Goal: Task Accomplishment & Management: Manage account settings

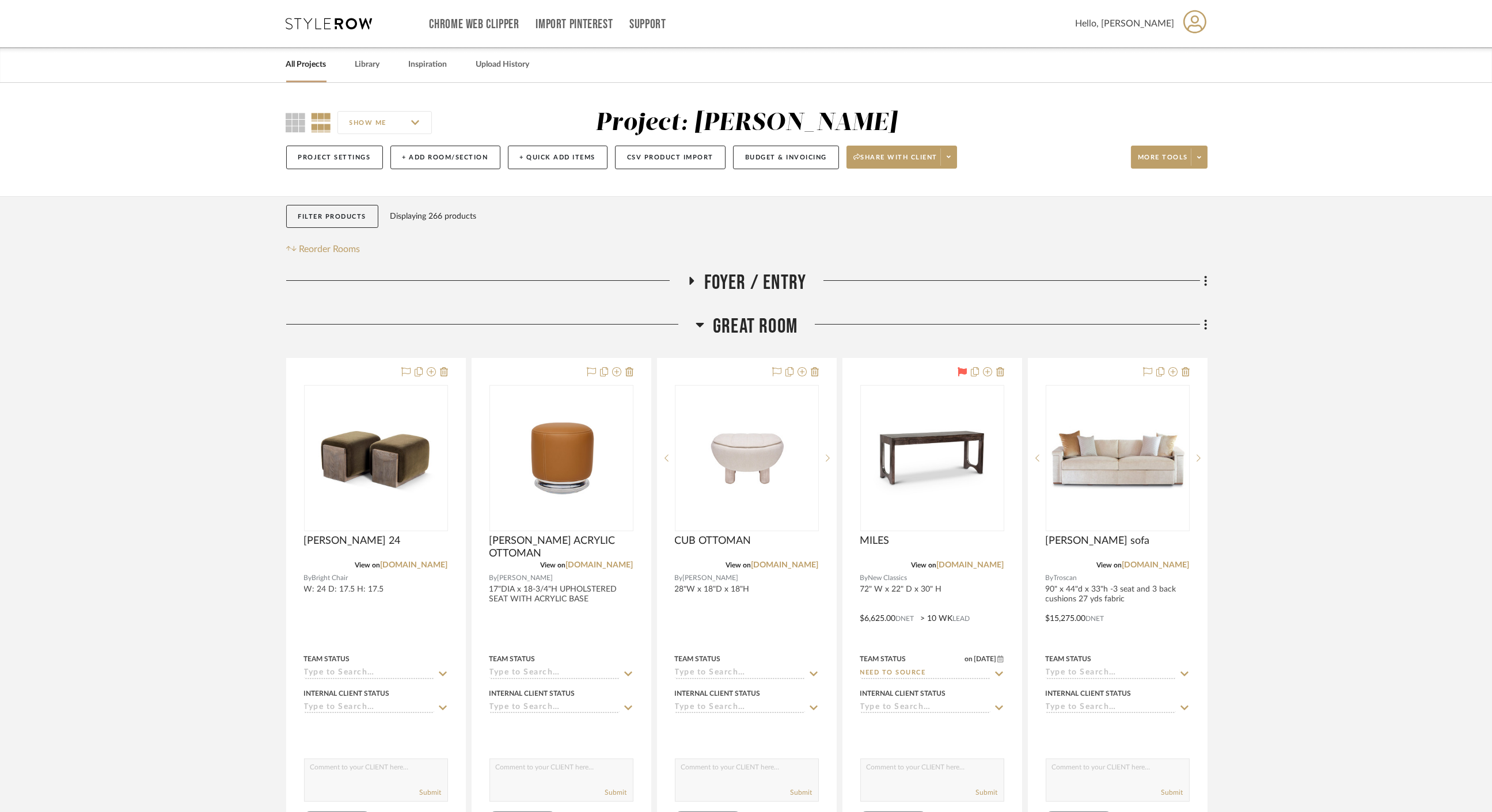
click at [731, 330] on span "Great Room" at bounding box center [755, 326] width 85 height 24
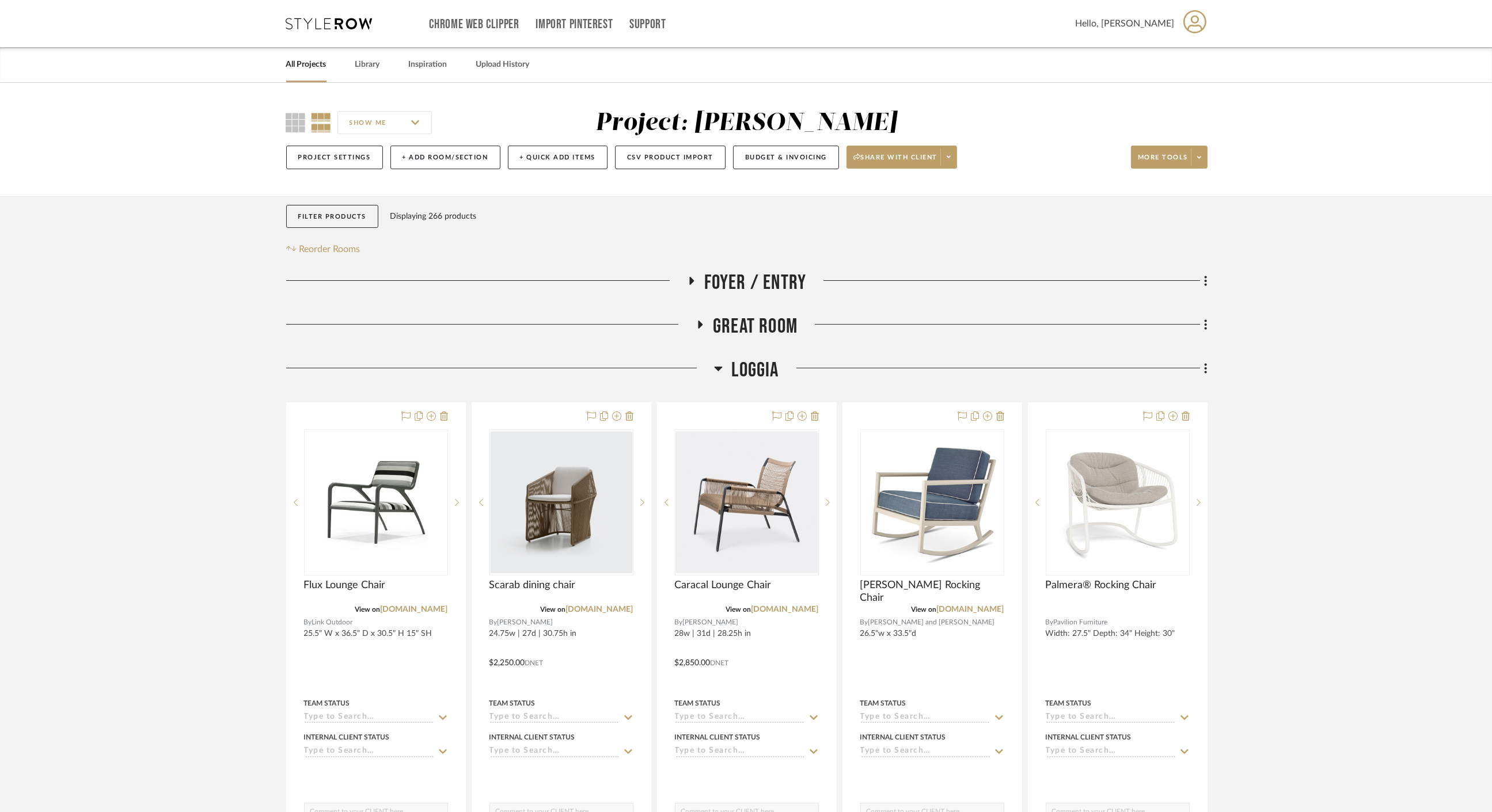
drag, startPoint x: 731, startPoint y: 330, endPoint x: 706, endPoint y: 318, distance: 27.7
click at [706, 318] on h3 "Great Room" at bounding box center [746, 326] width 102 height 24
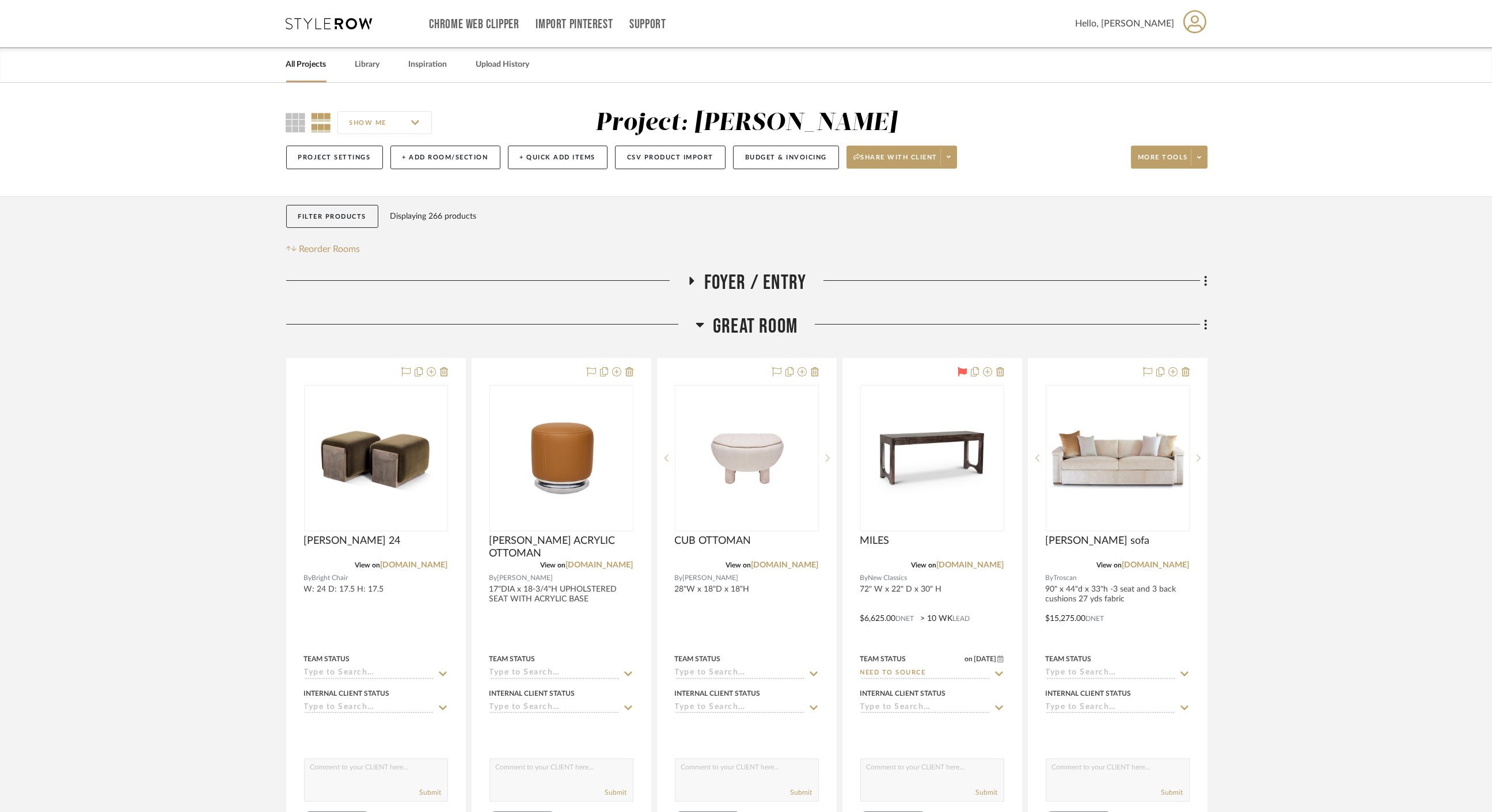
click at [724, 325] on span "Great Room" at bounding box center [755, 326] width 85 height 24
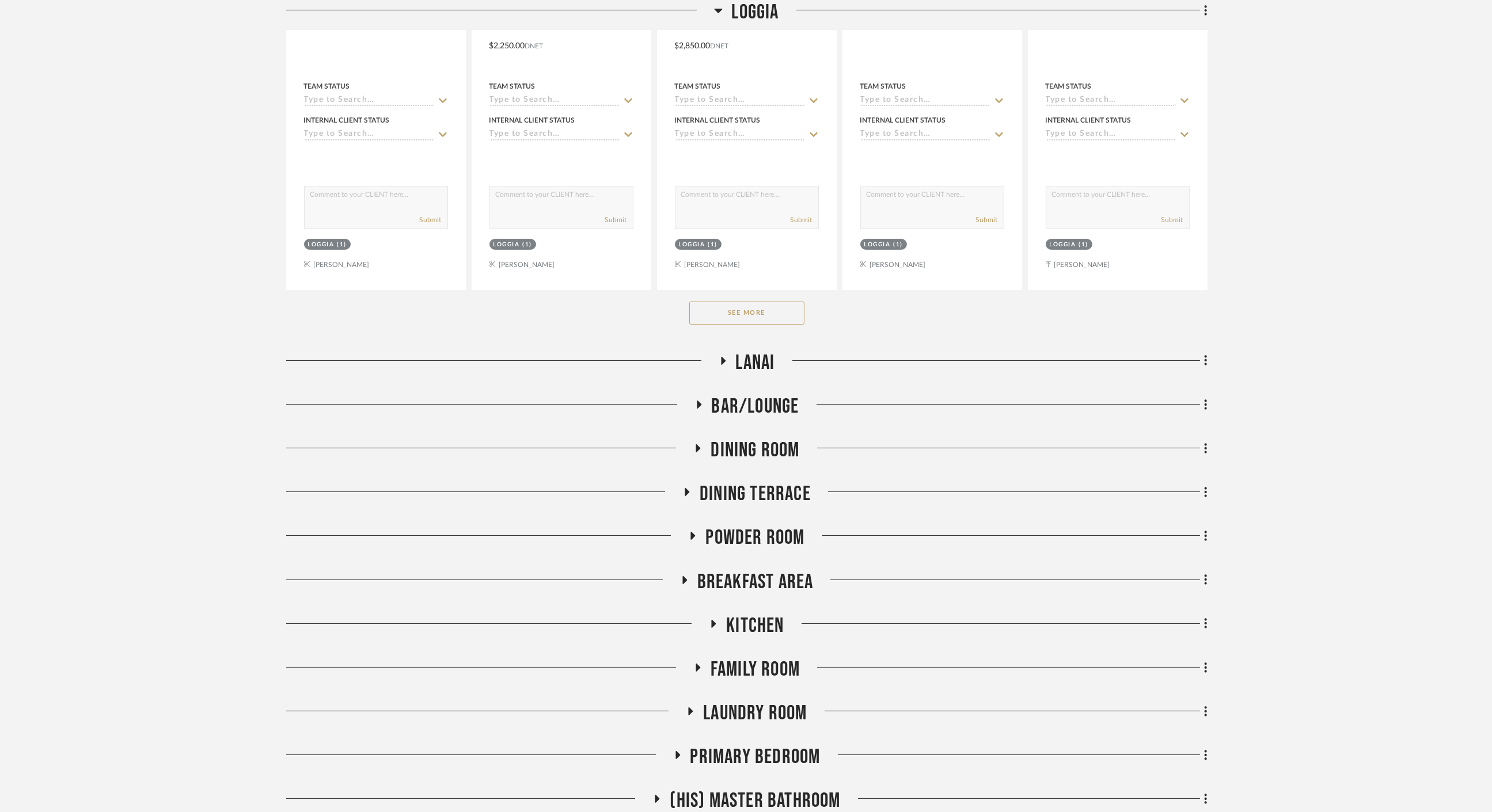
scroll to position [703, 0]
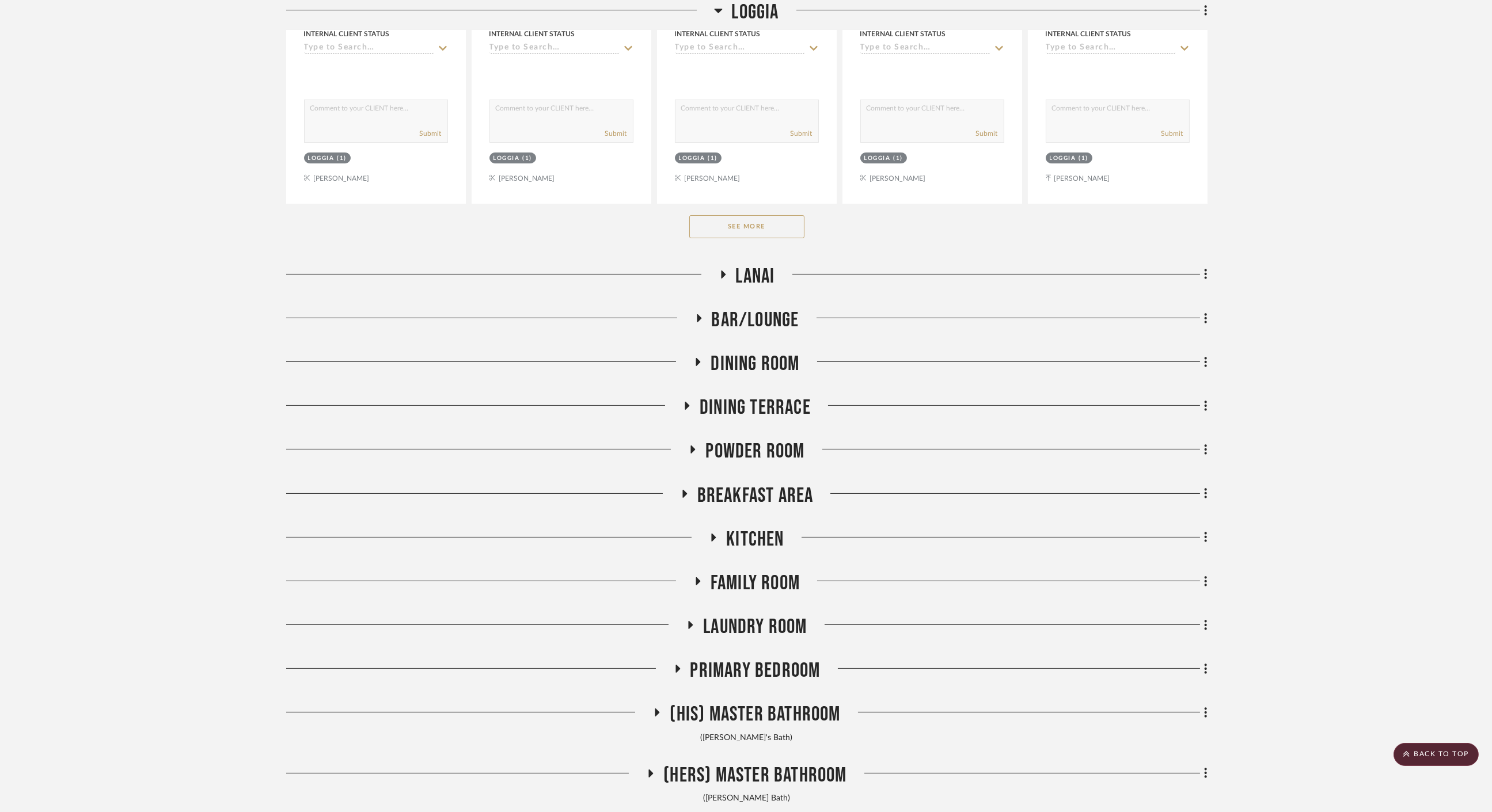
click at [764, 229] on button "See More" at bounding box center [746, 227] width 115 height 23
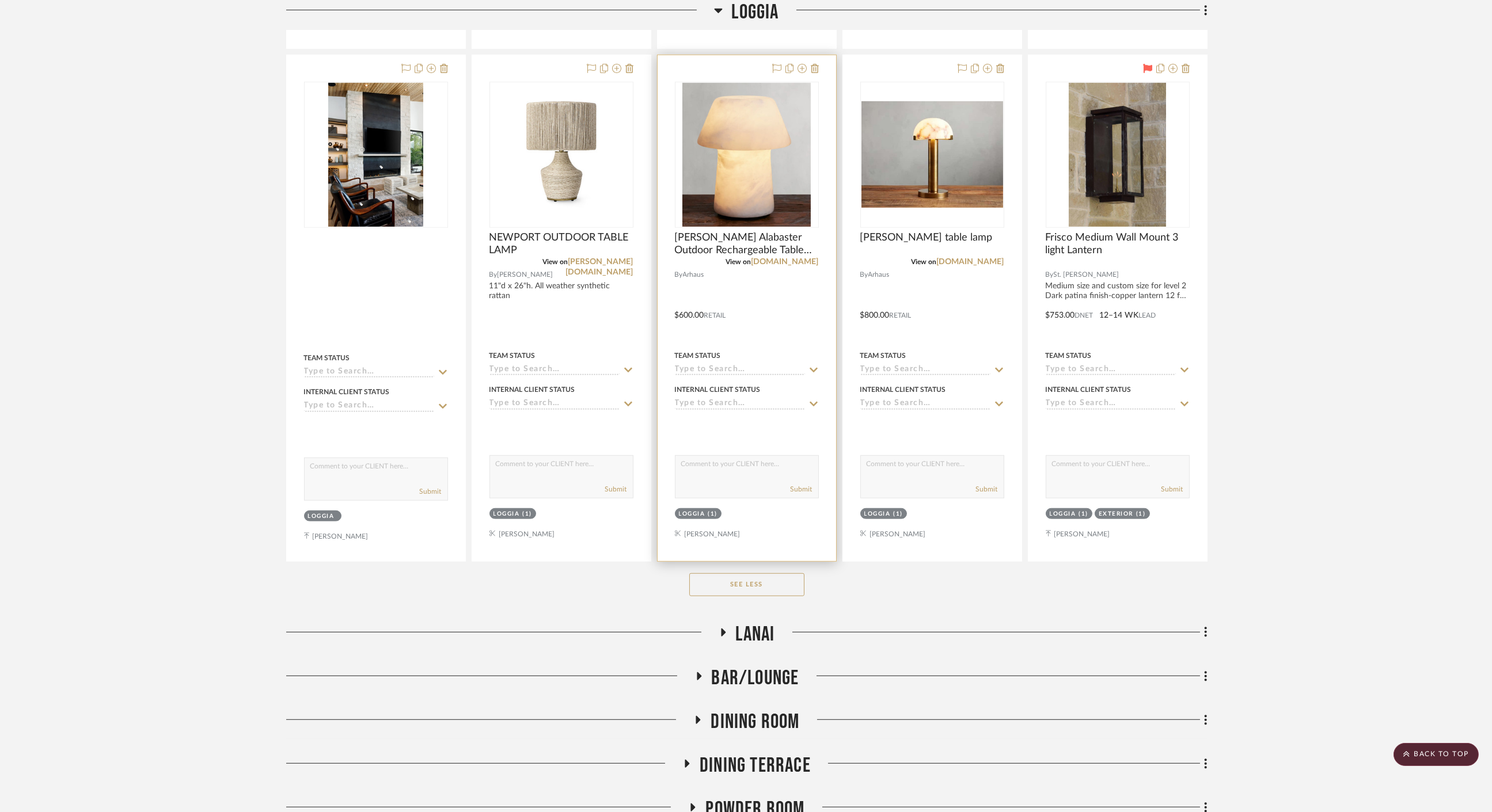
scroll to position [2302, 0]
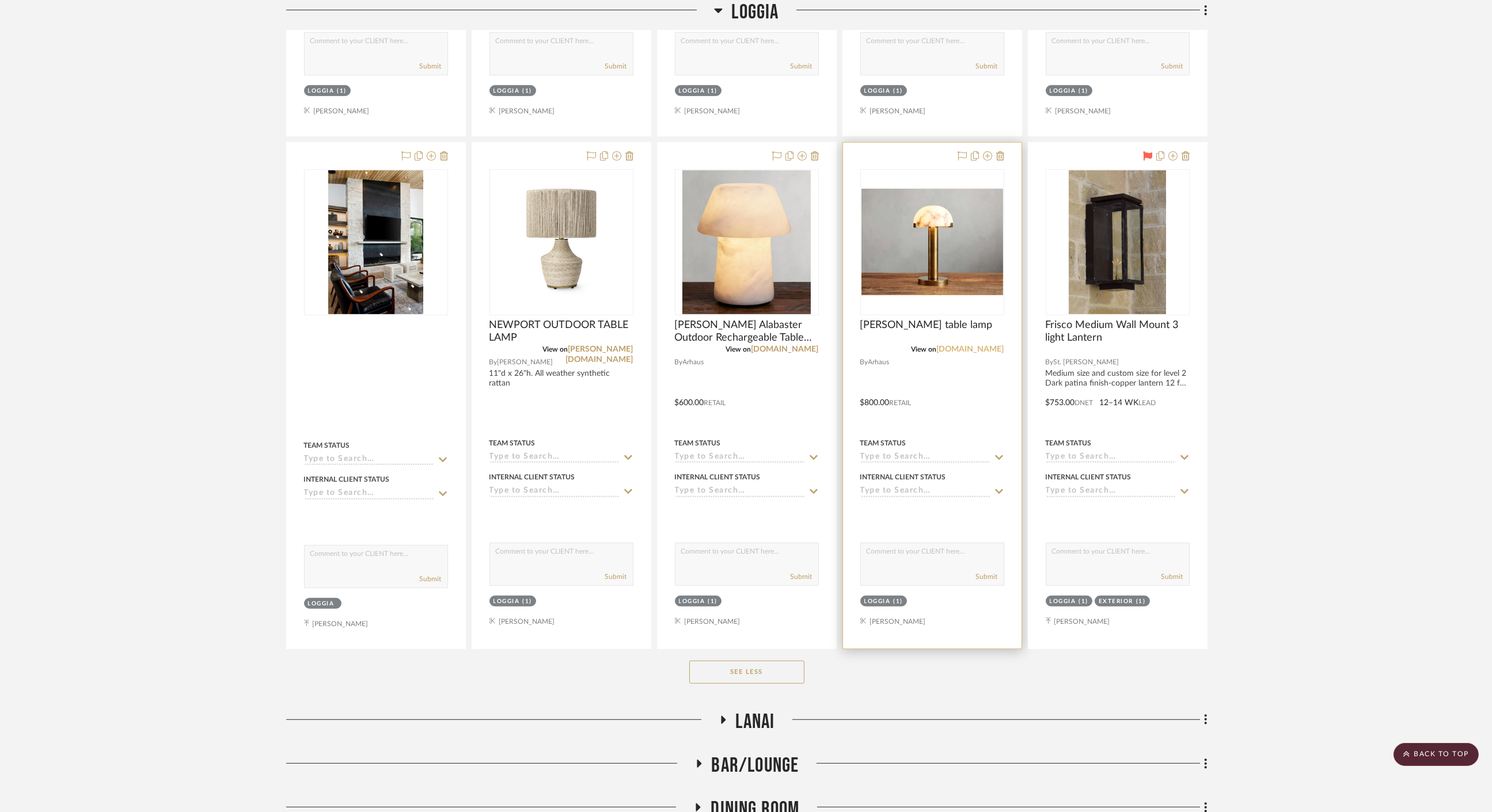
click at [987, 345] on link "arhaus.com" at bounding box center [970, 349] width 68 height 8
click at [802, 345] on link "arhaus.com" at bounding box center [785, 349] width 68 height 8
click at [985, 346] on link "arhaus.com" at bounding box center [970, 349] width 68 height 8
click at [1001, 151] on icon at bounding box center [1000, 155] width 8 height 9
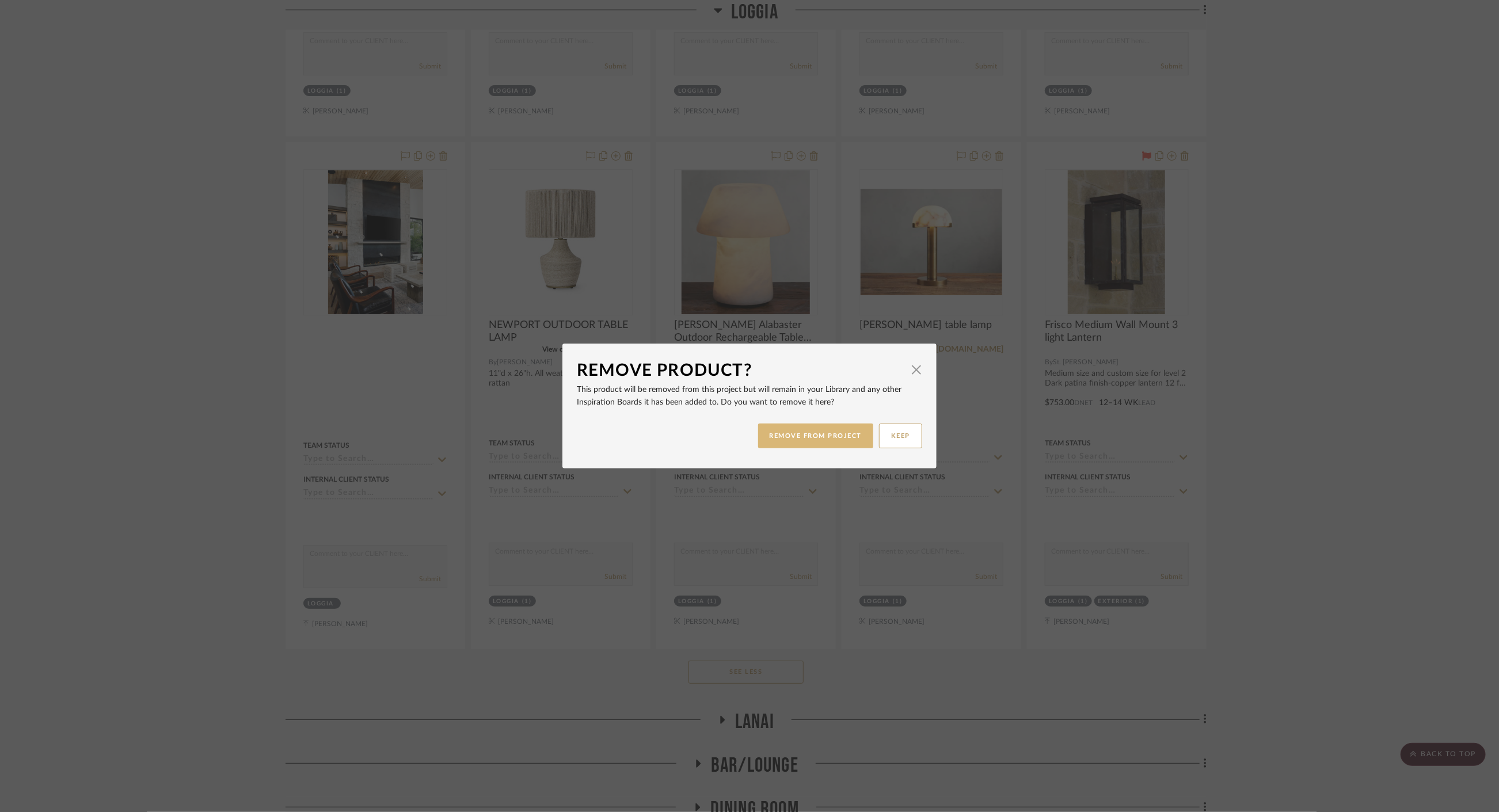
click at [804, 431] on button "REMOVE FROM PROJECT" at bounding box center [816, 436] width 116 height 24
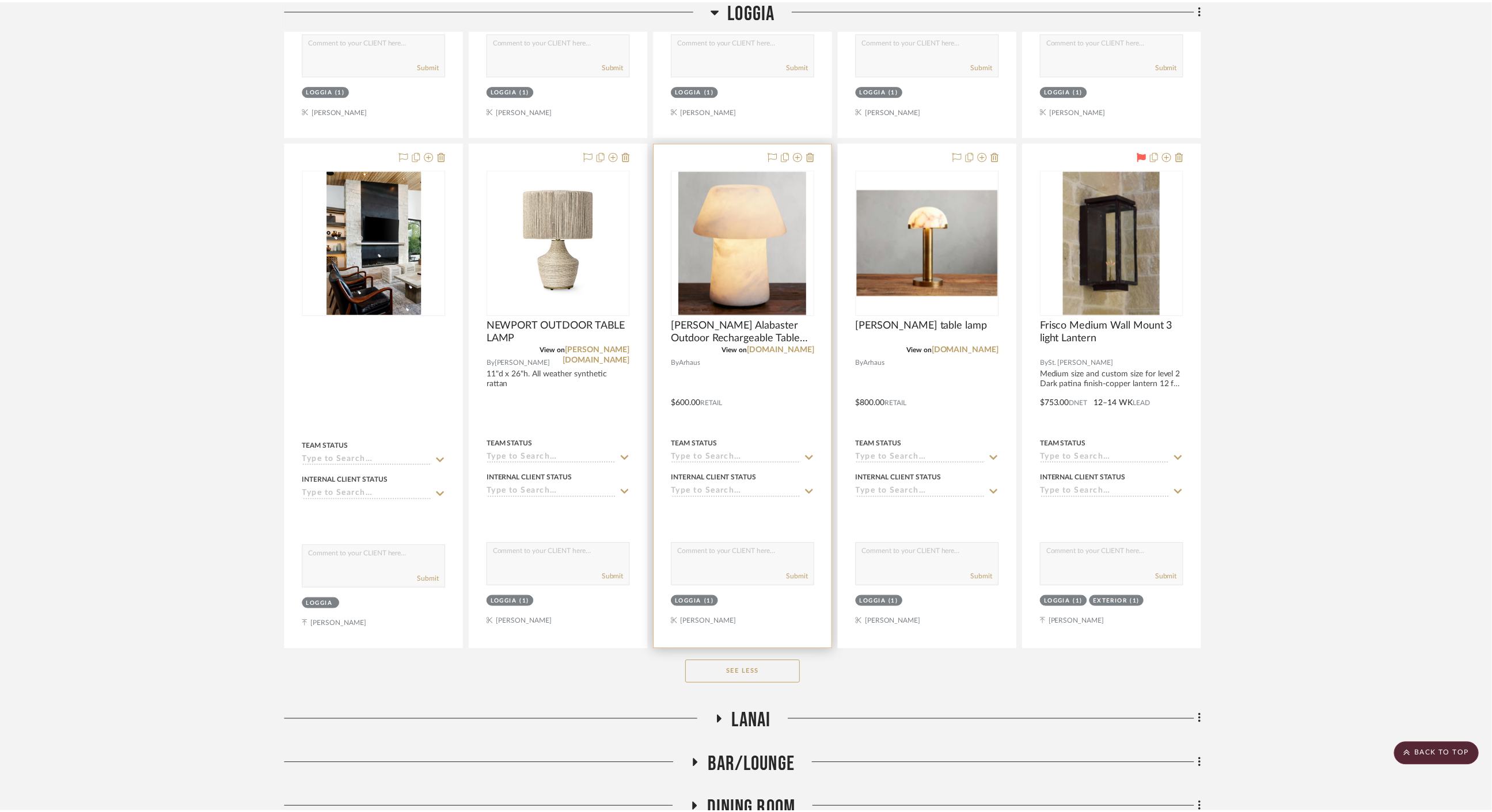
scroll to position [2302, 0]
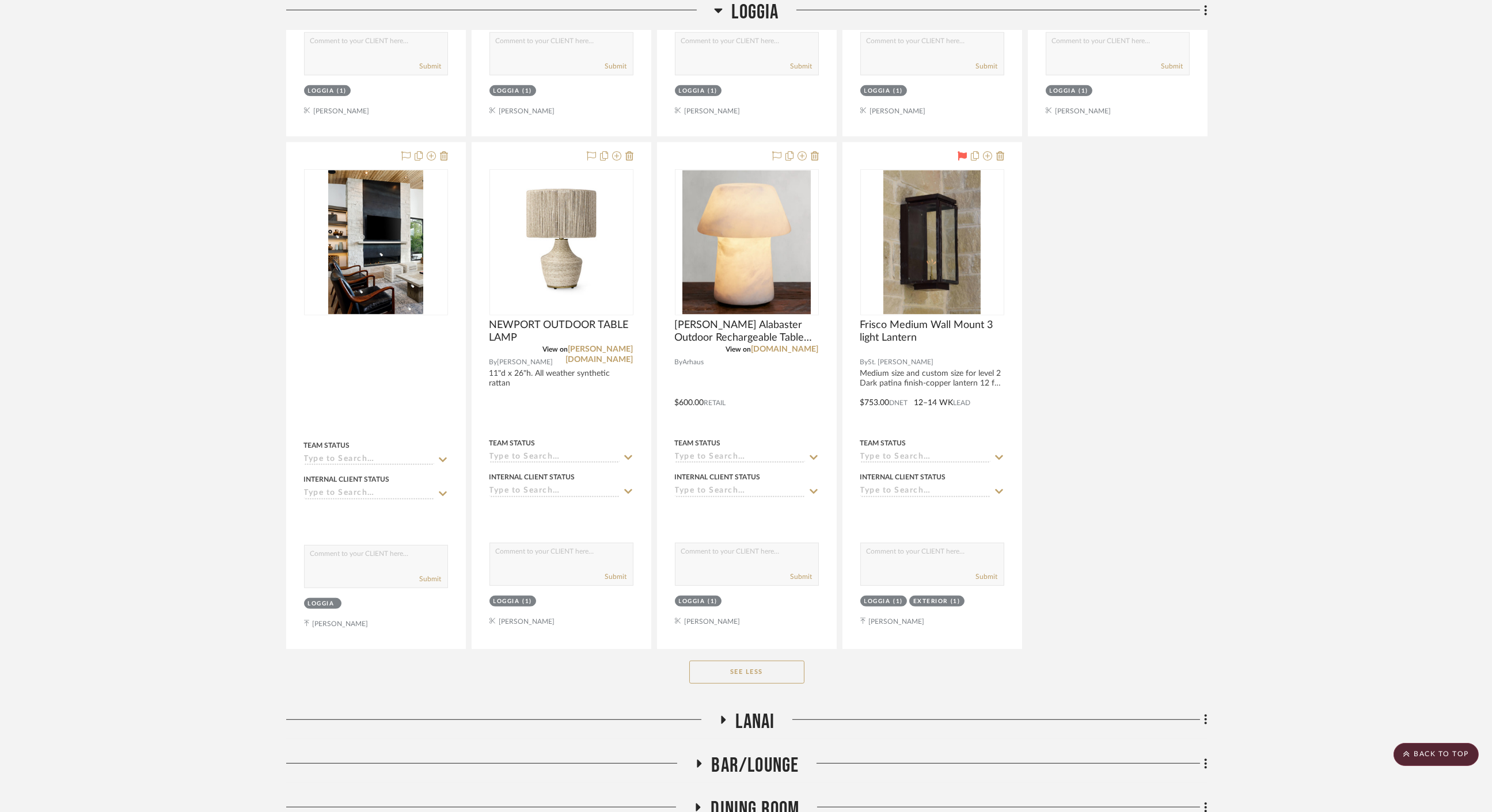
click at [740, 668] on button "See Less" at bounding box center [746, 672] width 115 height 23
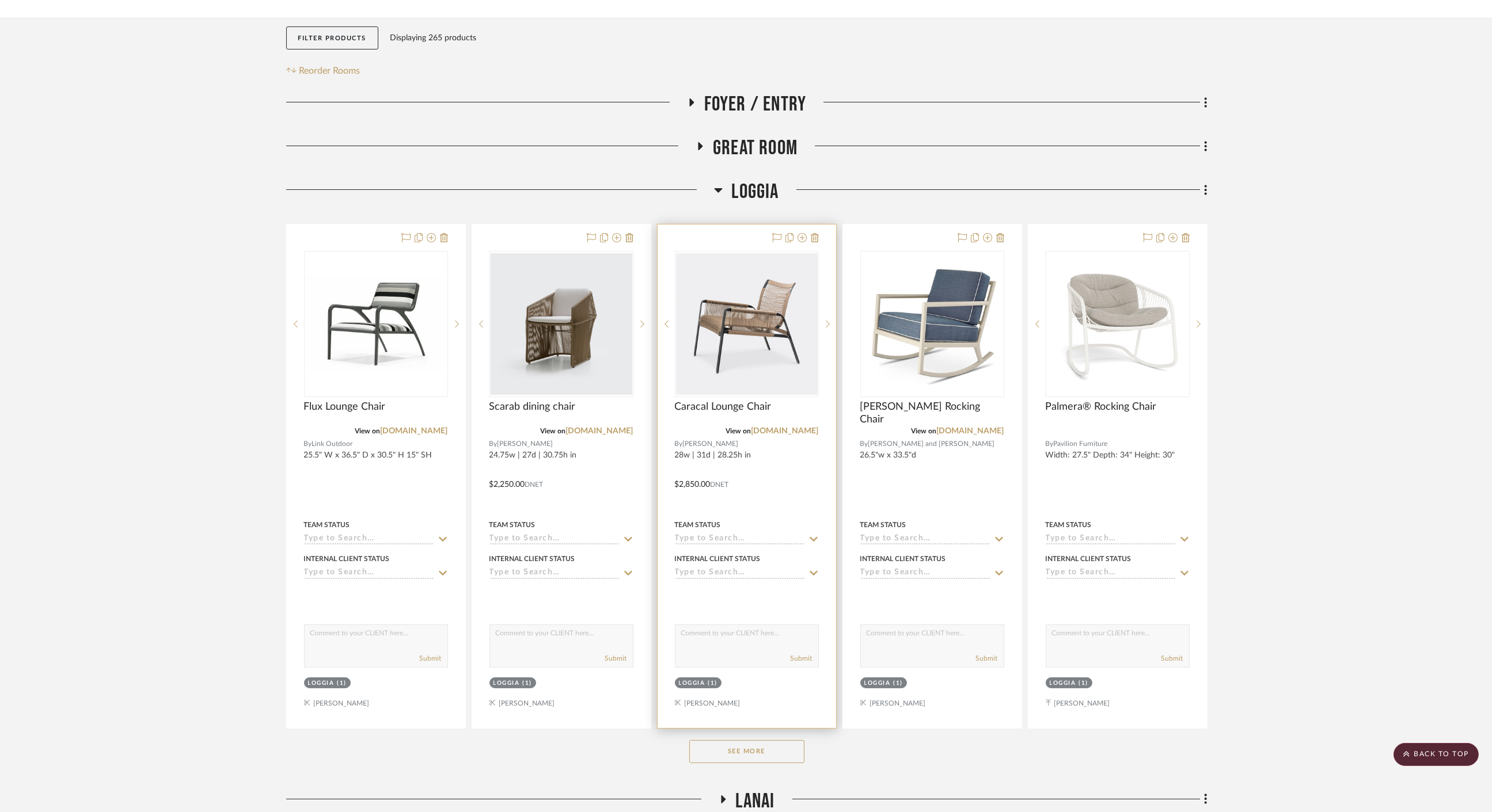
scroll to position [383, 0]
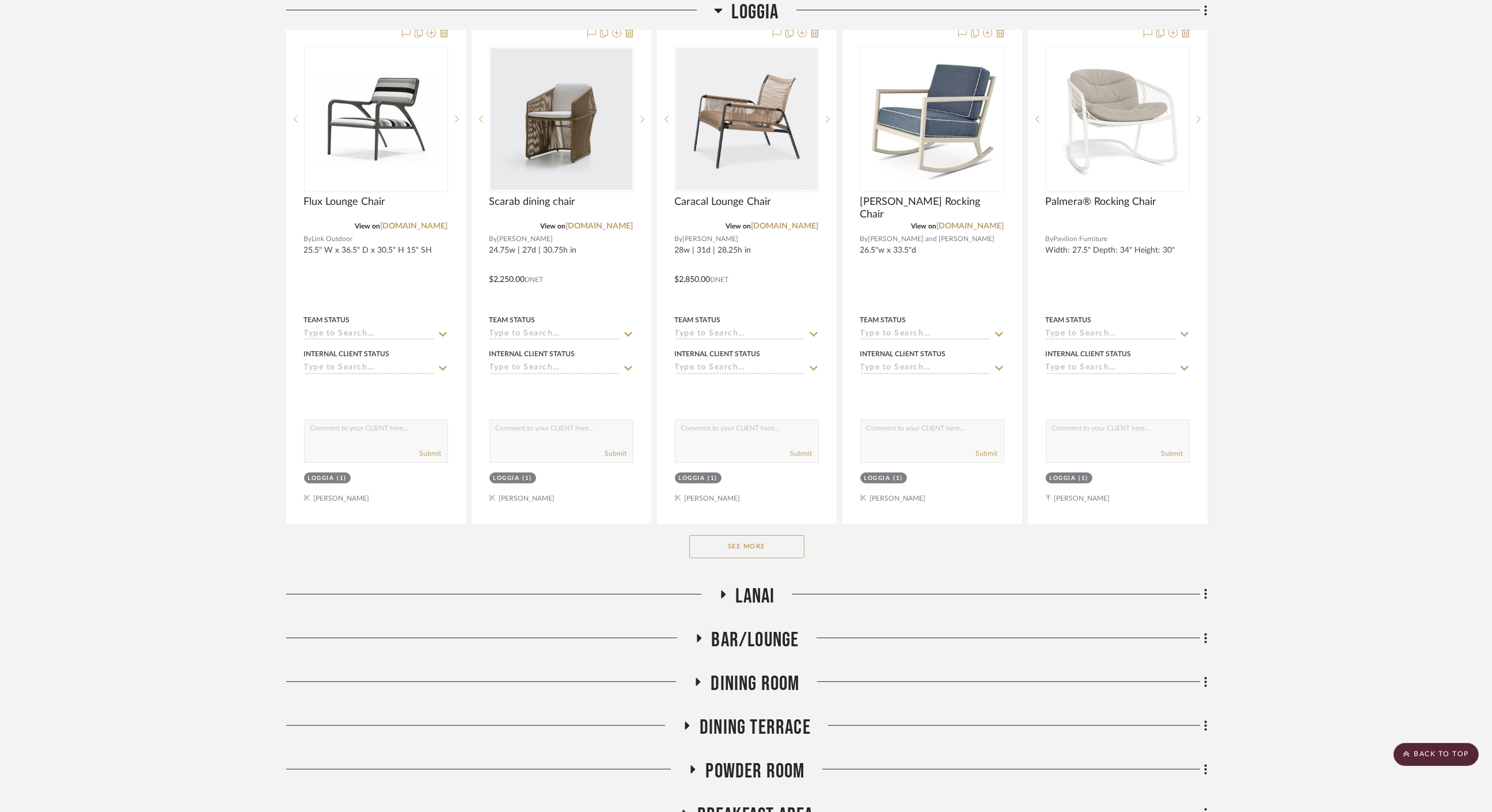
click at [755, 544] on button "See More" at bounding box center [746, 547] width 115 height 23
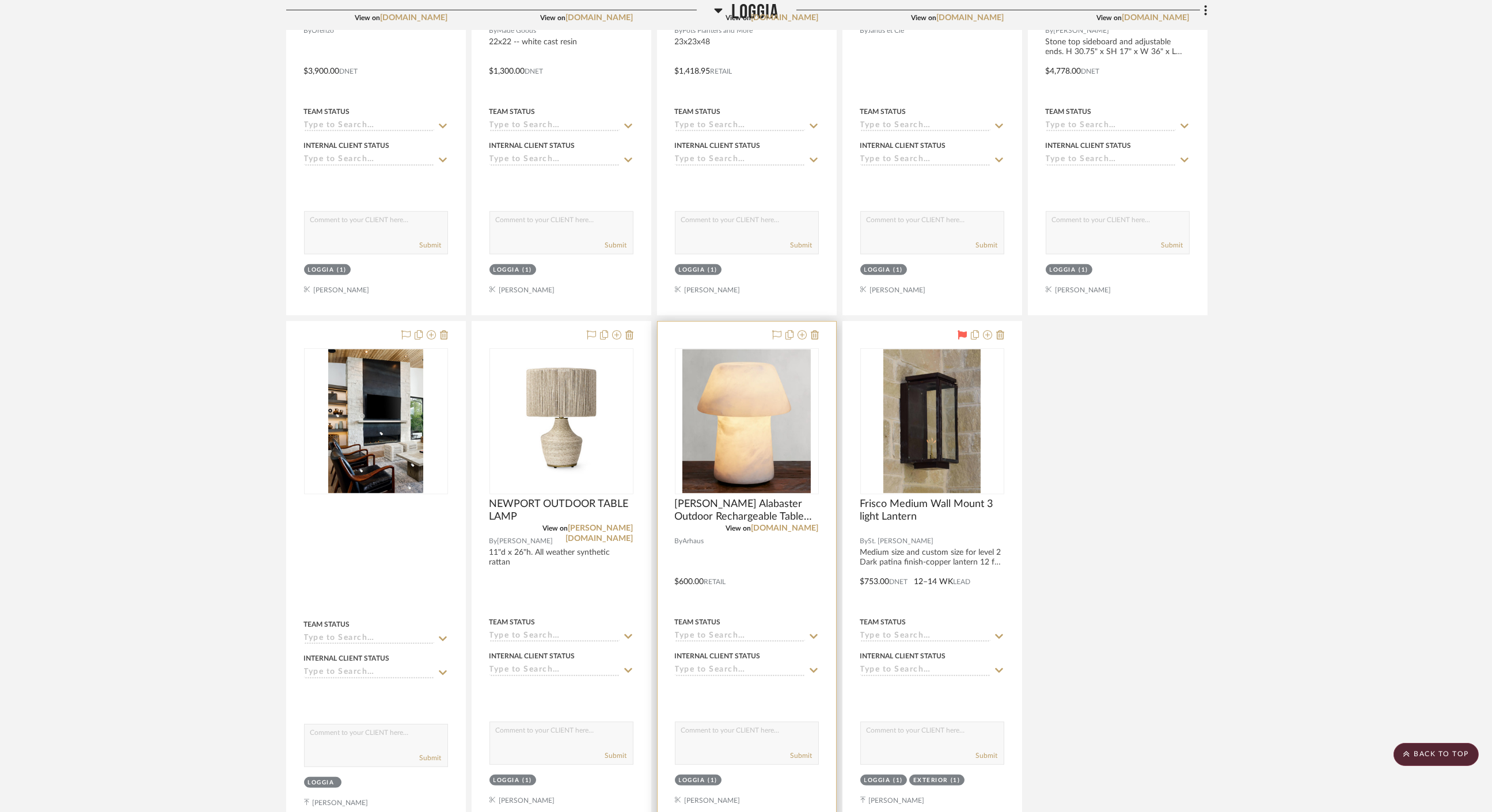
scroll to position [2237, 0]
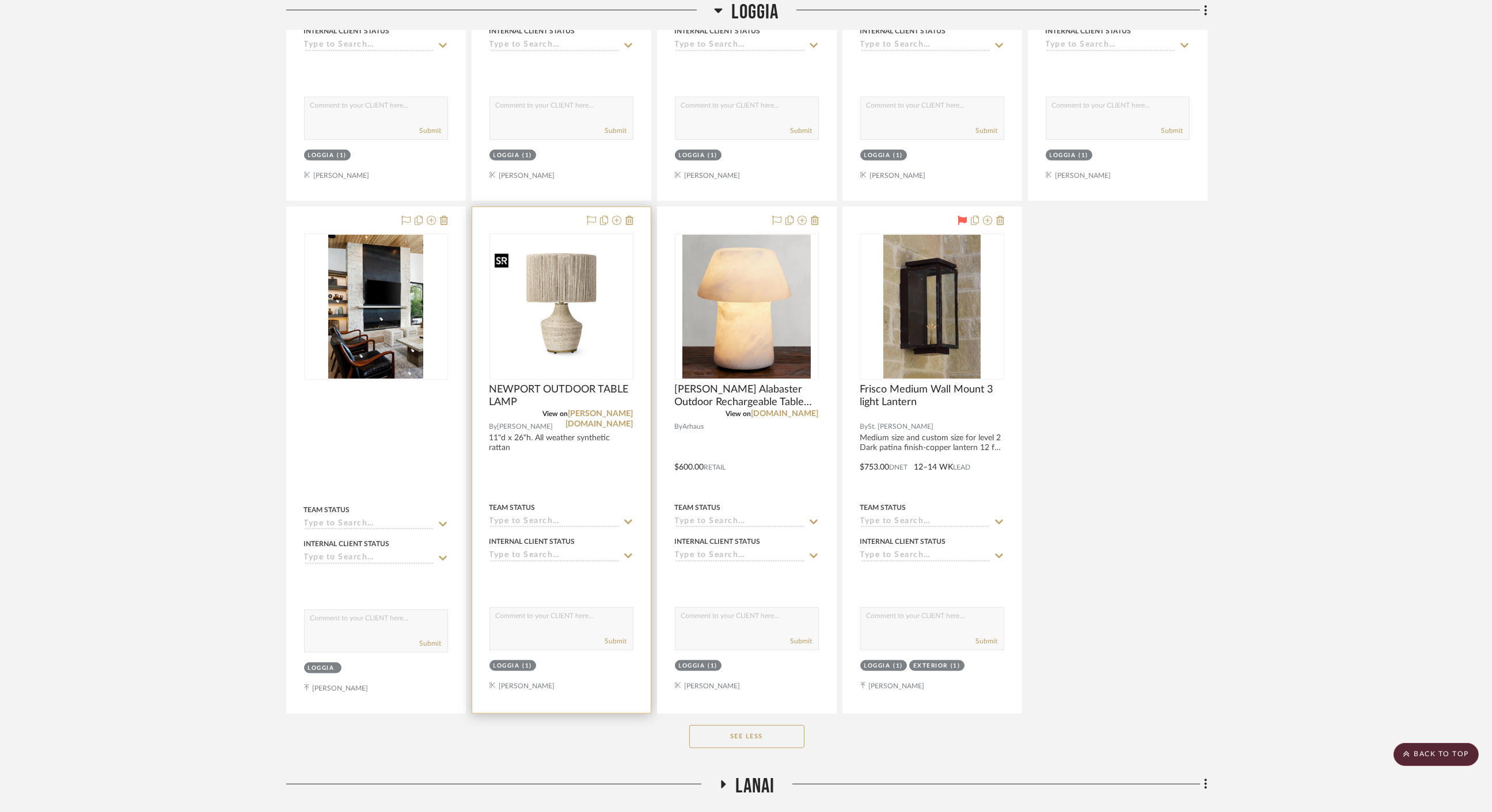
click at [0, 0] on img at bounding box center [0, 0] width 0 height 0
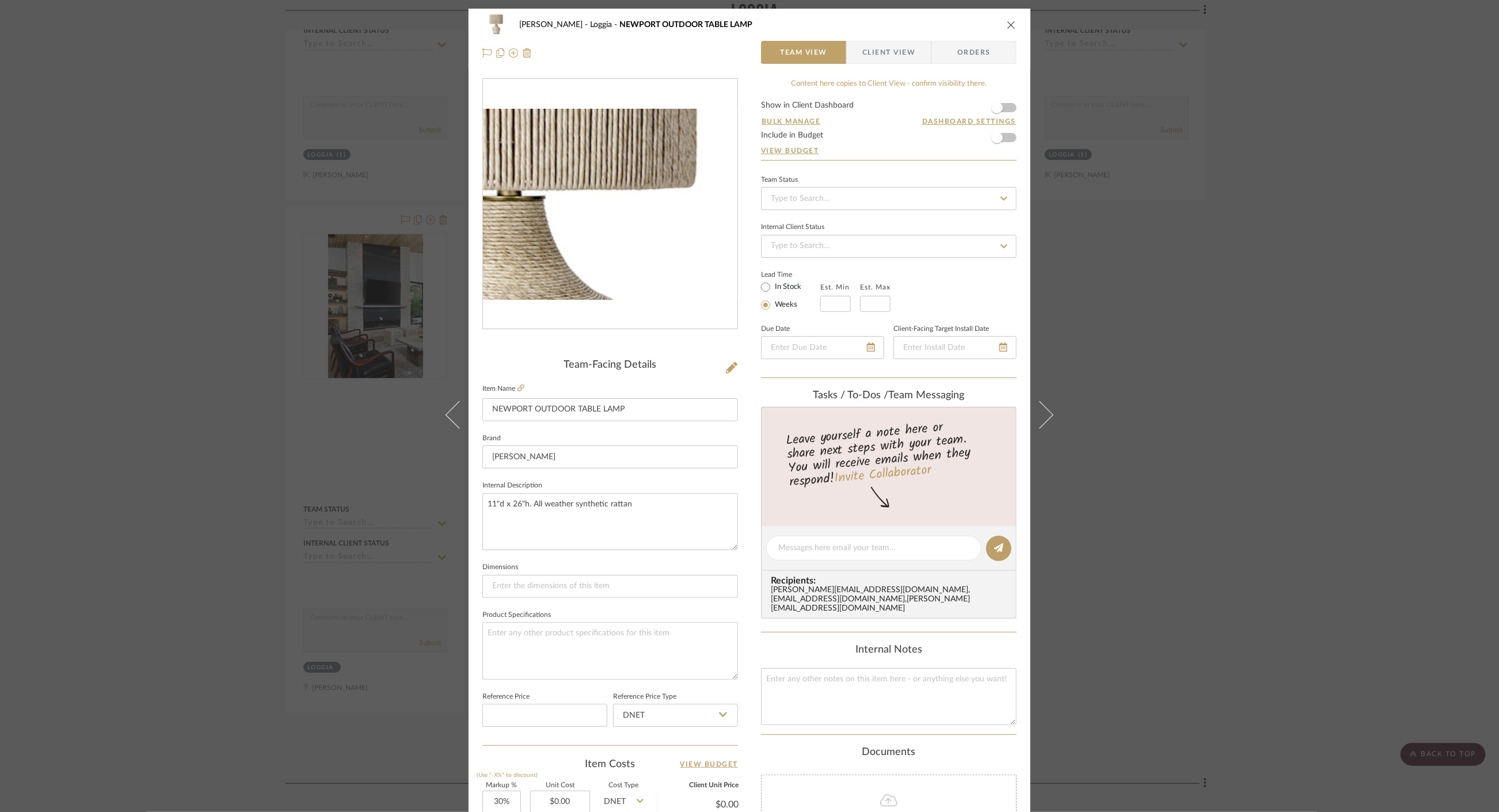
click at [640, 202] on img "0" at bounding box center [610, 204] width 255 height 191
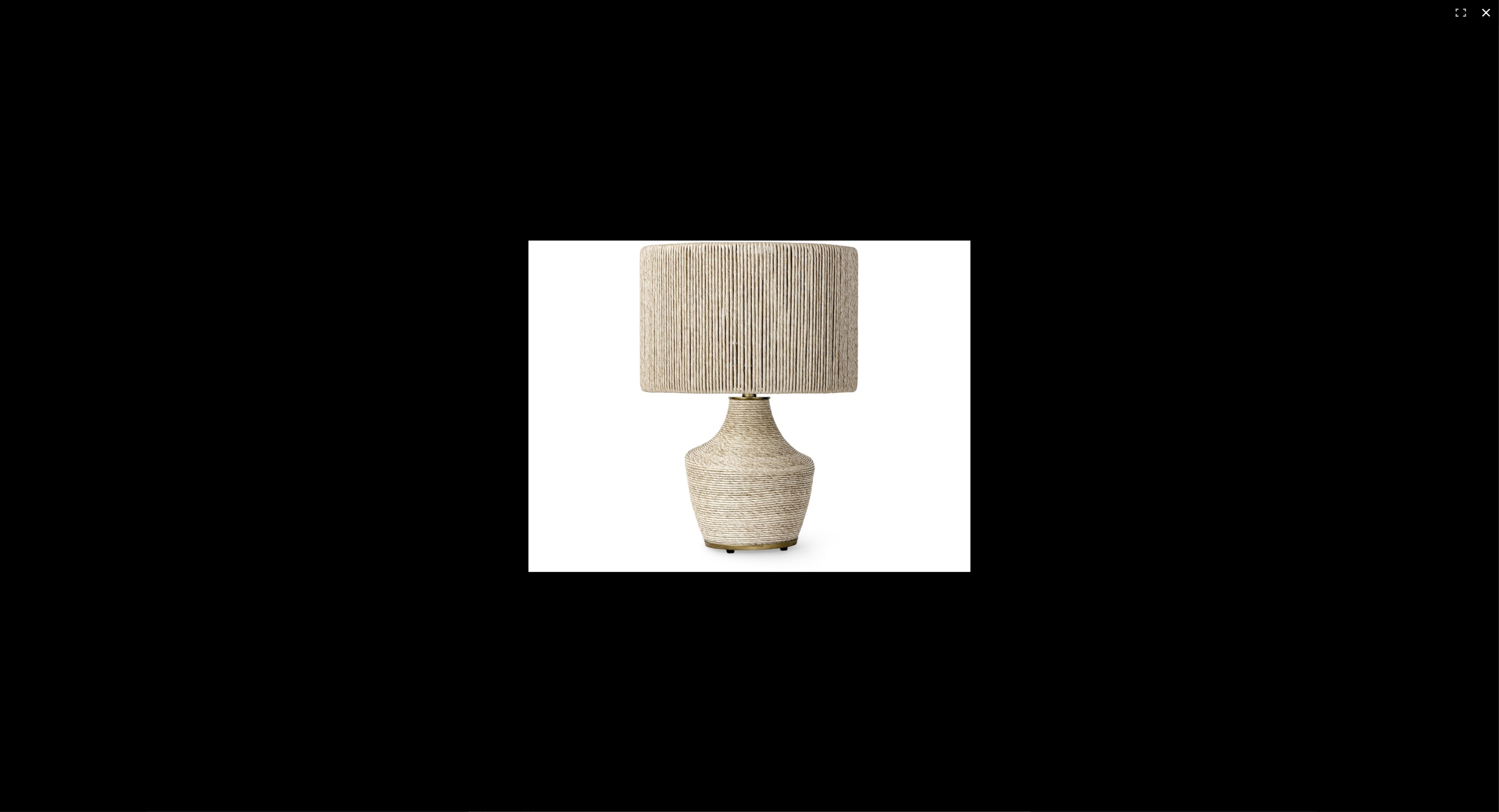
click at [424, 321] on div at bounding box center [750, 406] width 1499 height 812
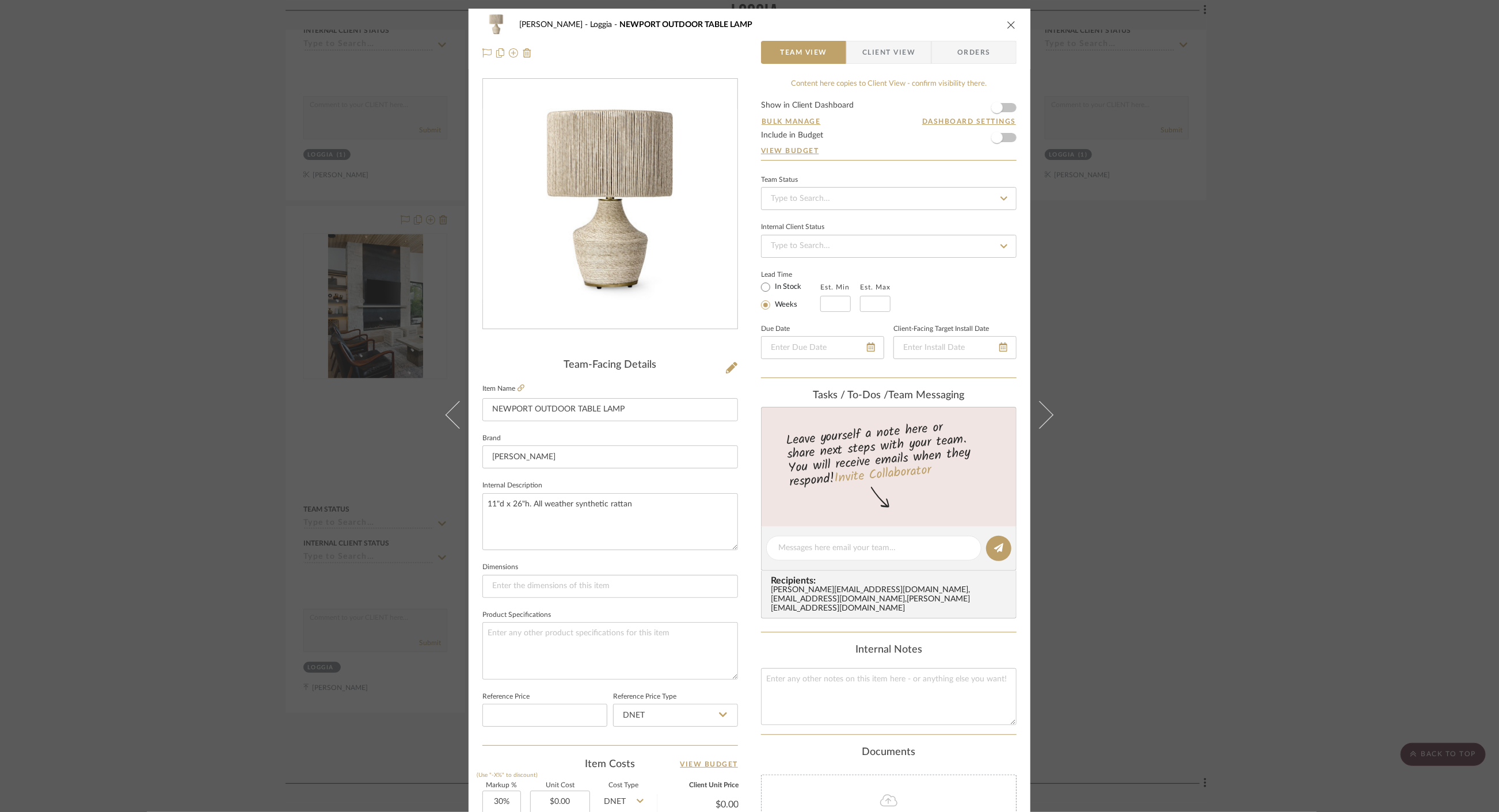
click at [1232, 146] on div "Cawley Gillon Loggia NEWPORT OUTDOOR TABLE LAMP Team View Client View Orders Te…" at bounding box center [750, 406] width 1499 height 812
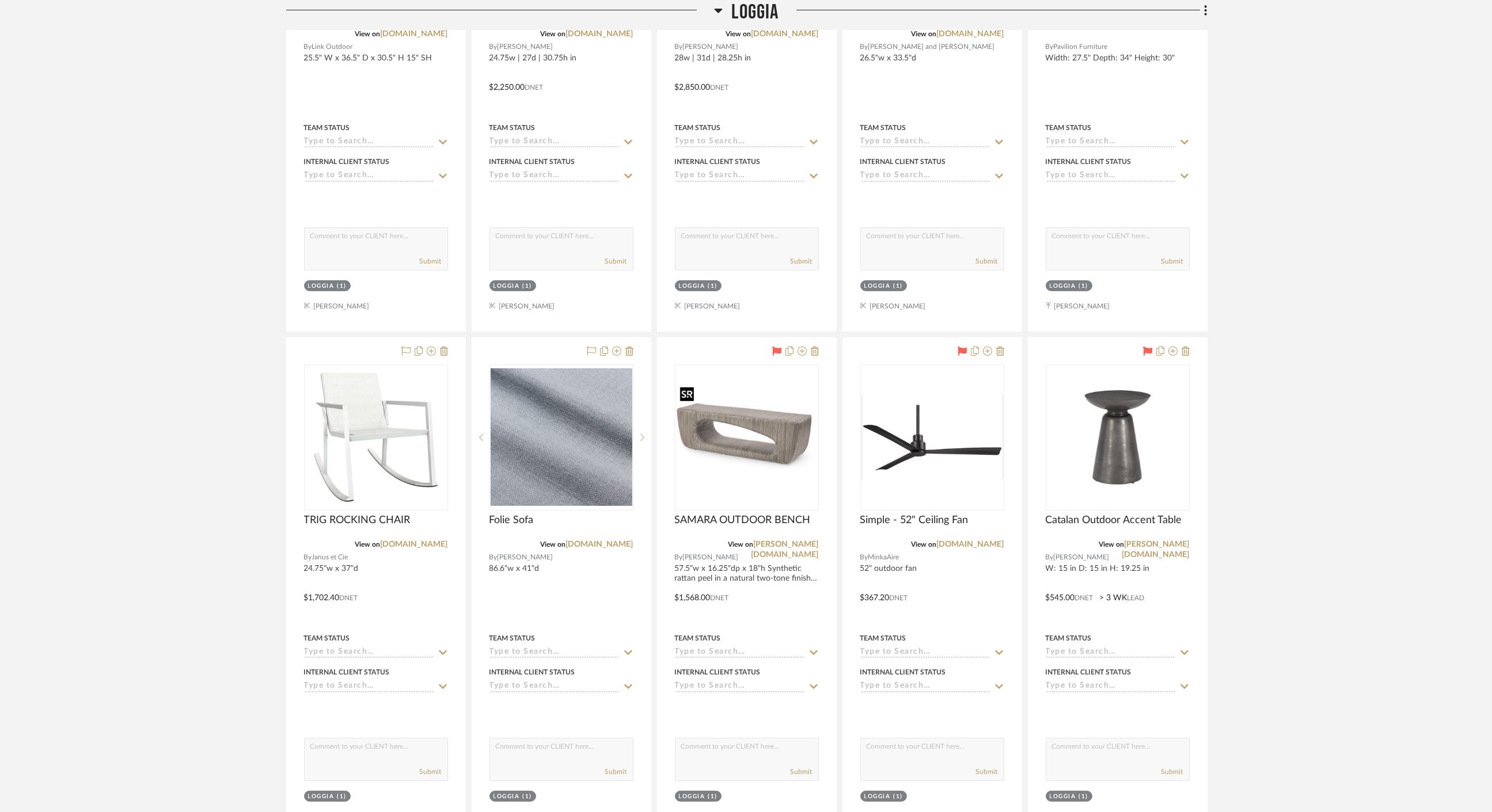
scroll to position [1023, 0]
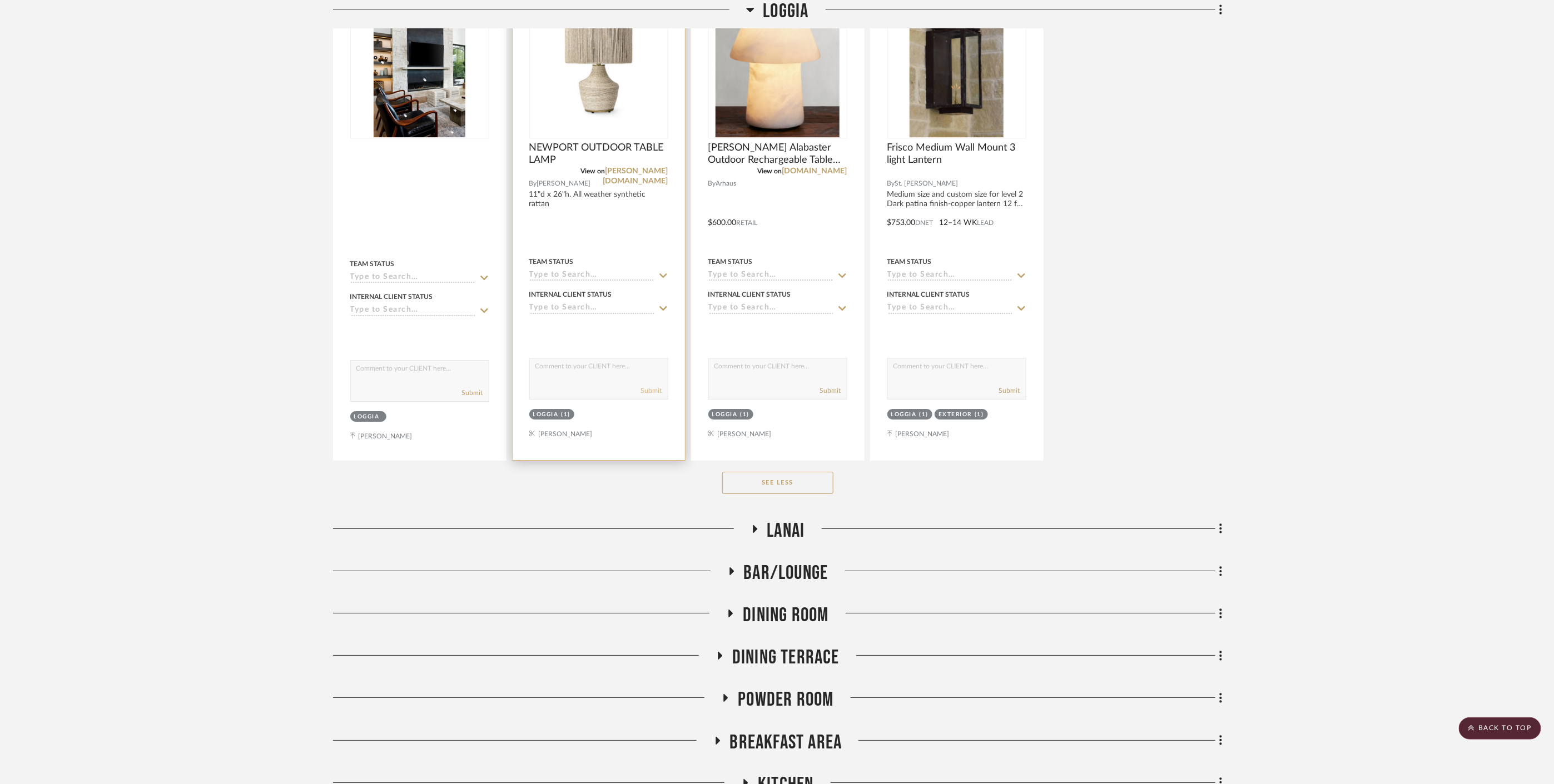
scroll to position [2470, 0]
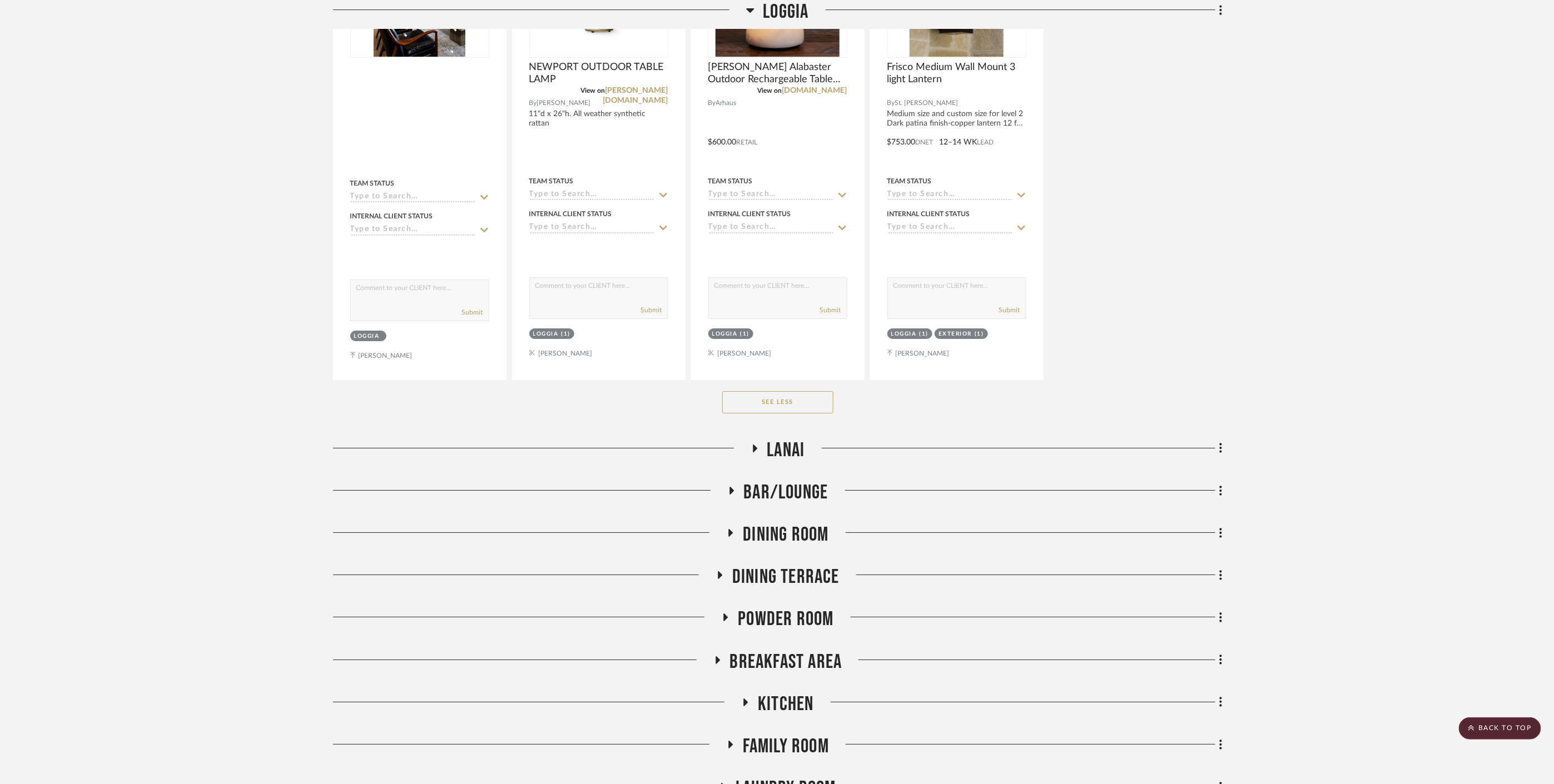
click at [789, 481] on span "Bar/Lounge" at bounding box center [786, 493] width 85 height 24
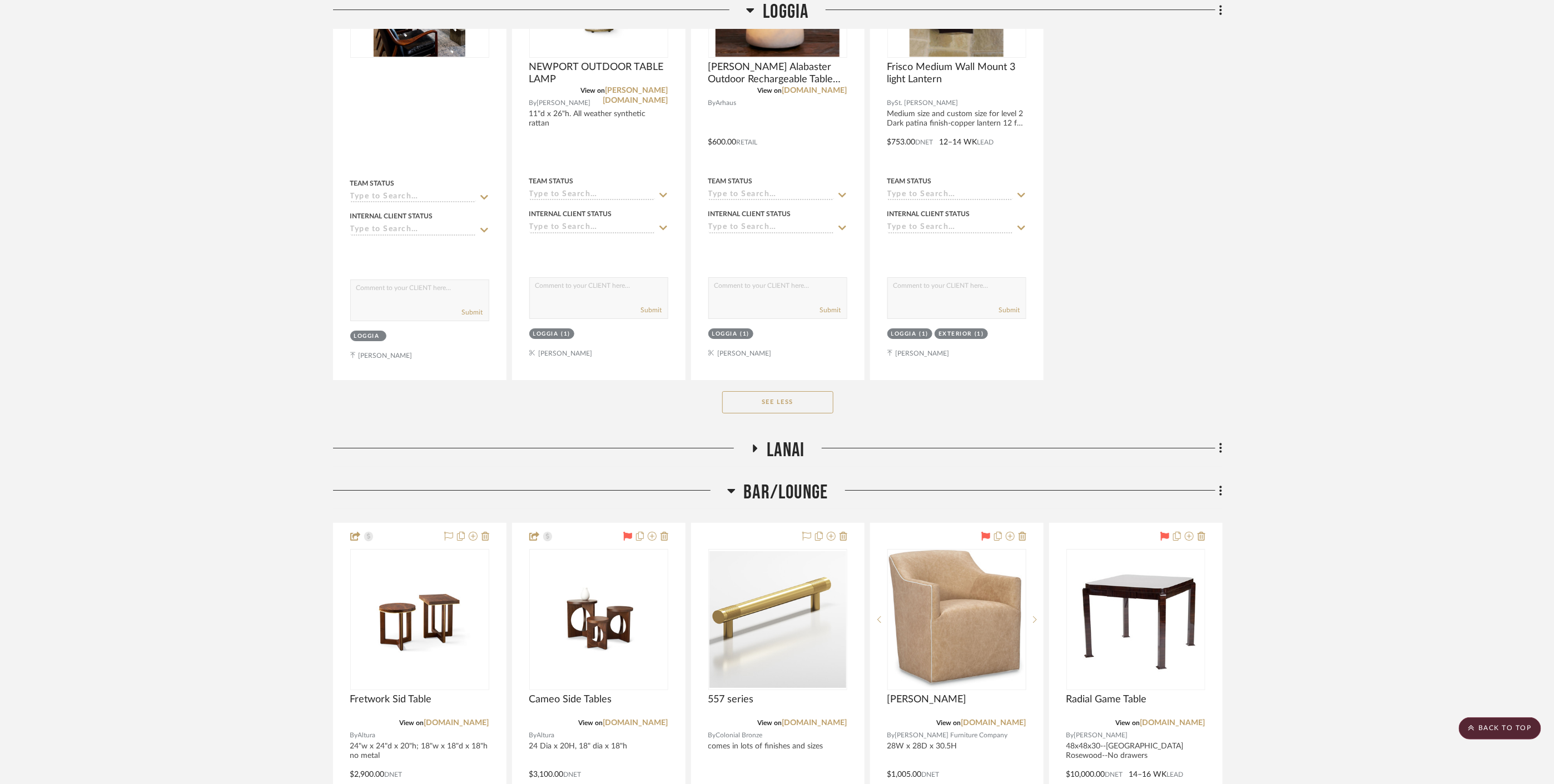
click at [789, 481] on span "Bar/Lounge" at bounding box center [786, 493] width 85 height 24
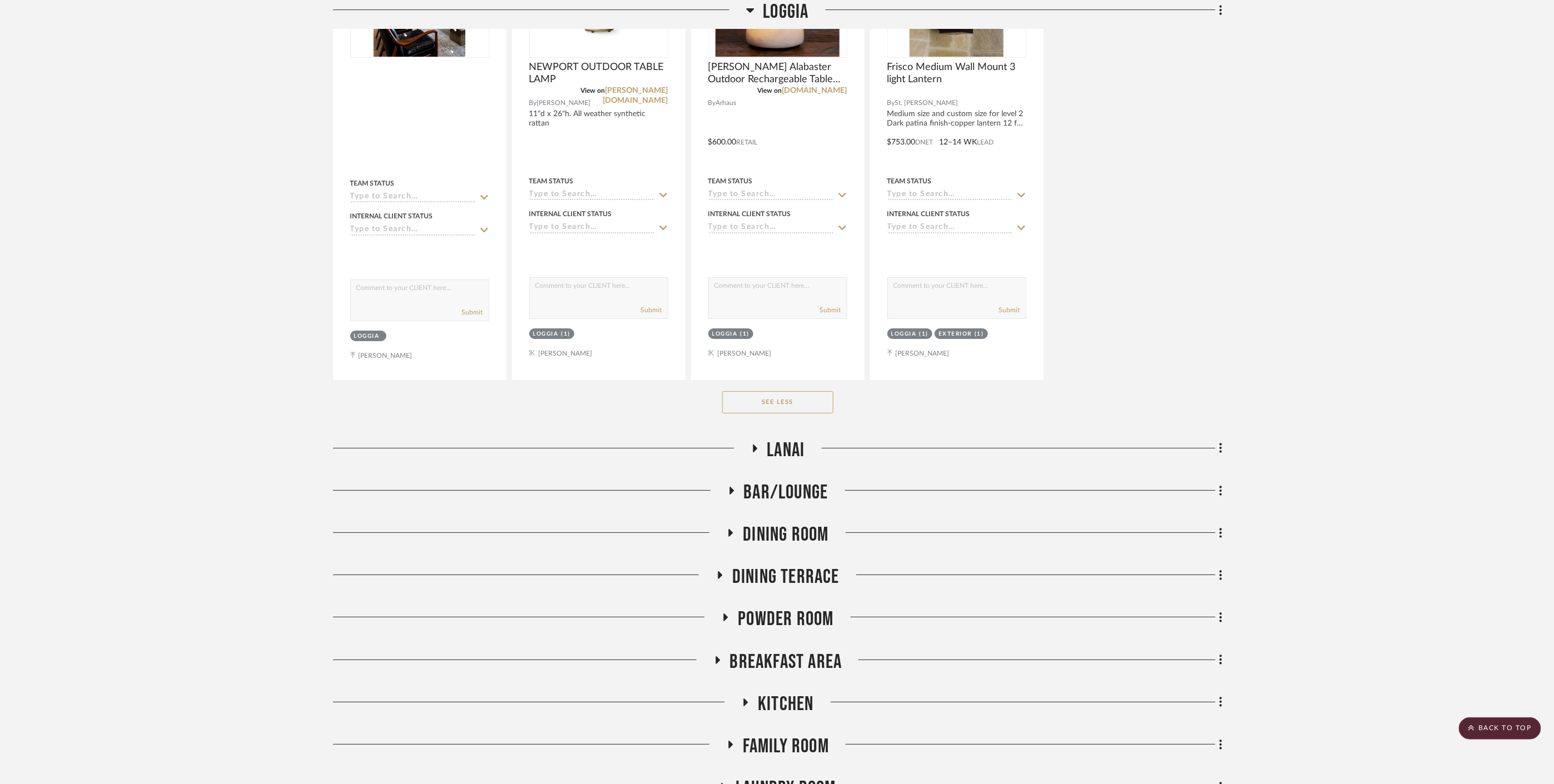
click at [792, 528] on span "Dining Room" at bounding box center [785, 535] width 86 height 24
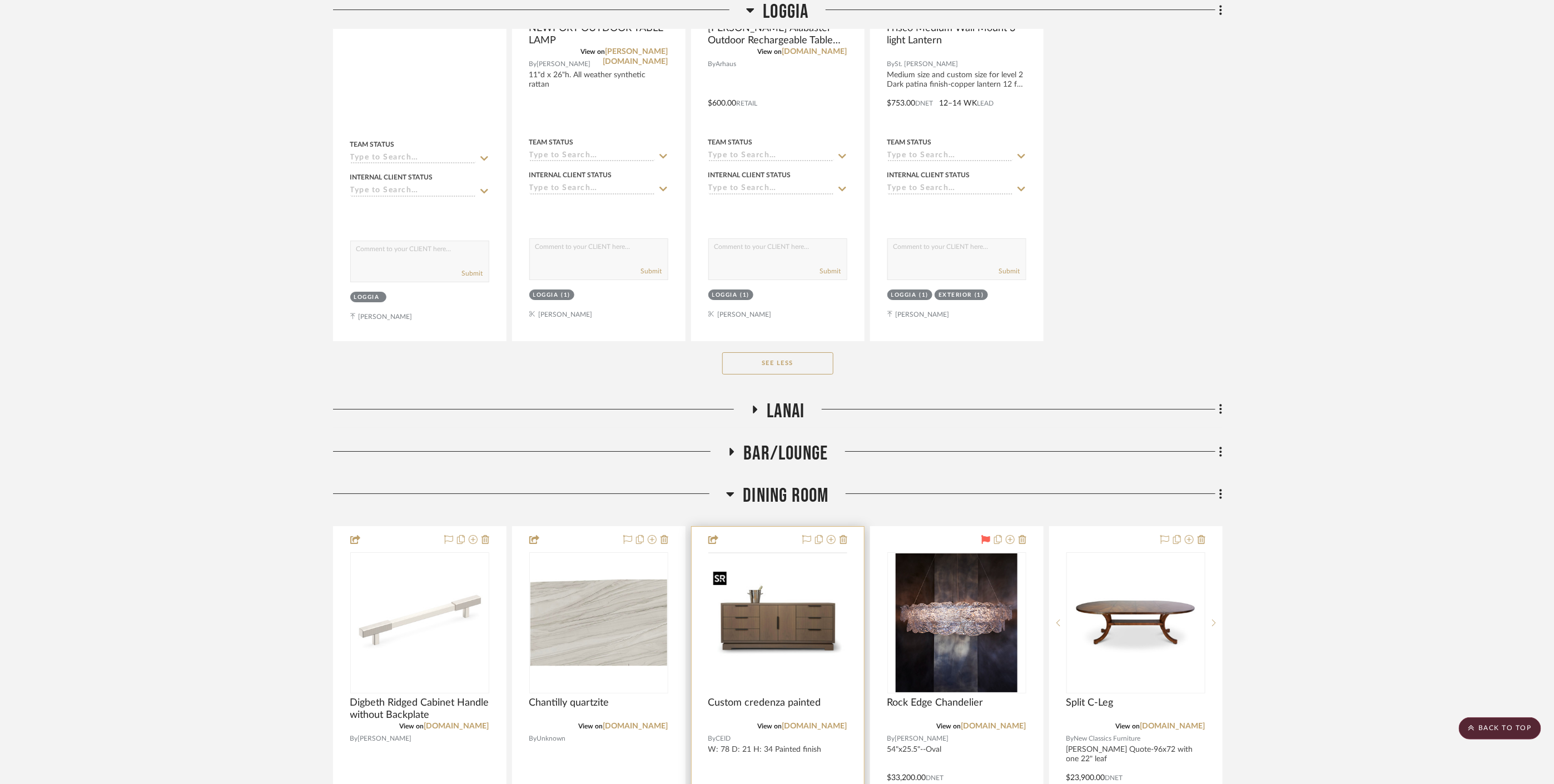
scroll to position [2654, 0]
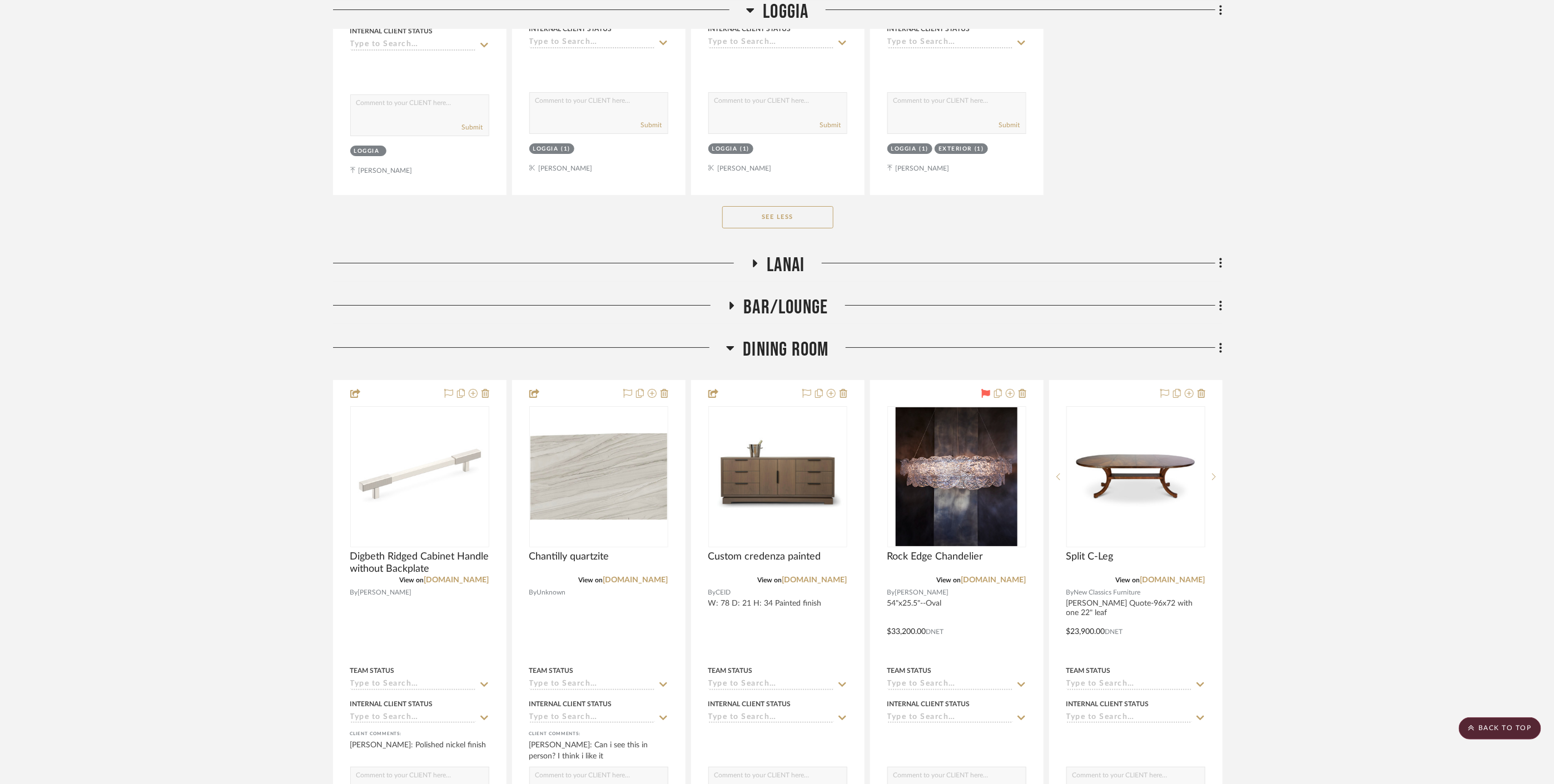
click at [792, 346] on span "Dining Room" at bounding box center [785, 350] width 86 height 24
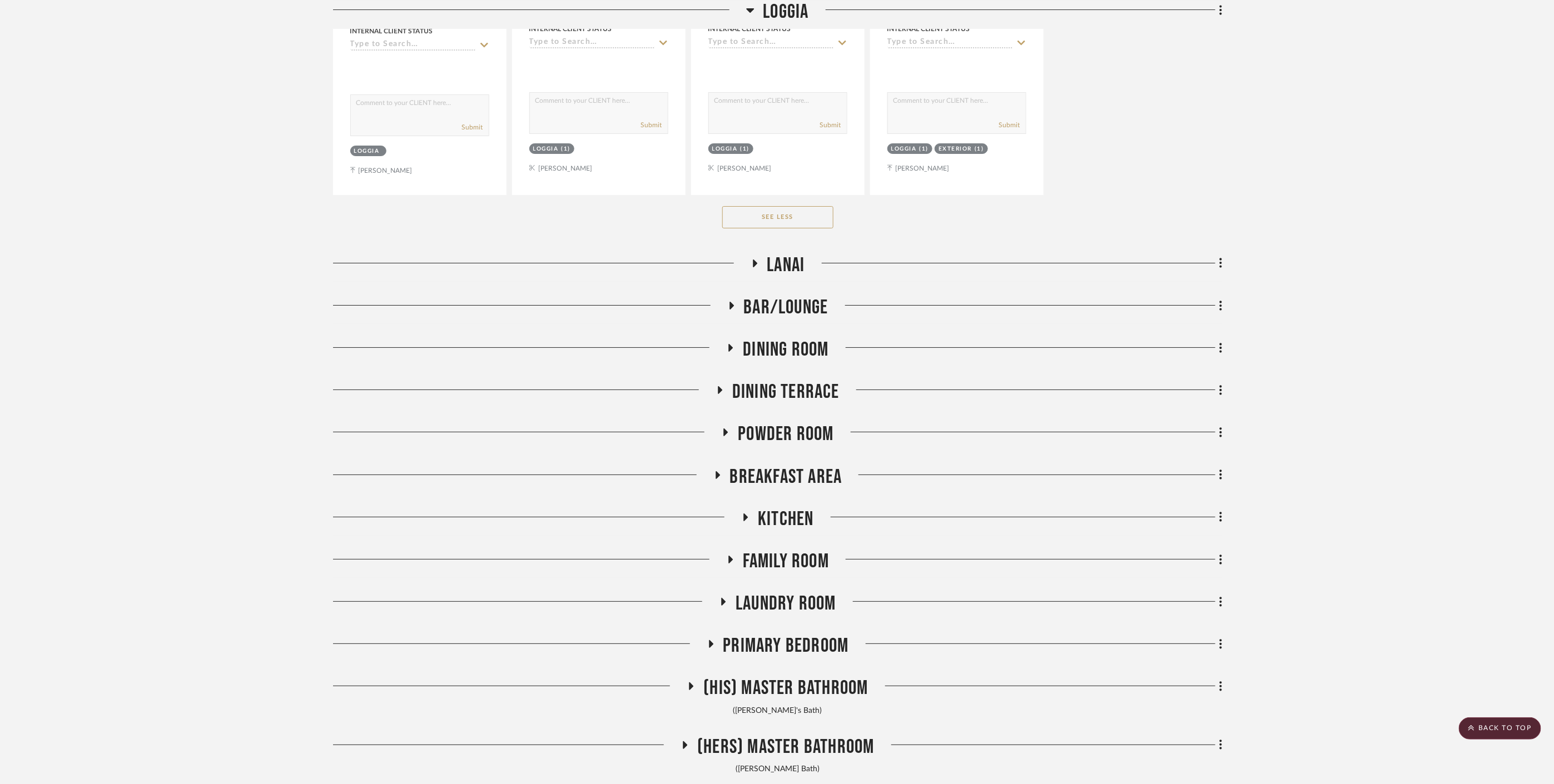
click at [801, 396] on span "Dining Terrace" at bounding box center [786, 392] width 108 height 24
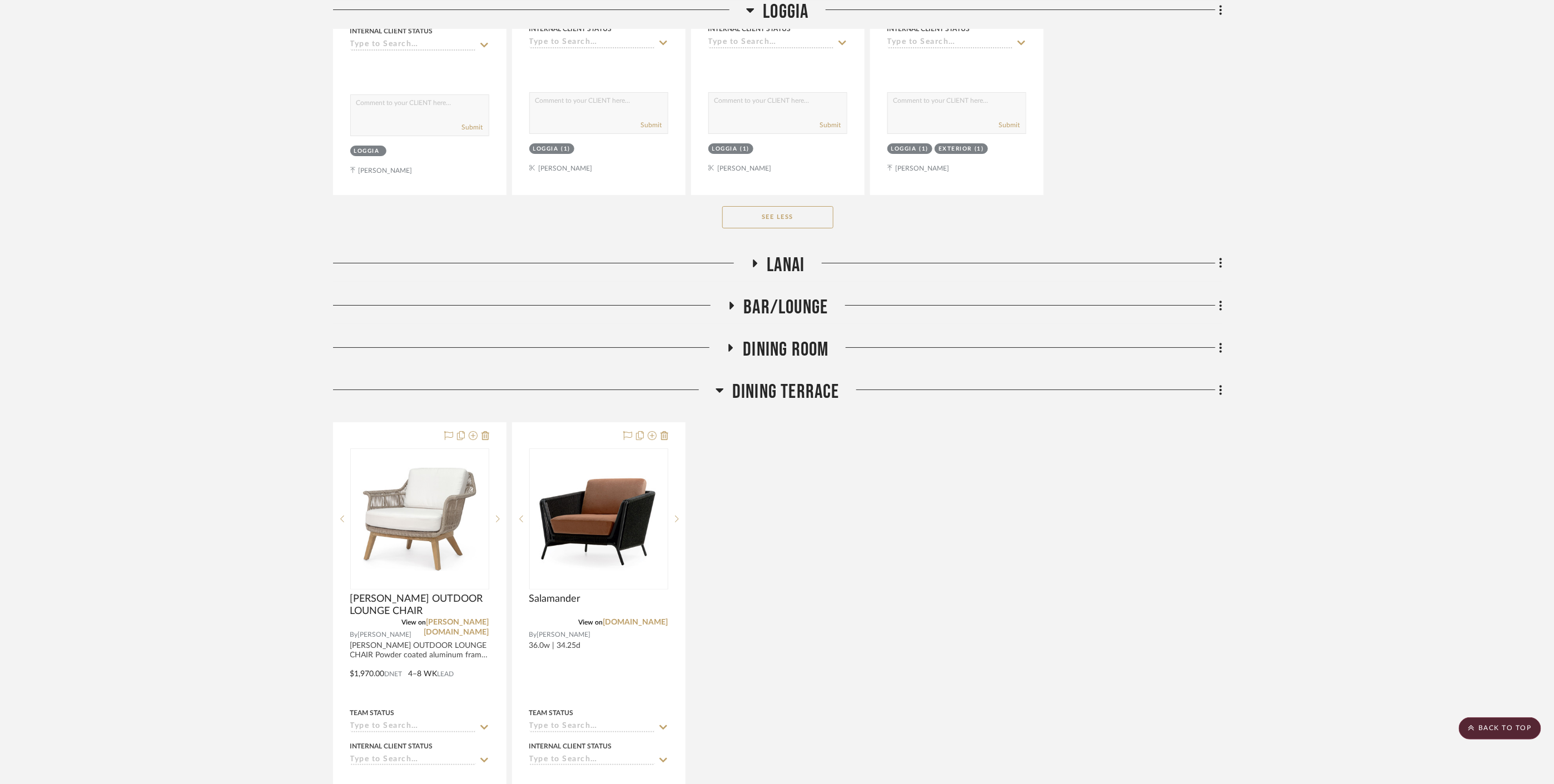
click at [801, 396] on span "Dining Terrace" at bounding box center [786, 392] width 108 height 24
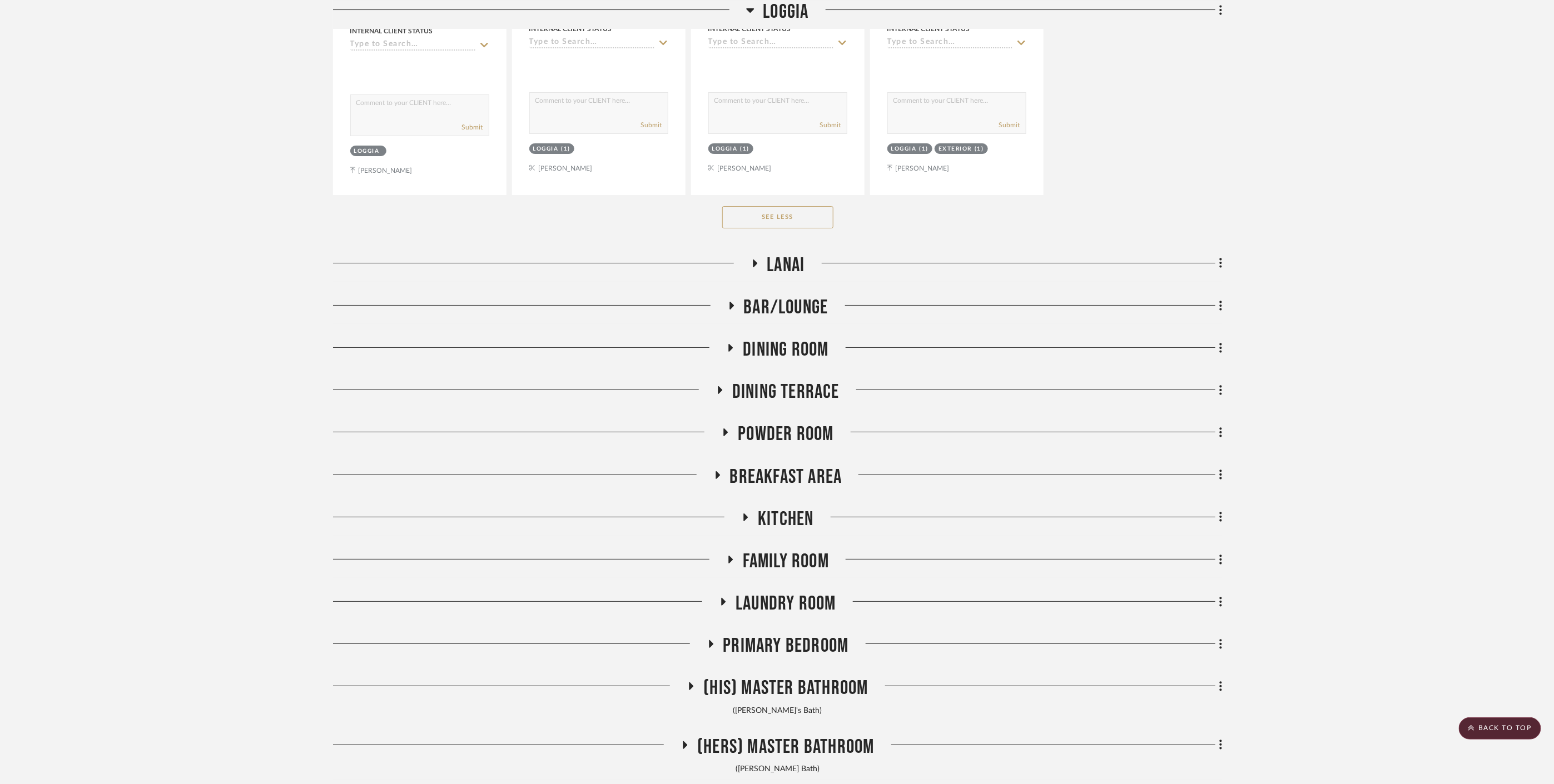
click at [804, 423] on span "Powder Room" at bounding box center [786, 434] width 96 height 24
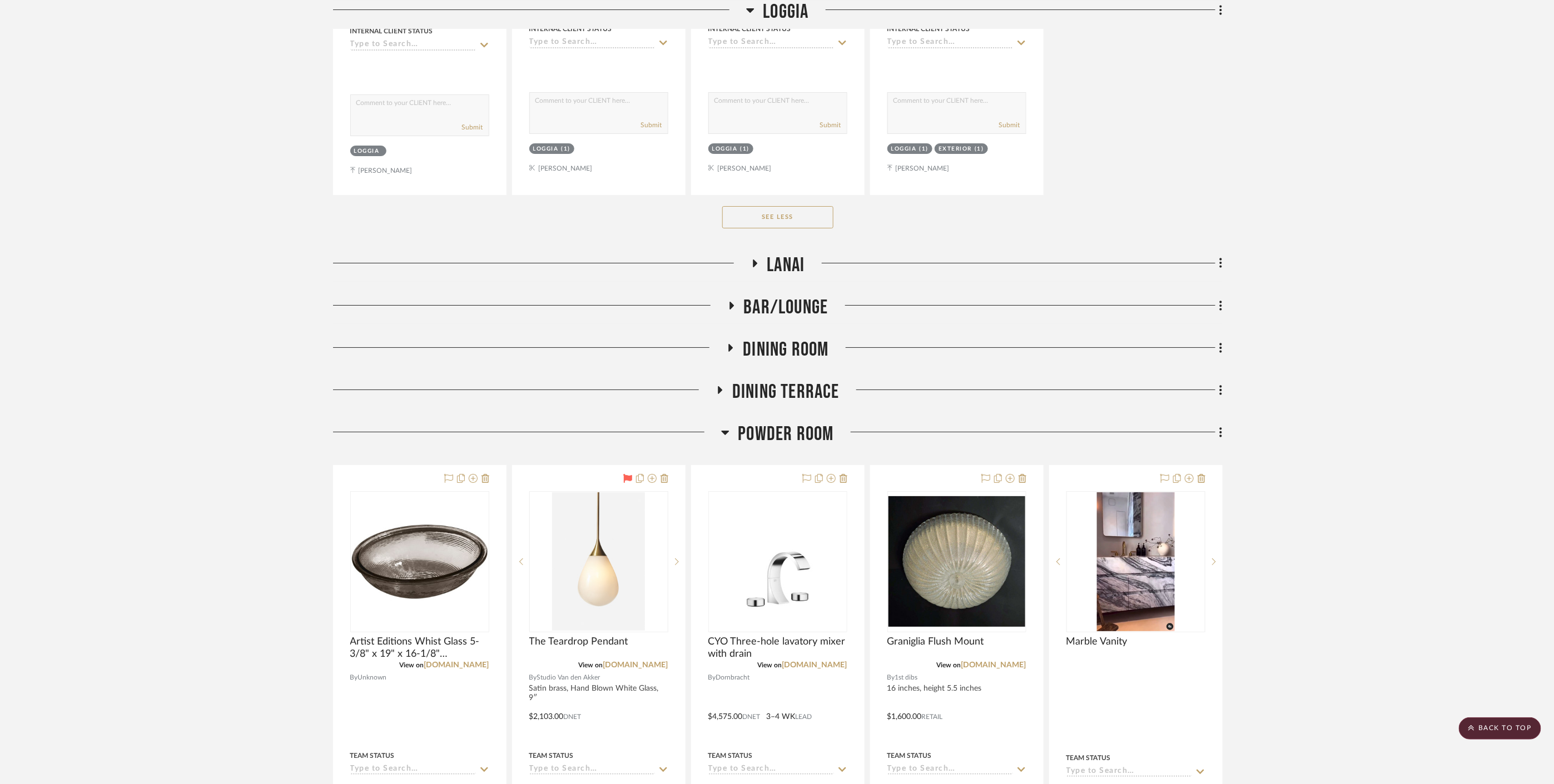
click at [804, 423] on span "Powder Room" at bounding box center [786, 434] width 96 height 24
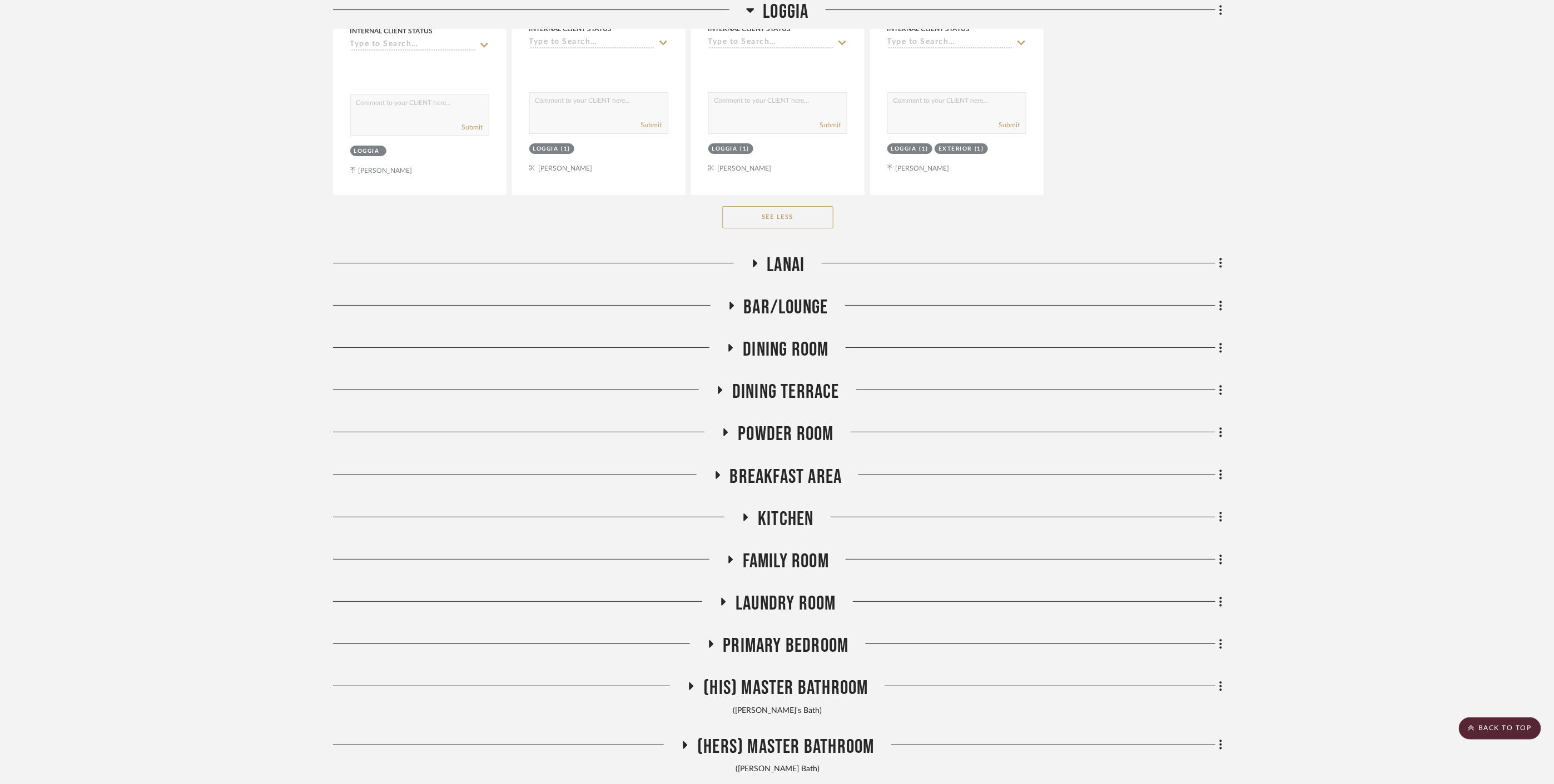
click at [799, 465] on span "Breakfast Area" at bounding box center [786, 477] width 112 height 24
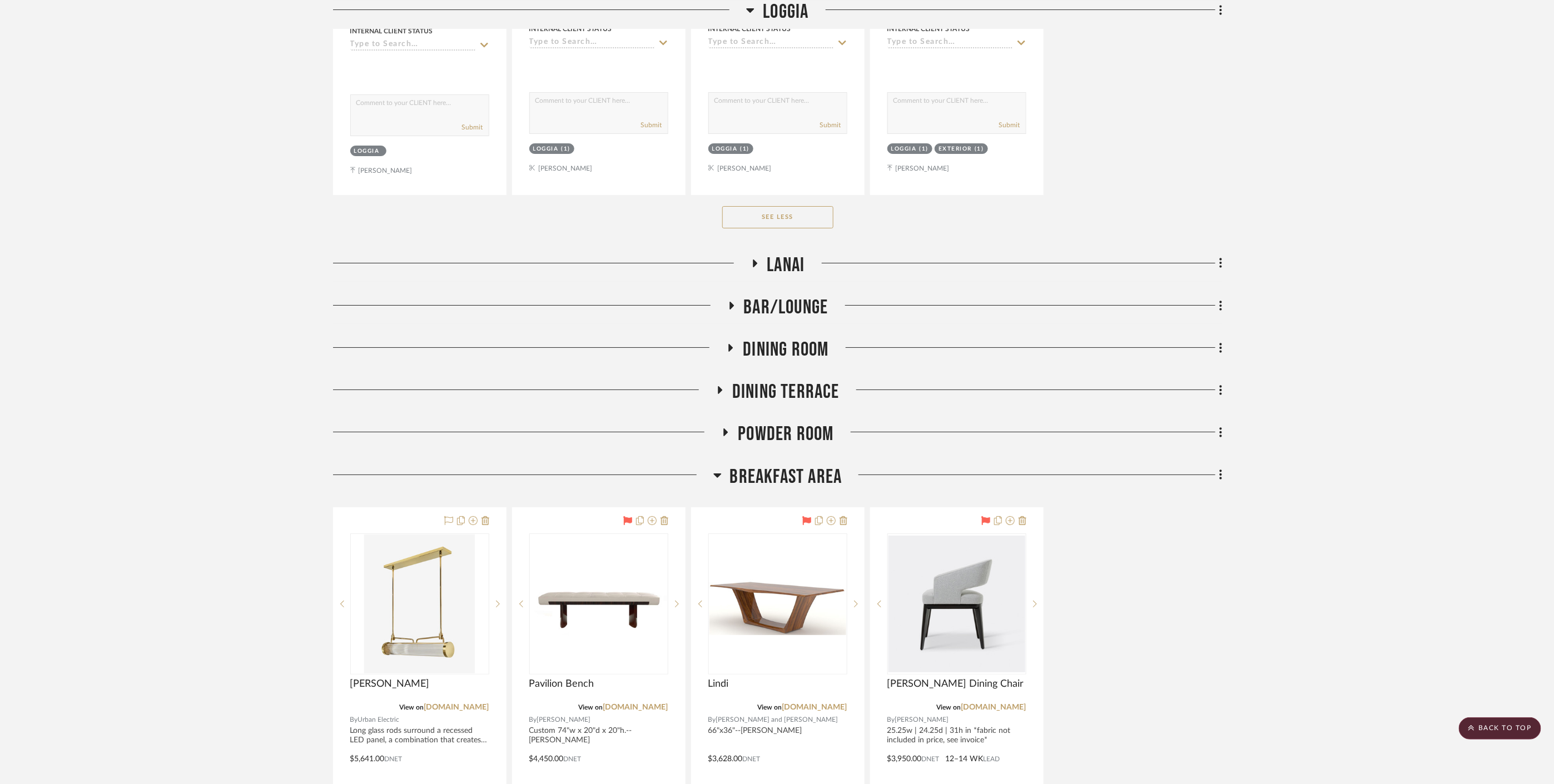
click at [835, 466] on span "Breakfast Area" at bounding box center [786, 477] width 112 height 24
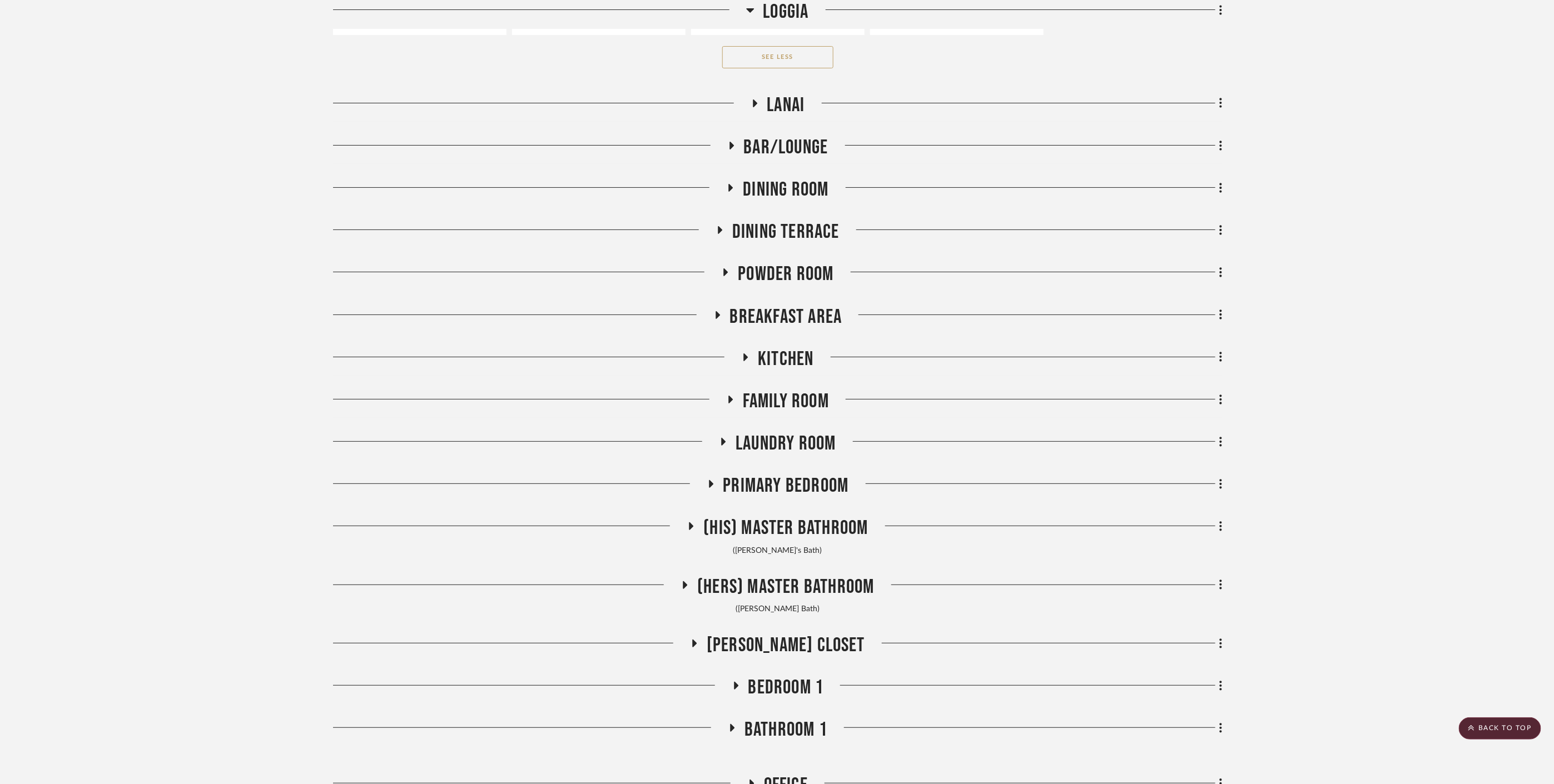
scroll to position [2963, 0]
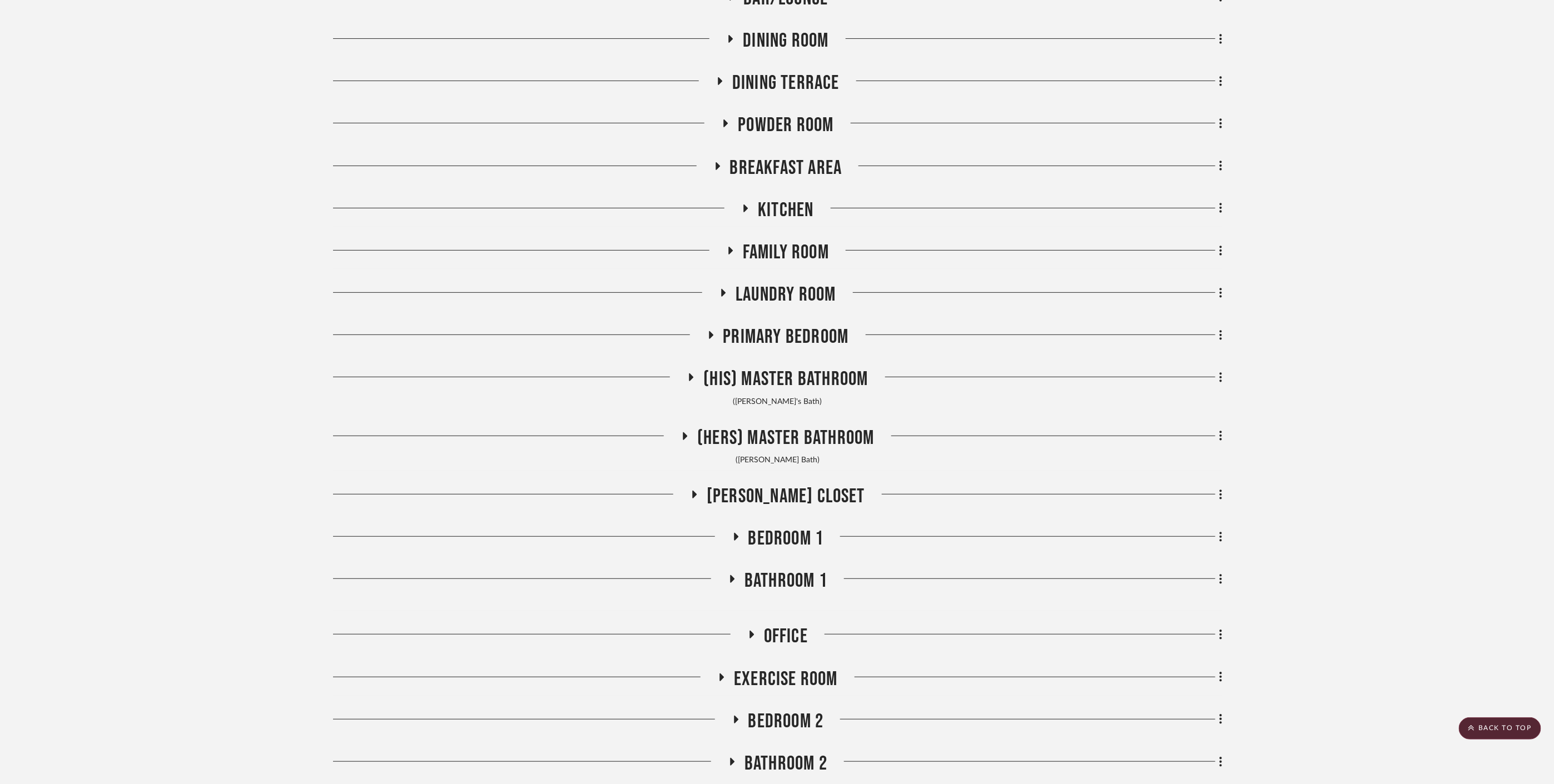
click at [780, 247] on span "Family Room" at bounding box center [786, 252] width 86 height 24
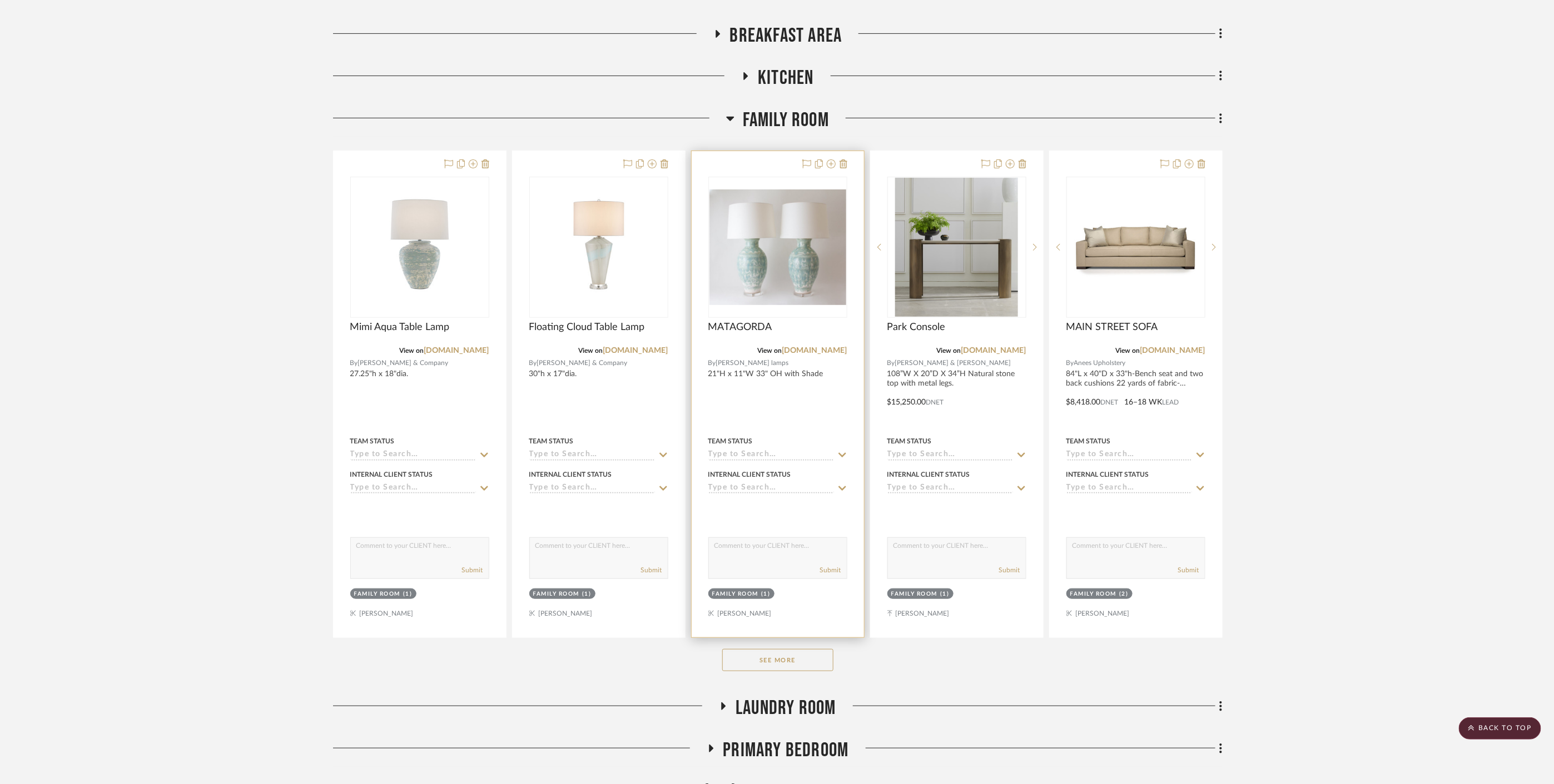
scroll to position [3210, 0]
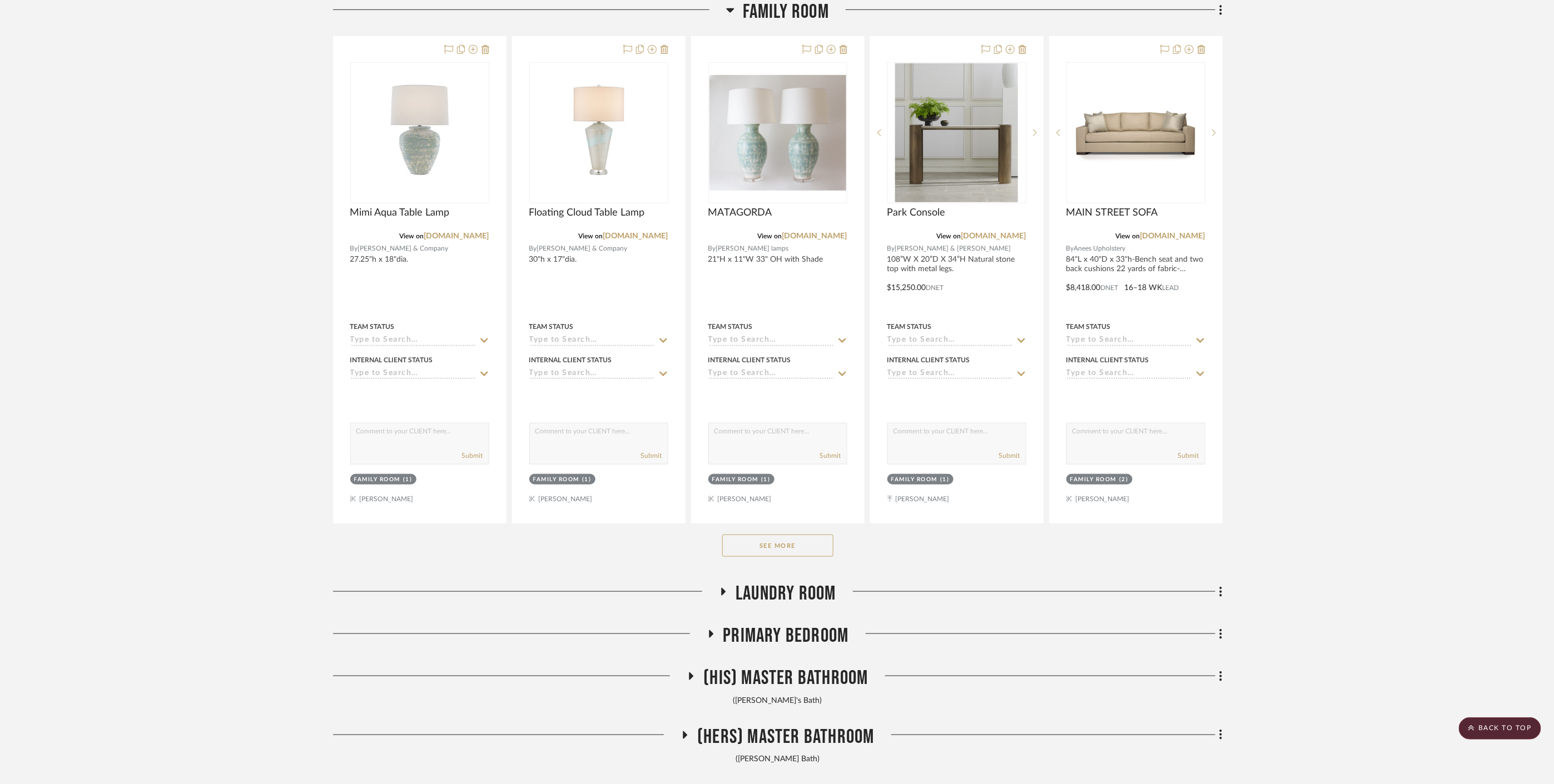
click at [780, 542] on button "See More" at bounding box center [777, 545] width 111 height 22
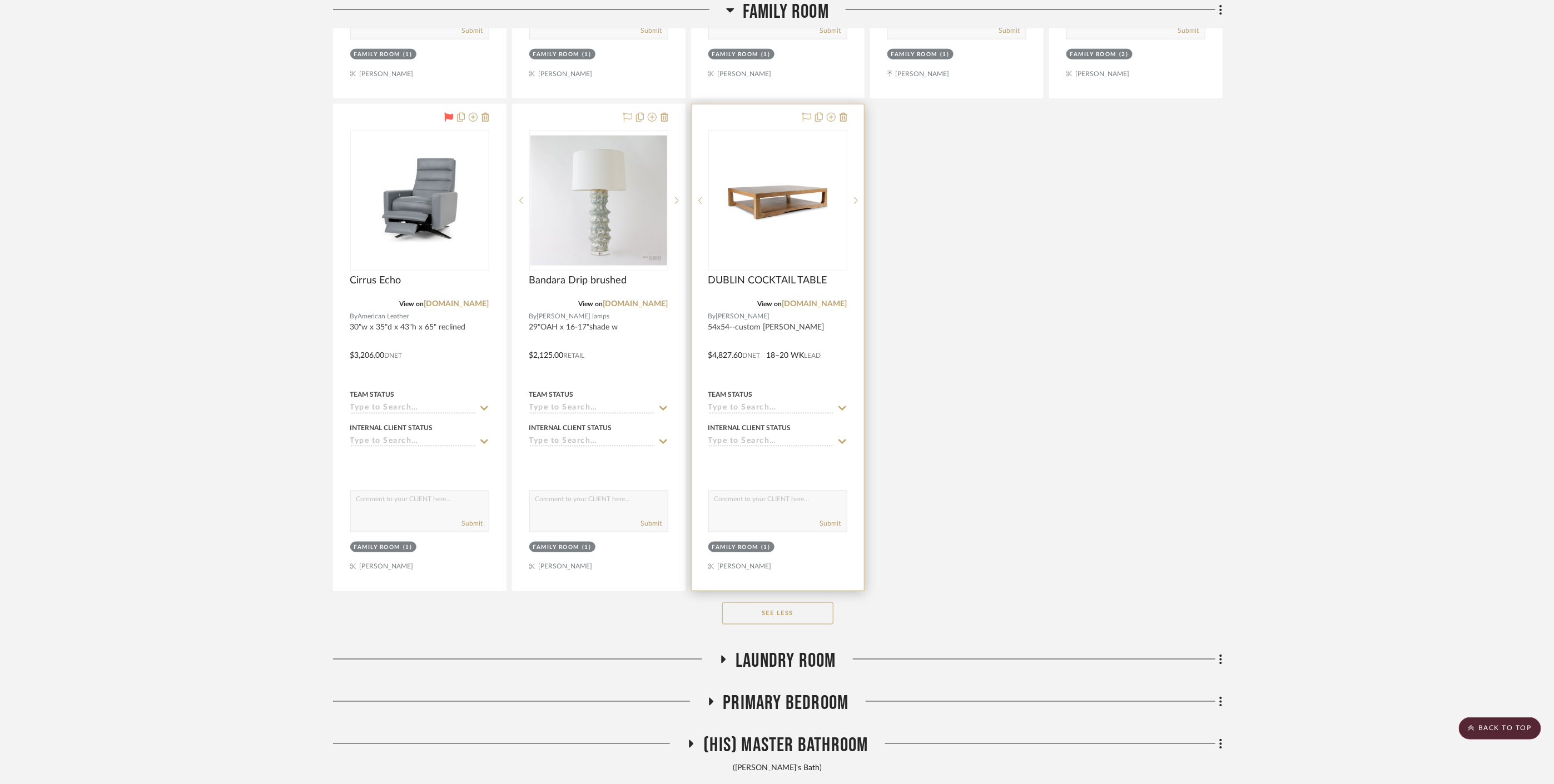
scroll to position [3704, 0]
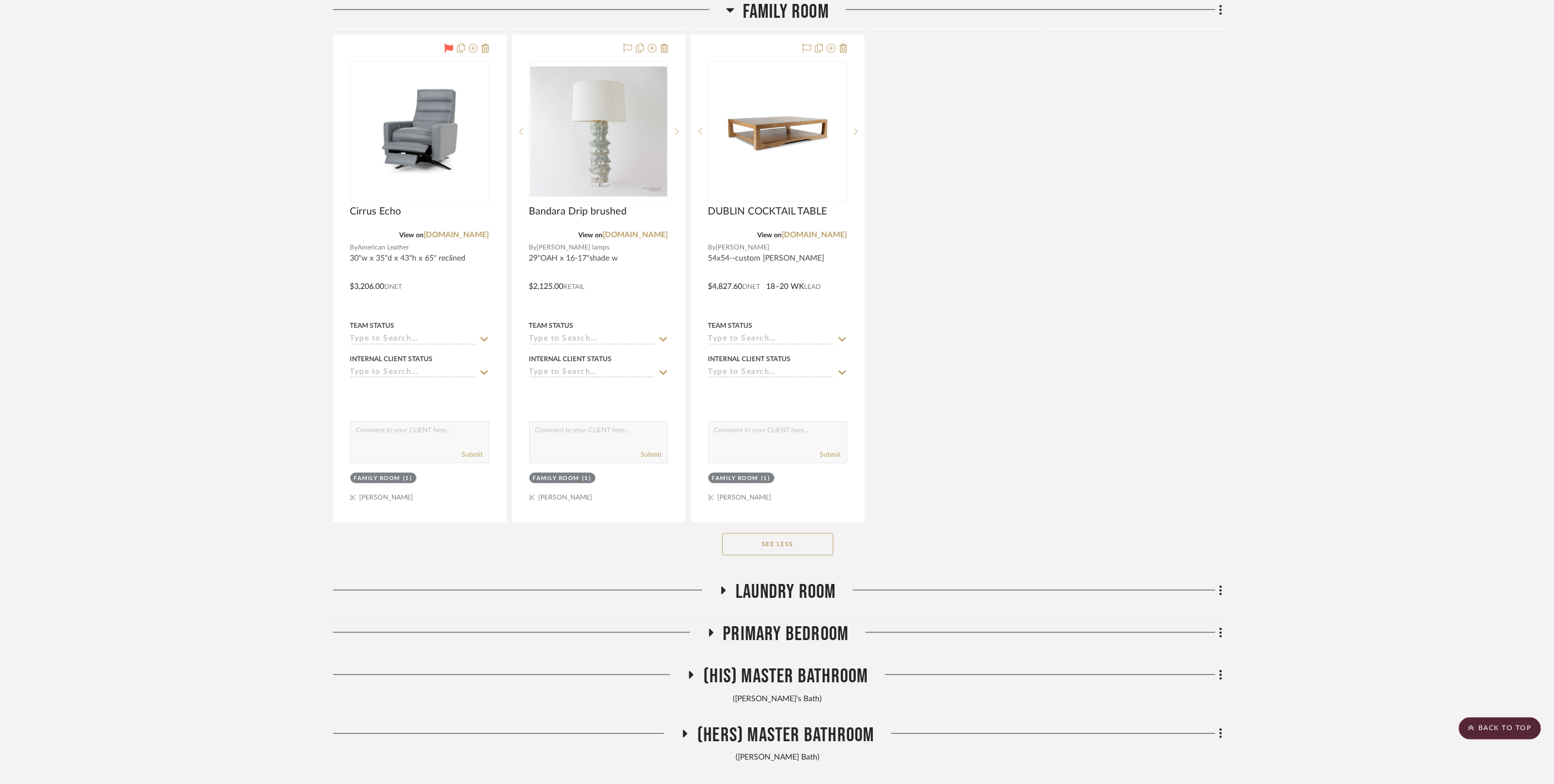
click at [780, 592] on span "Laundry Room" at bounding box center [785, 592] width 100 height 24
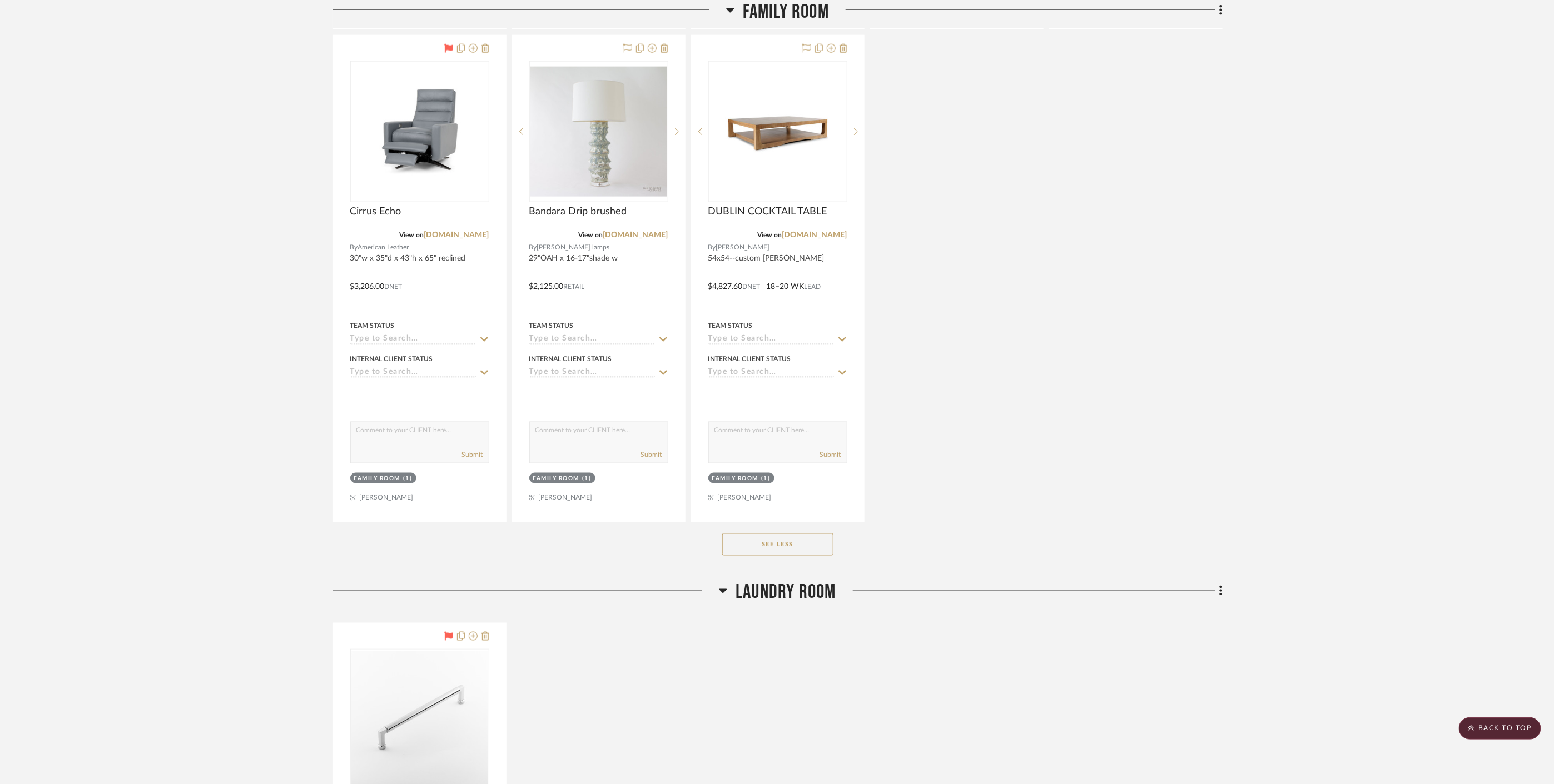
click at [778, 588] on span "Laundry Room" at bounding box center [785, 592] width 100 height 24
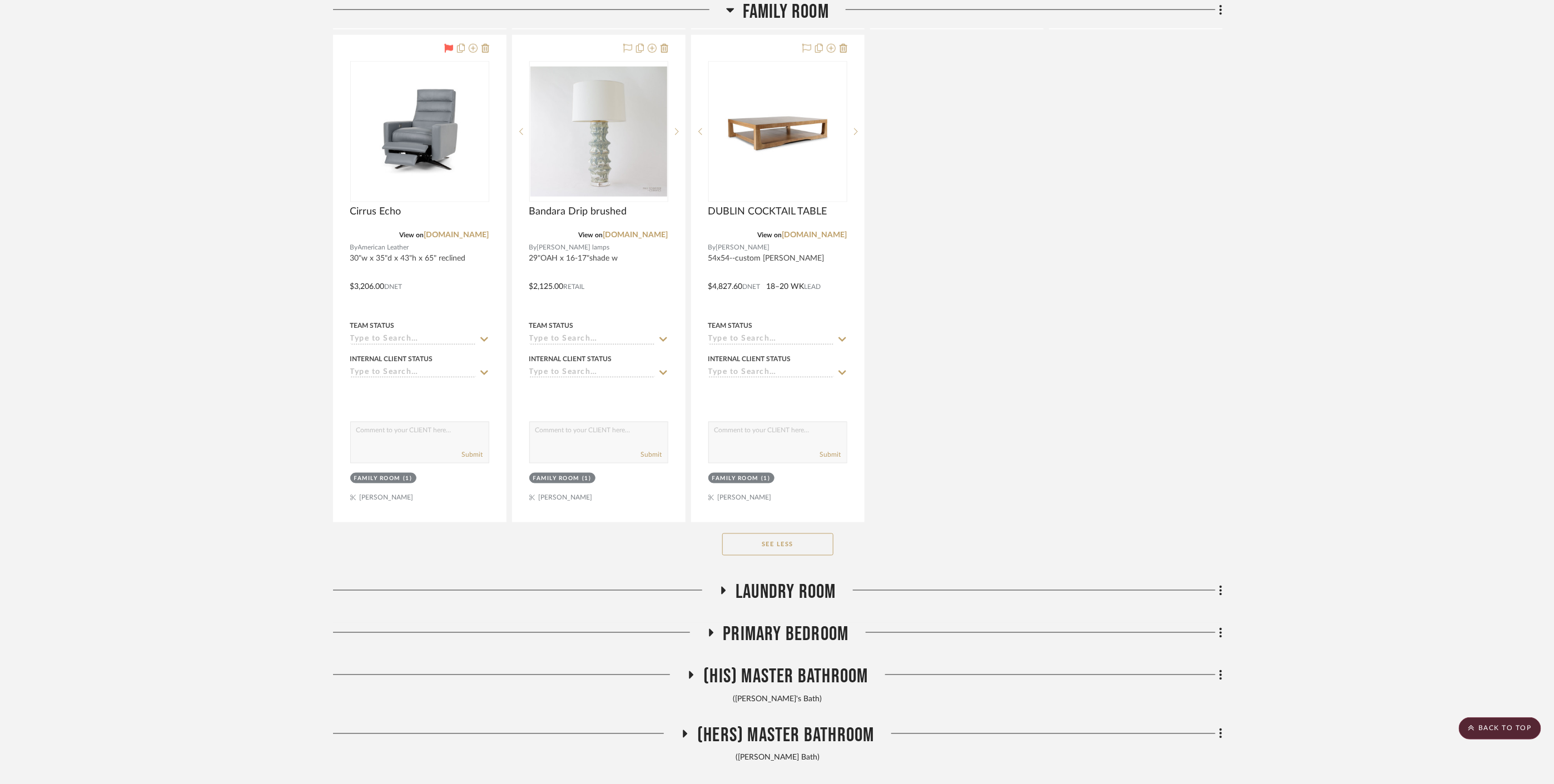
click at [783, 633] on span "Primary Bedroom" at bounding box center [786, 635] width 126 height 24
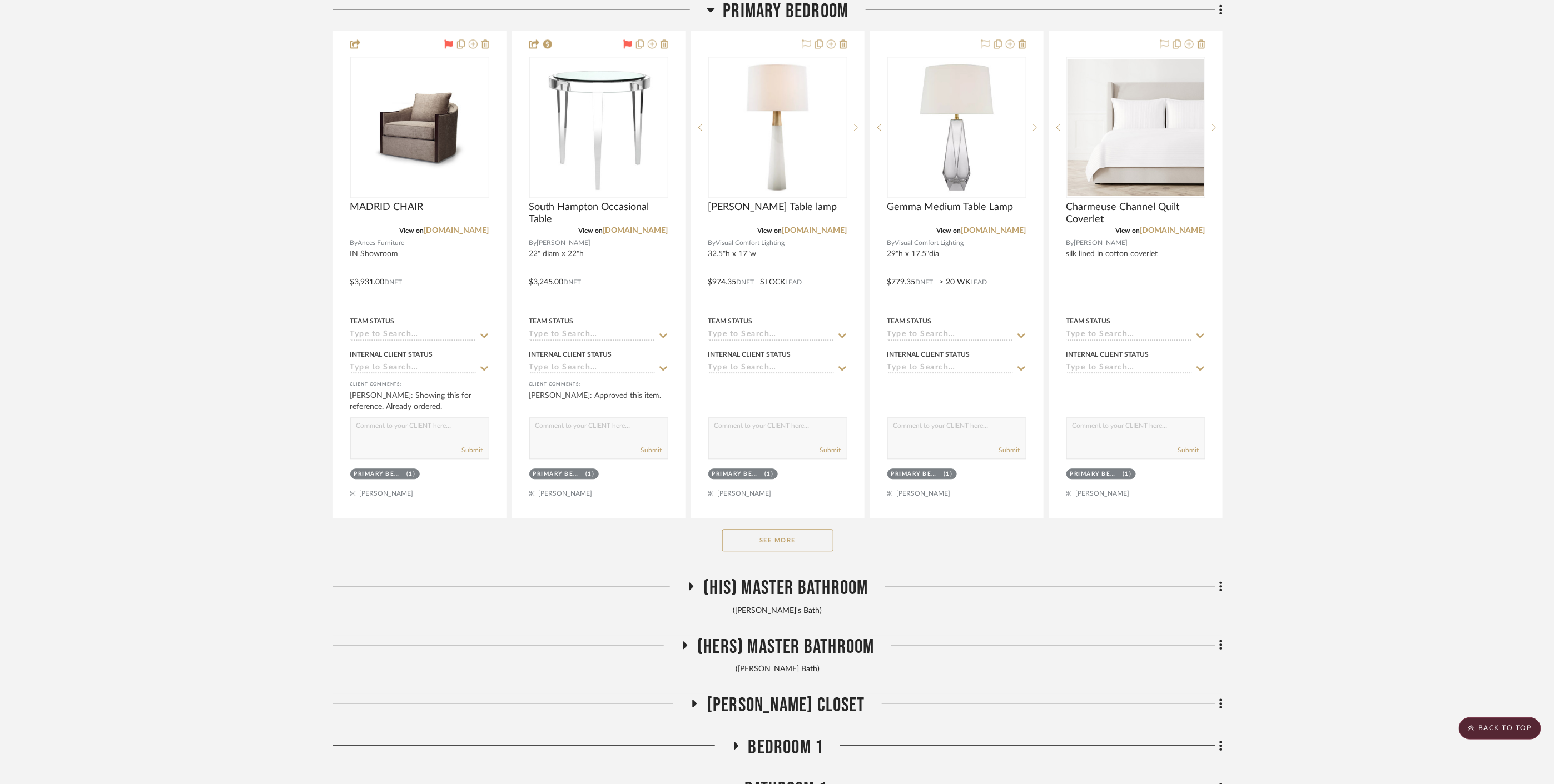
scroll to position [4383, 0]
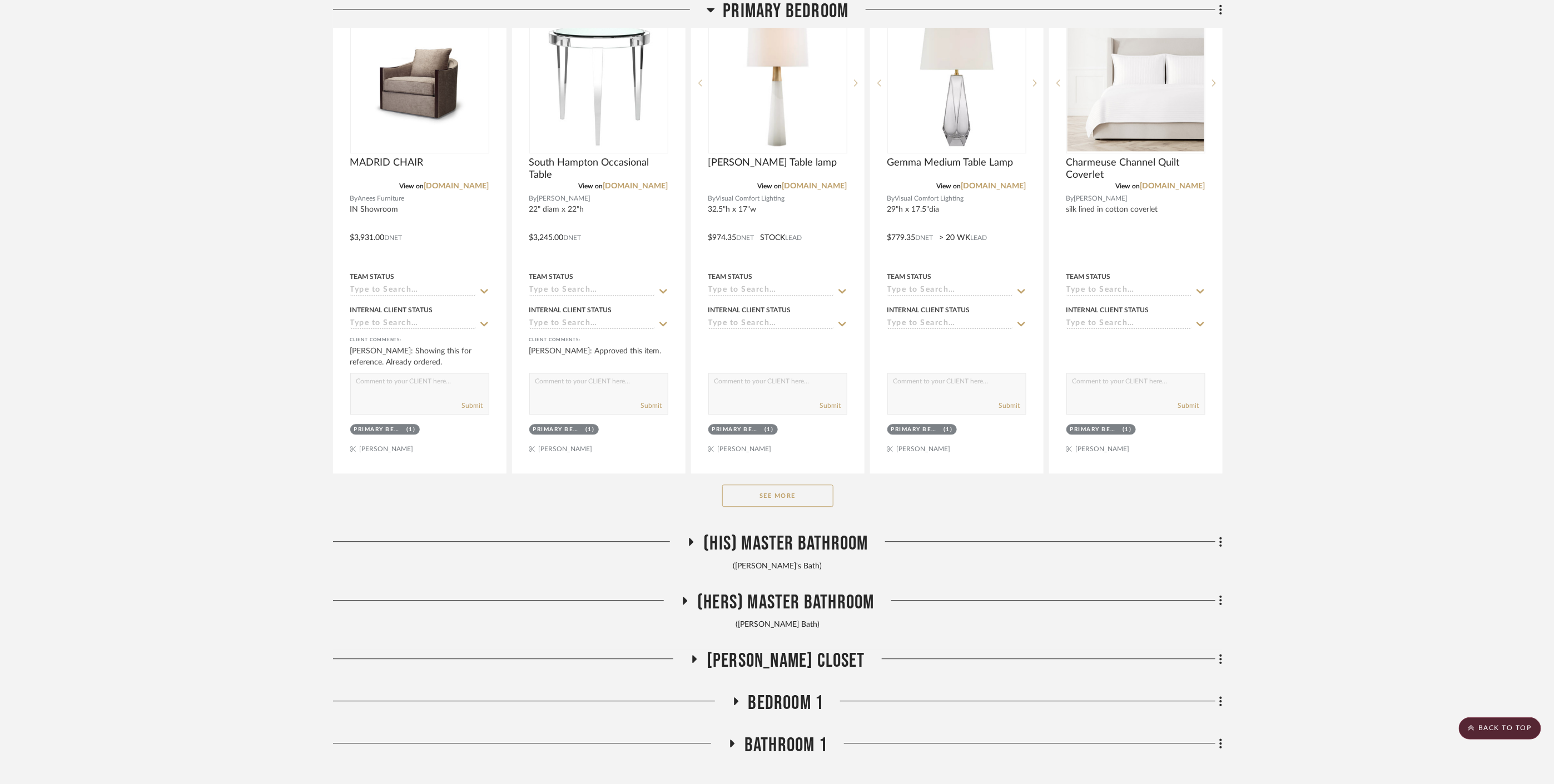
click at [770, 533] on span "(His) Master Bathroom" at bounding box center [785, 544] width 164 height 24
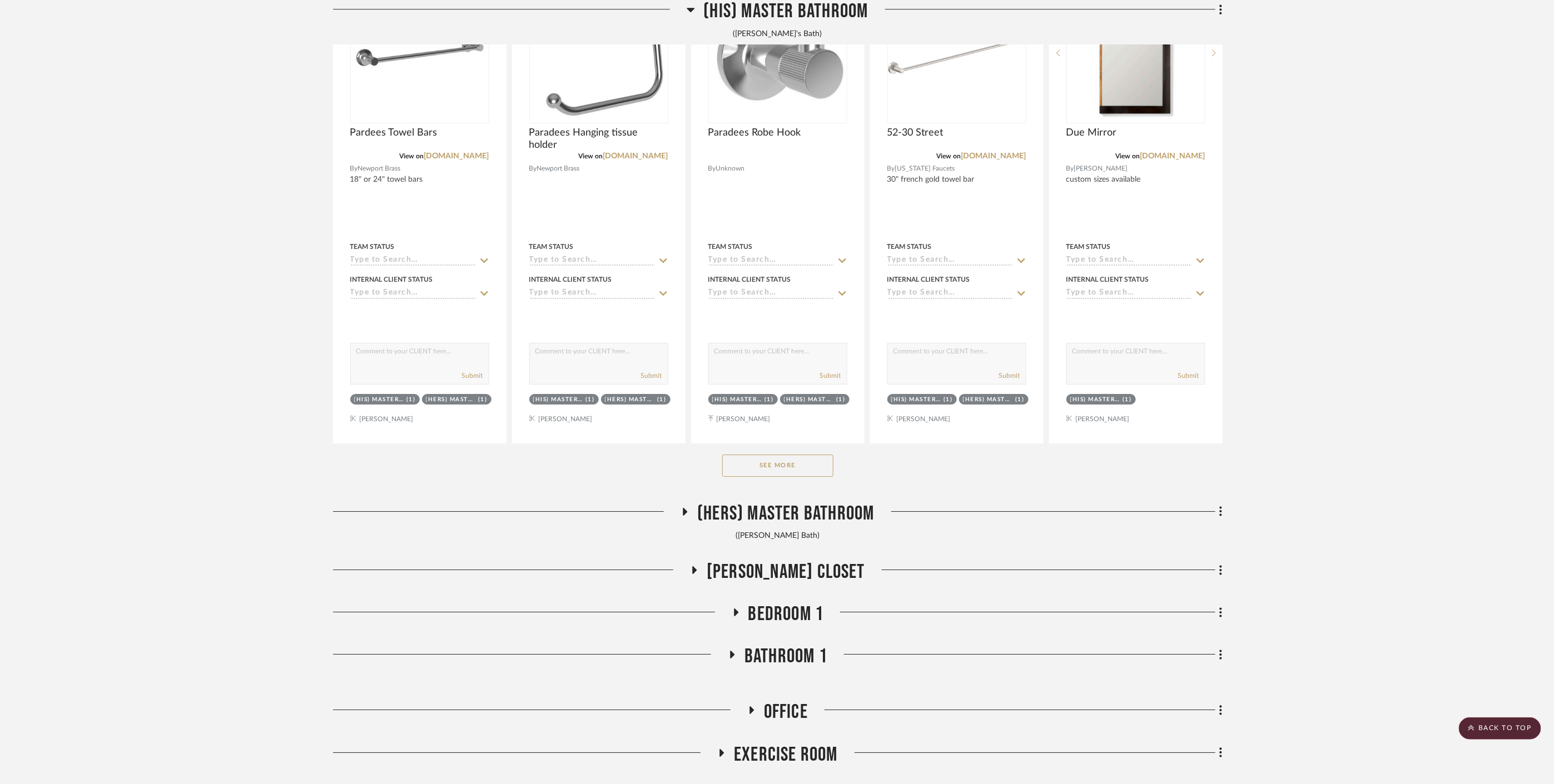
scroll to position [5063, 0]
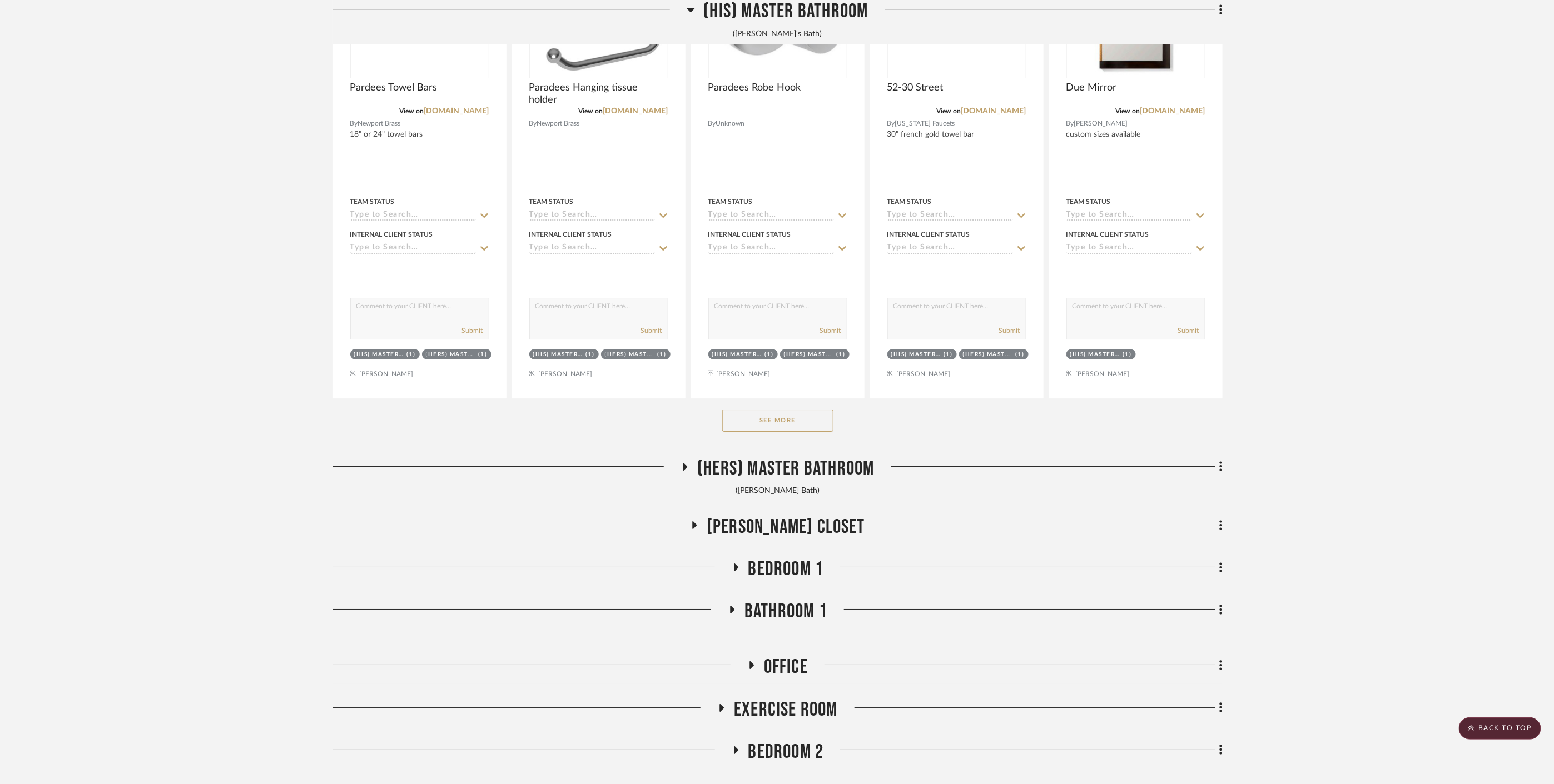
click at [795, 419] on button "See More" at bounding box center [777, 420] width 111 height 22
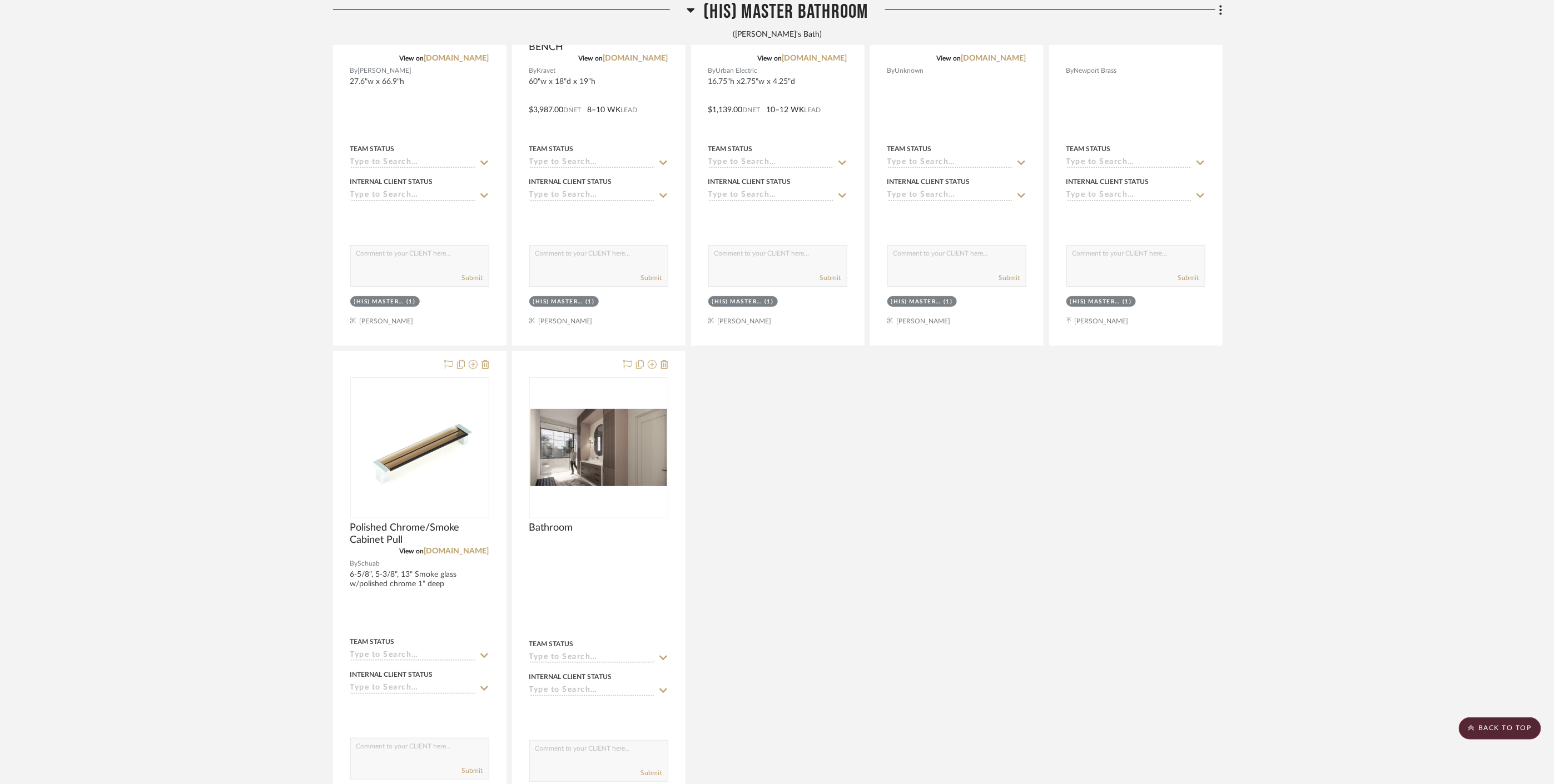
scroll to position [5680, 0]
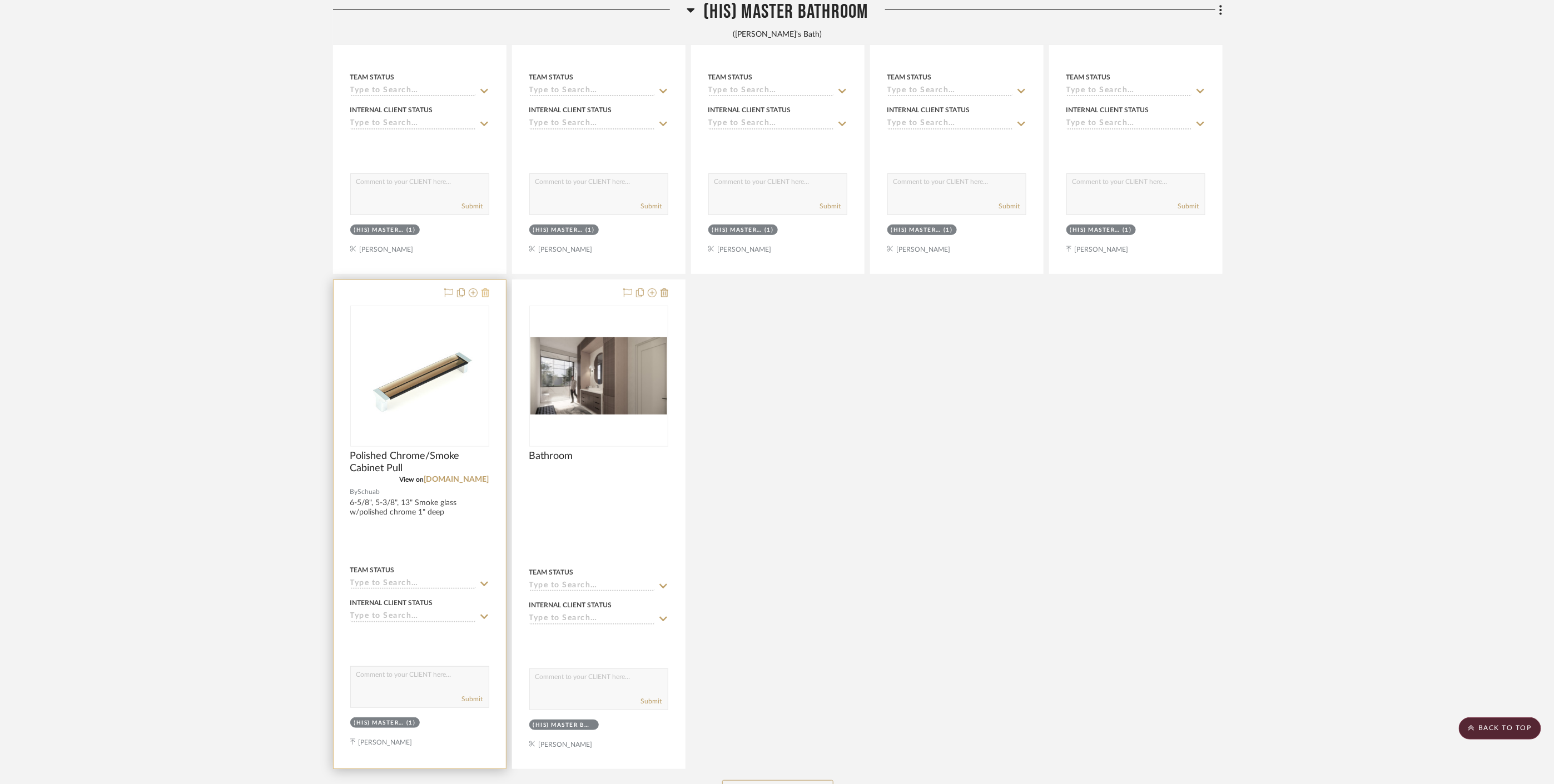
click at [484, 288] on icon at bounding box center [486, 292] width 8 height 9
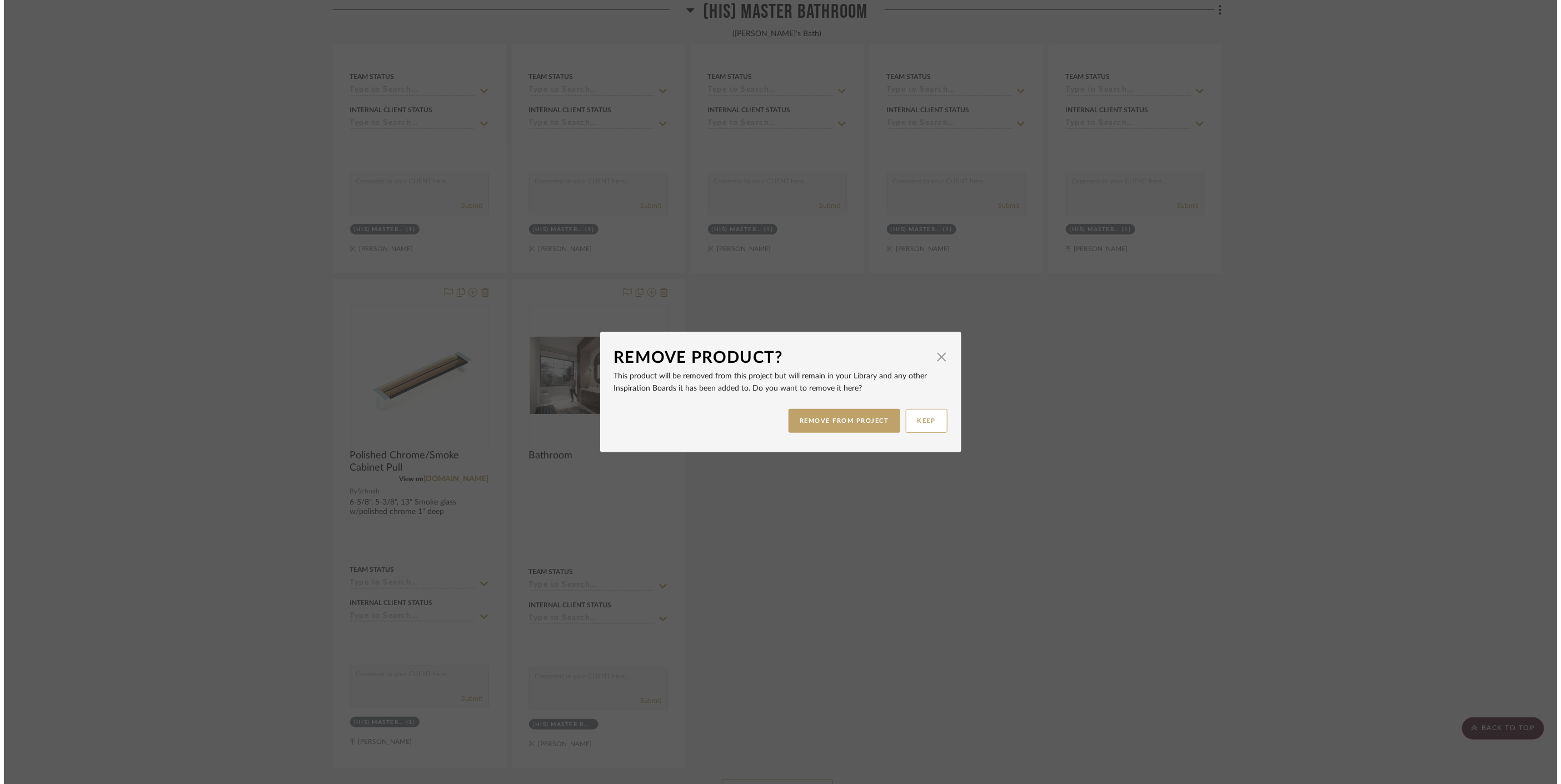
scroll to position [0, 0]
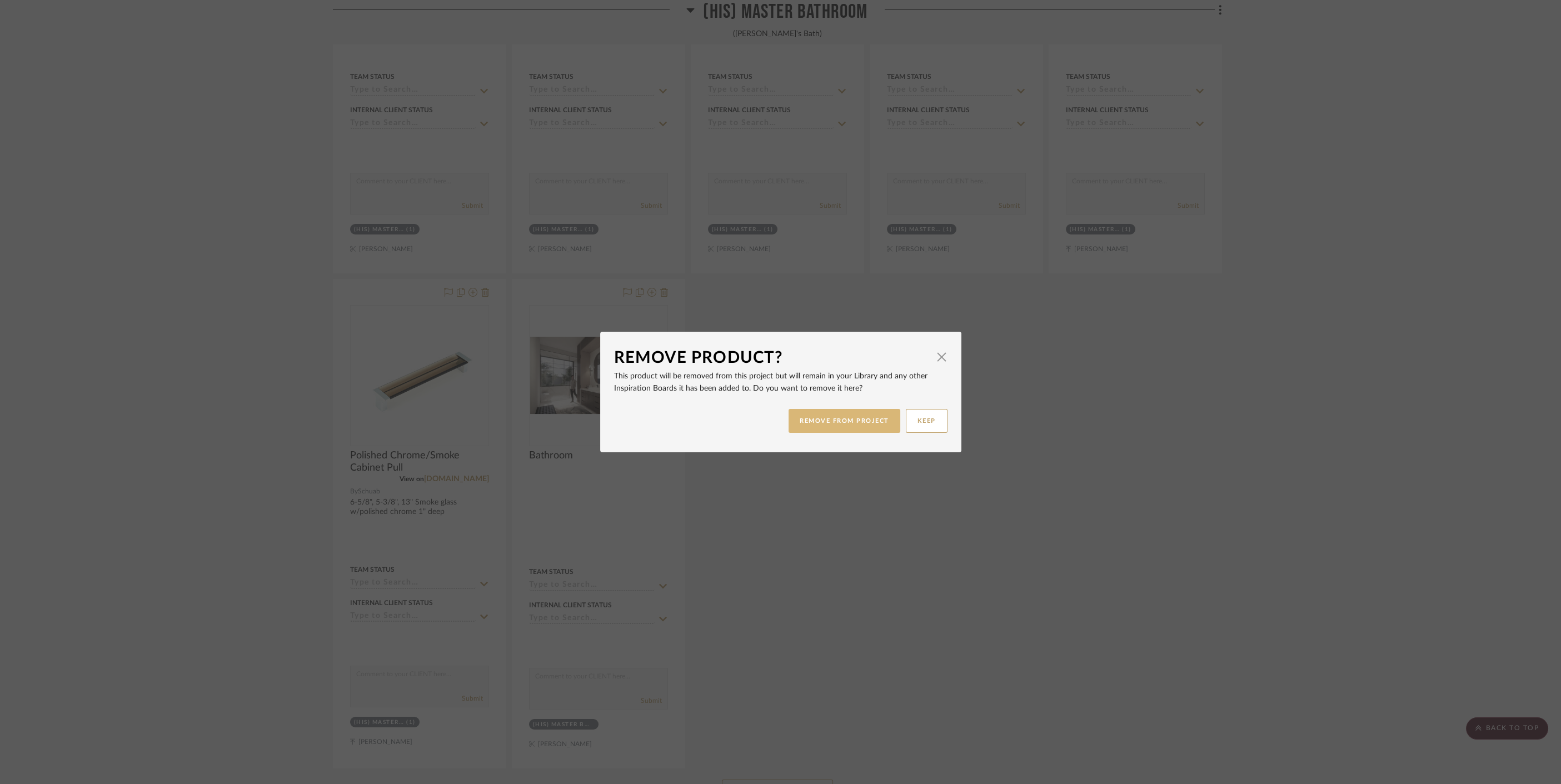
click at [838, 427] on button "REMOVE FROM PROJECT" at bounding box center [845, 421] width 112 height 24
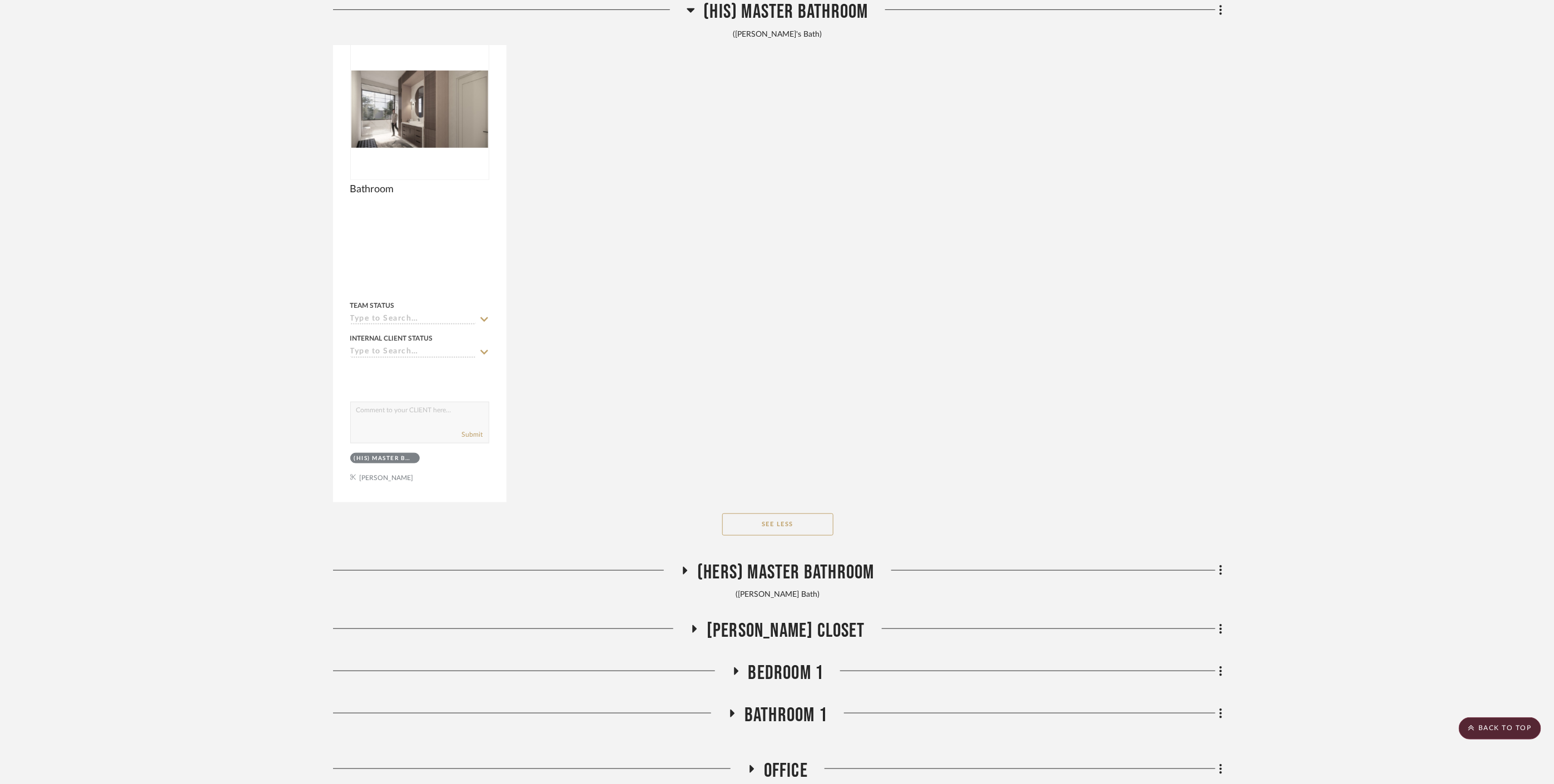
scroll to position [6236, 0]
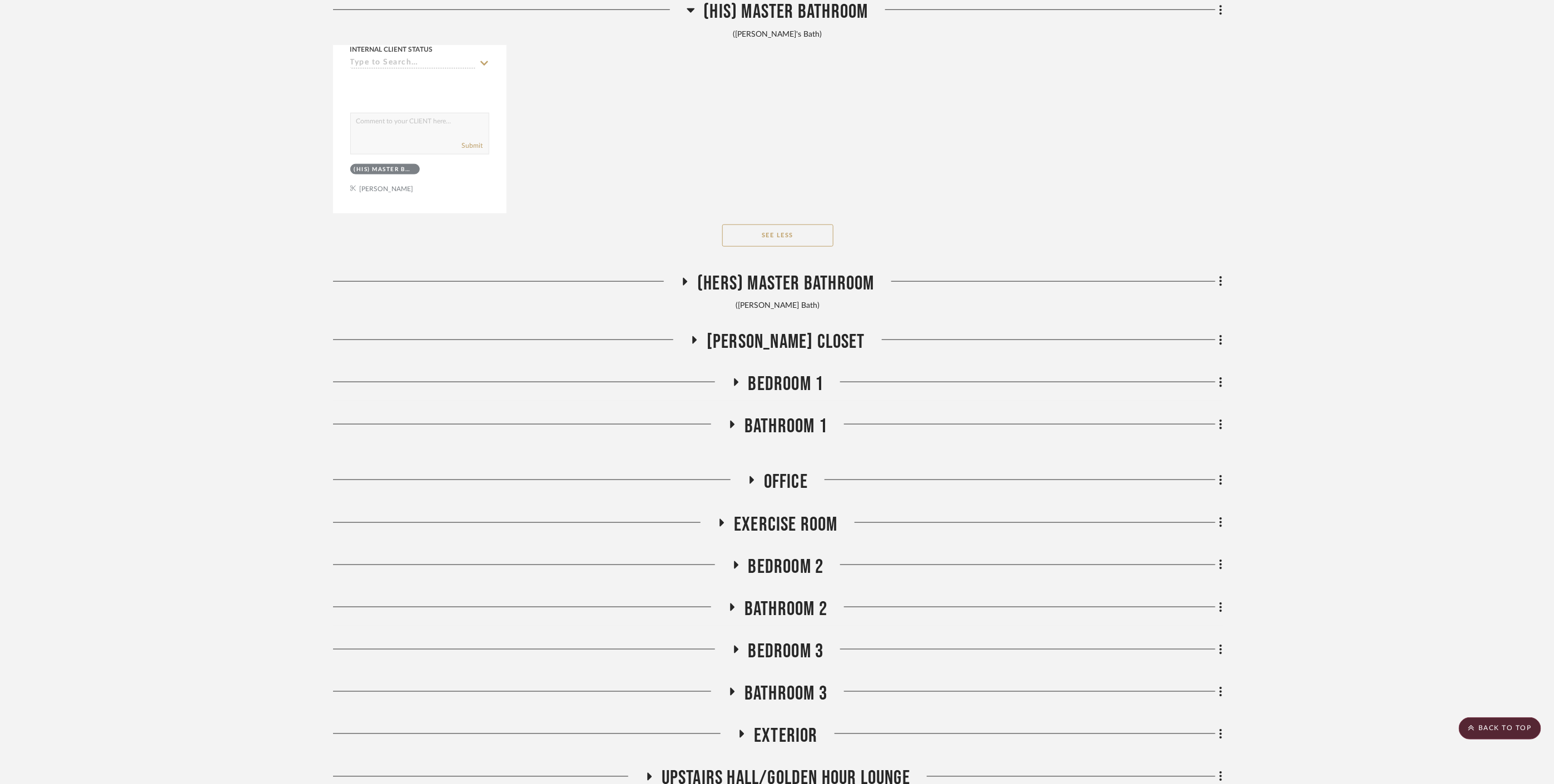
click at [792, 277] on span "(Hers) Master Bathroom" at bounding box center [785, 284] width 177 height 24
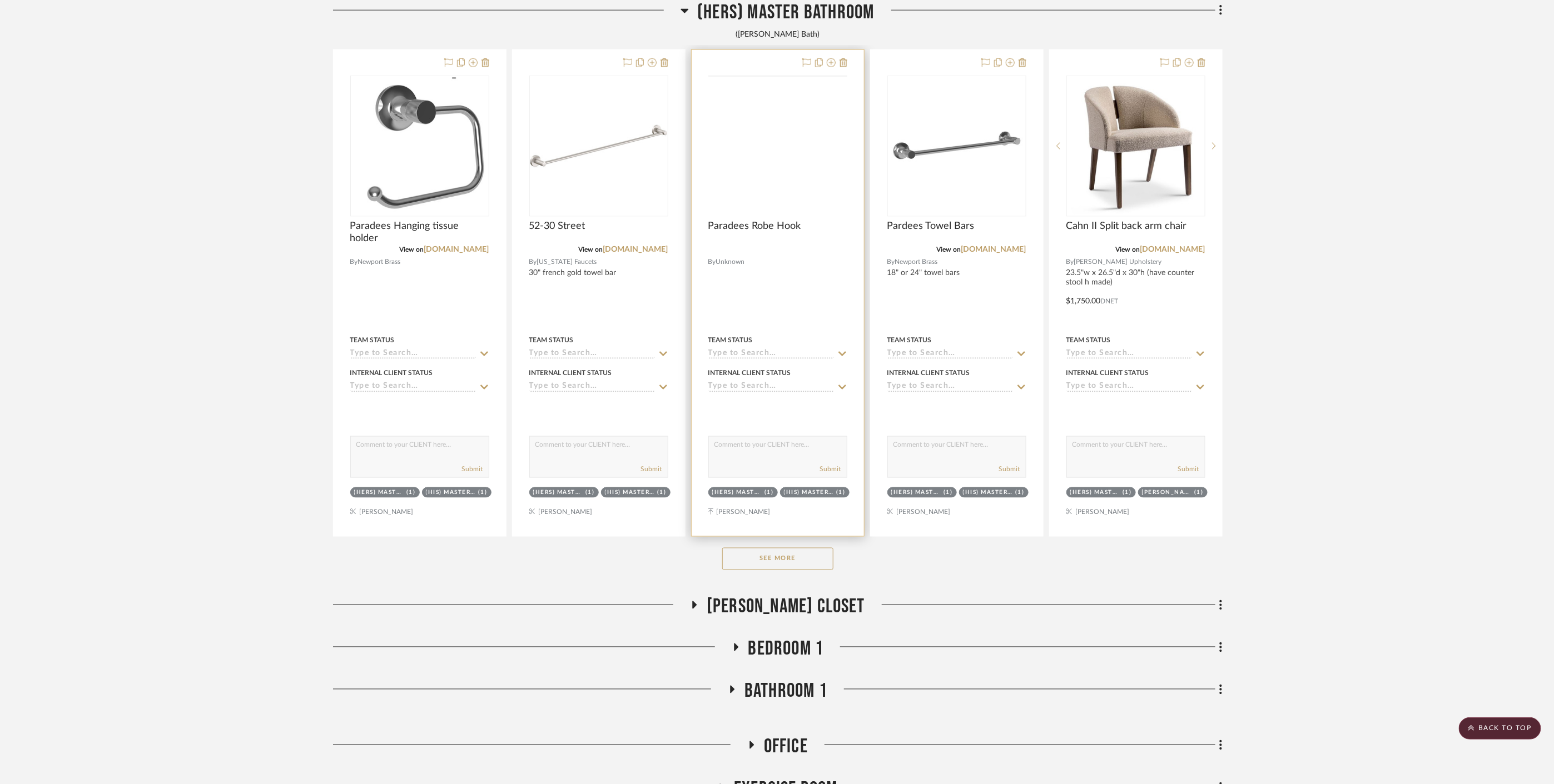
scroll to position [6668, 0]
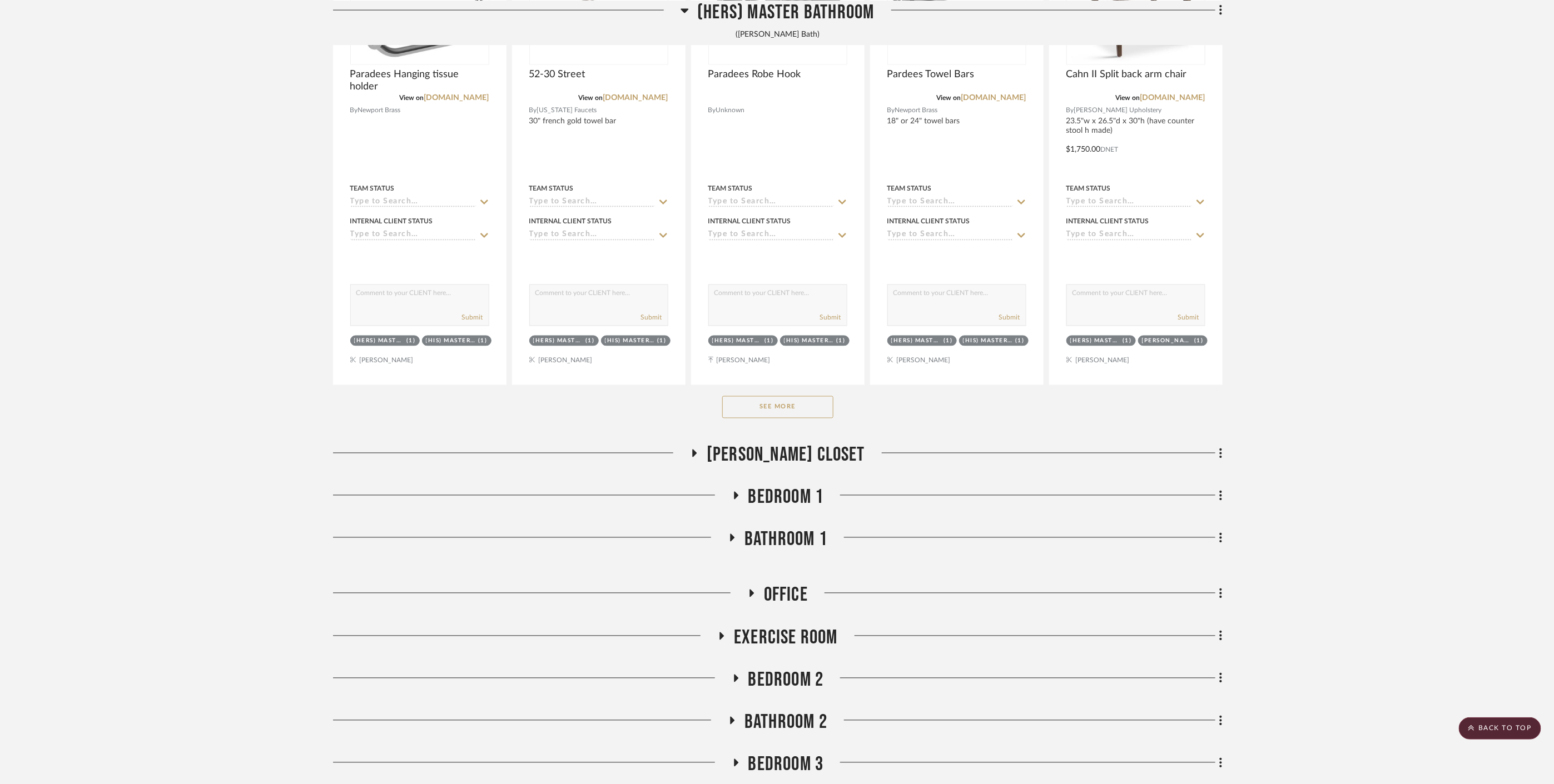
click at [806, 396] on button "See More" at bounding box center [777, 407] width 111 height 22
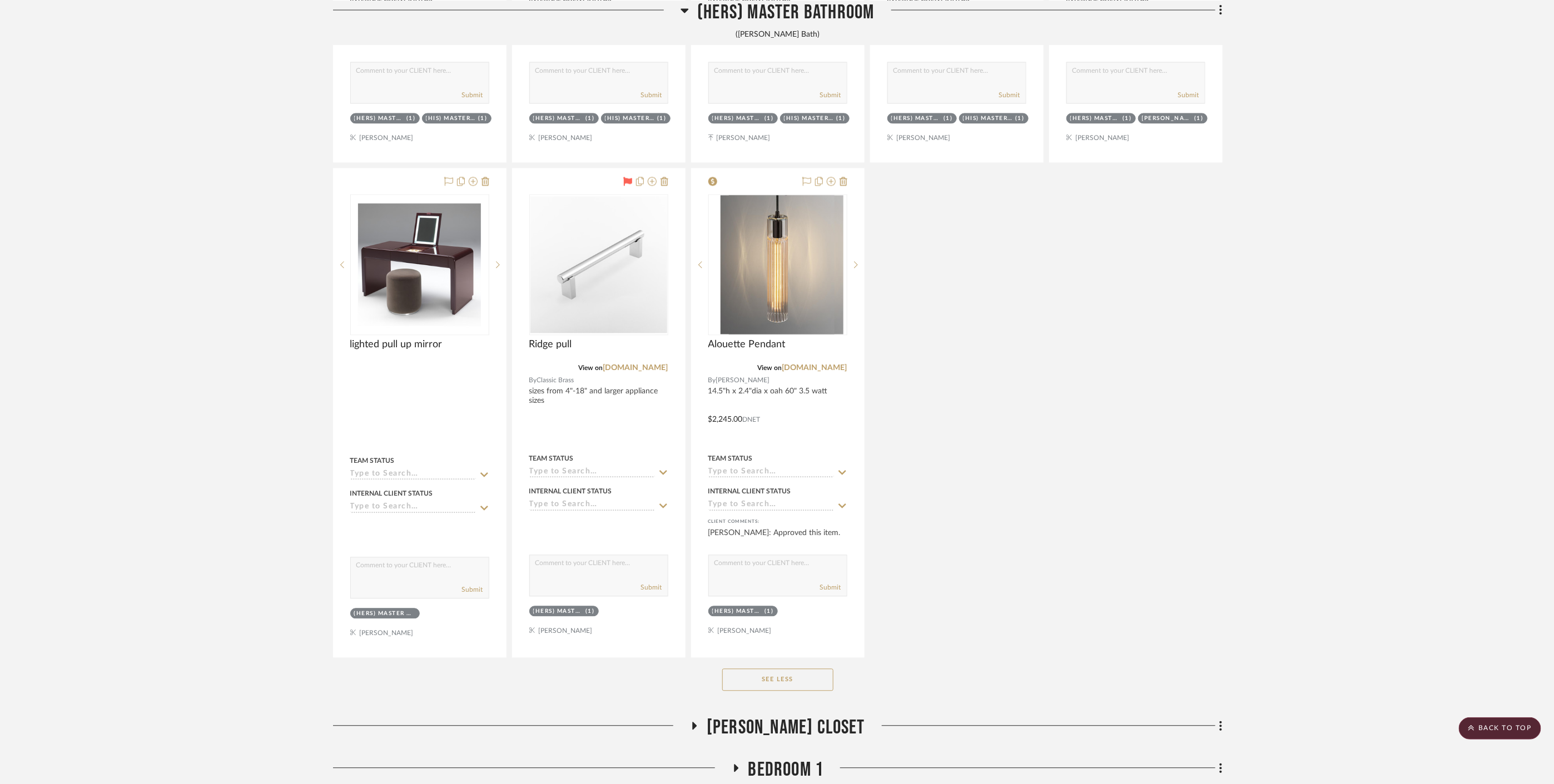
scroll to position [6977, 0]
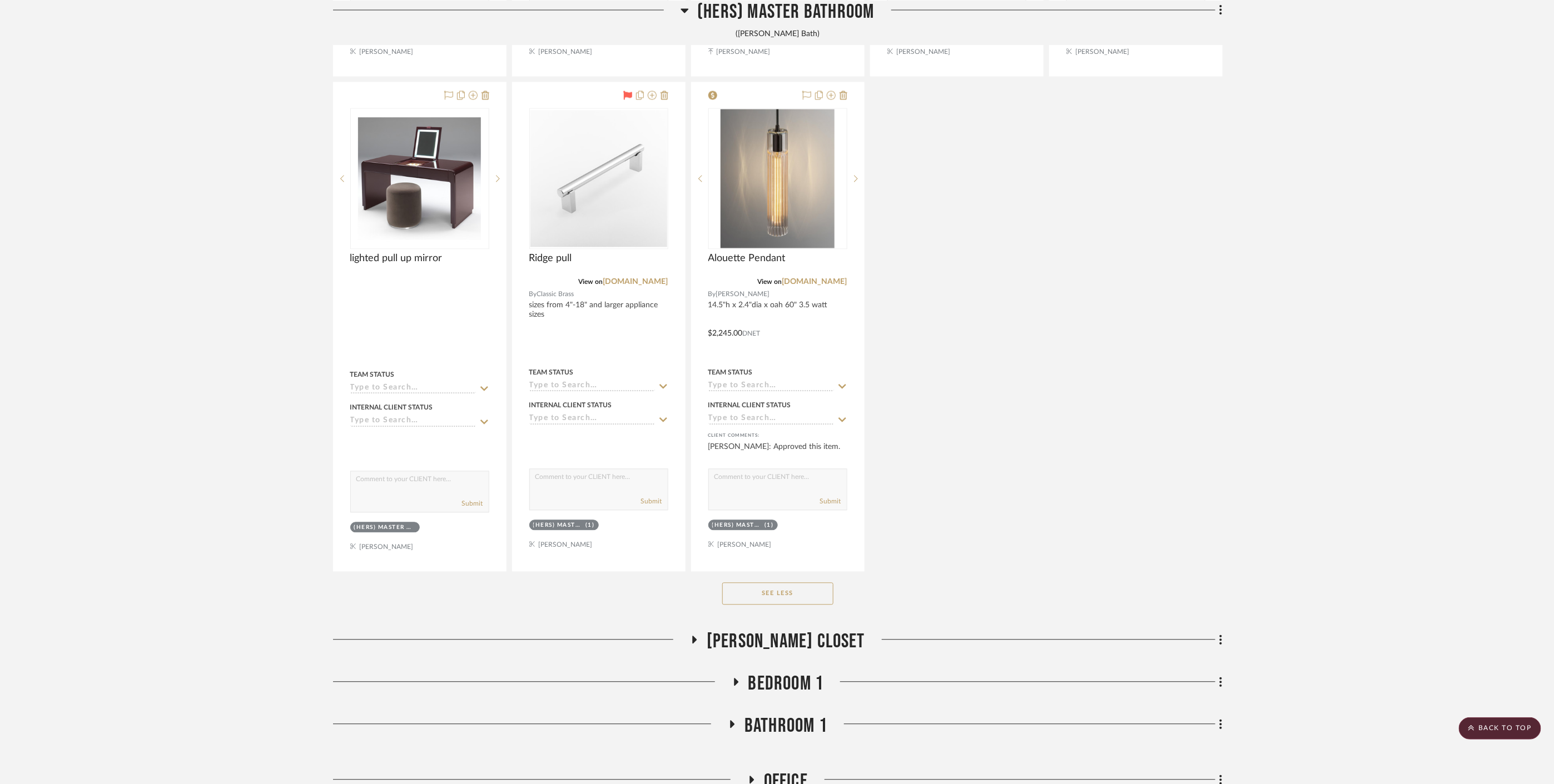
click at [788, 639] on span "[PERSON_NAME] Closet" at bounding box center [786, 642] width 159 height 24
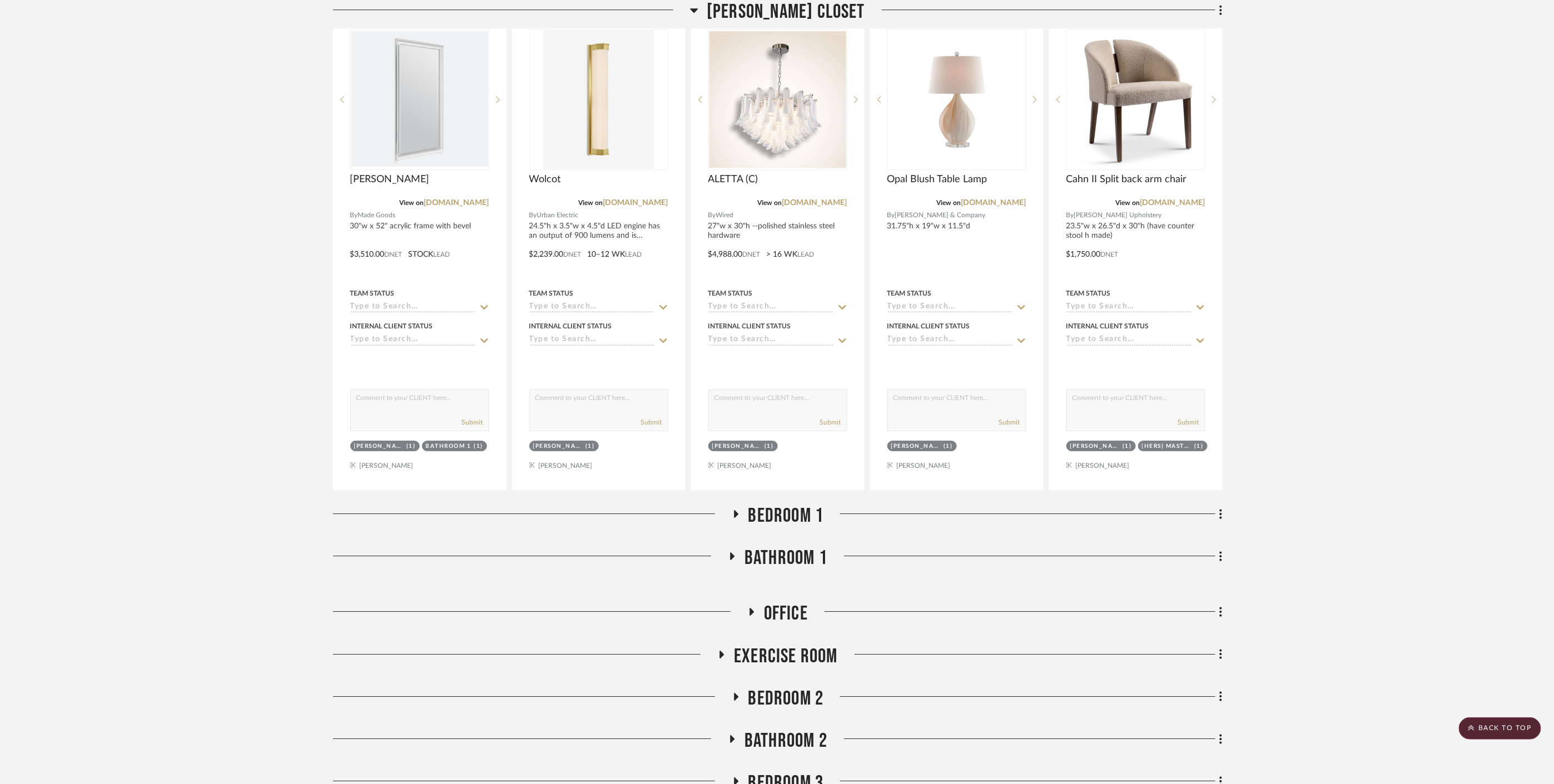
scroll to position [7655, 0]
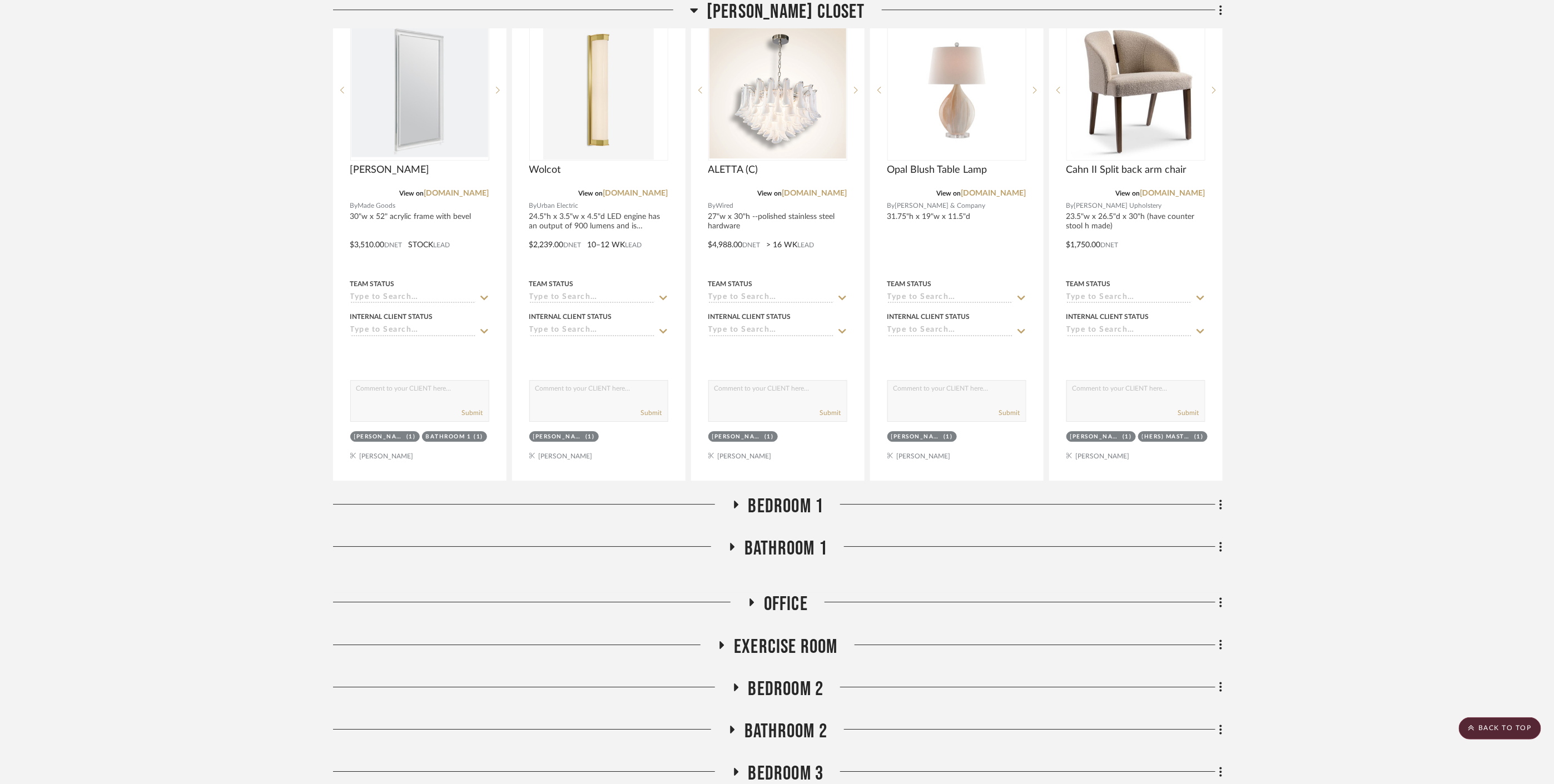
click at [782, 508] on div "Bedroom 1" at bounding box center [778, 509] width 890 height 28
drag, startPoint x: 780, startPoint y: 502, endPoint x: 781, endPoint y: 496, distance: 6.1
click at [780, 501] on span "Bedroom 1" at bounding box center [786, 507] width 75 height 24
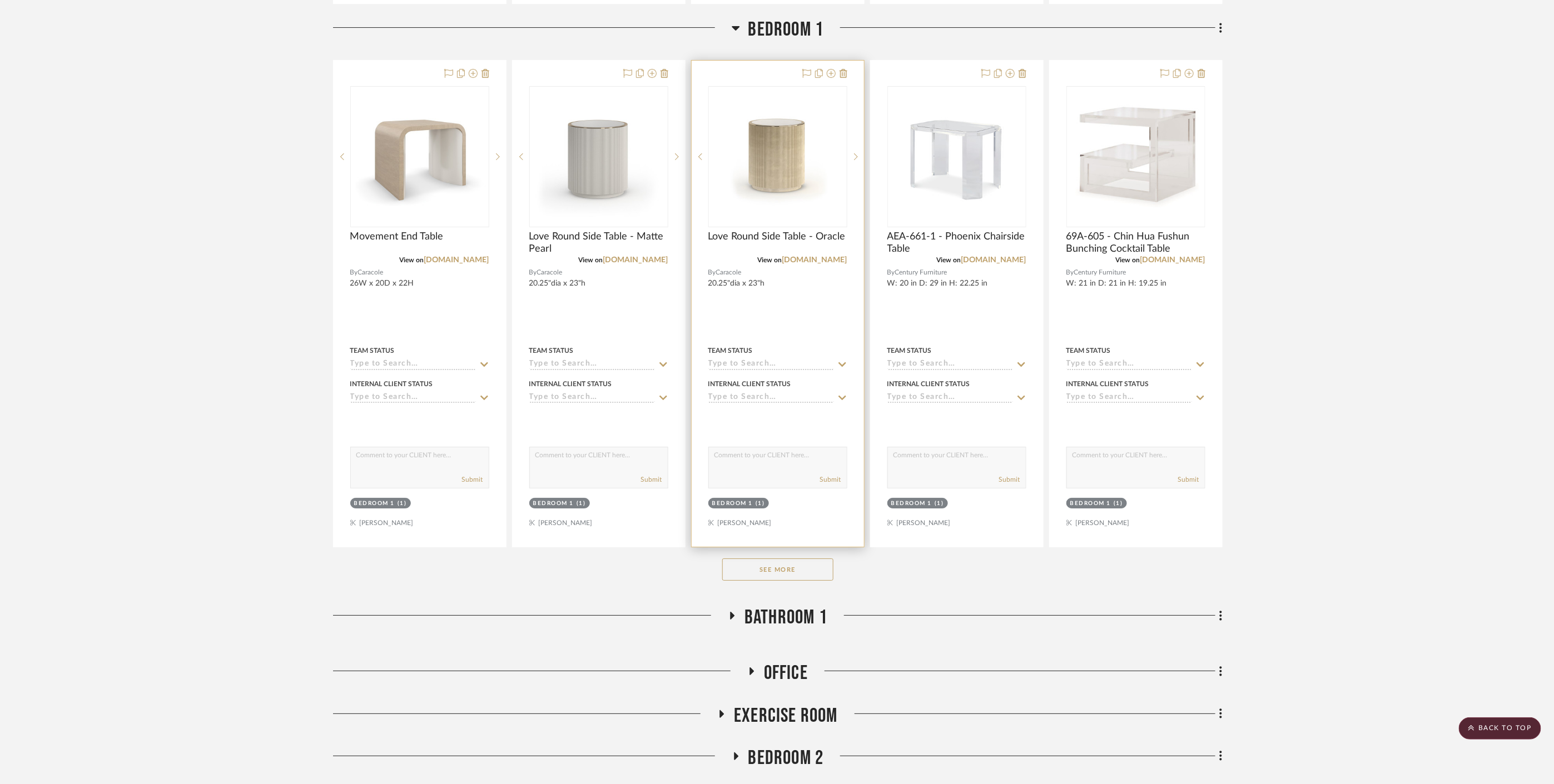
scroll to position [8212, 0]
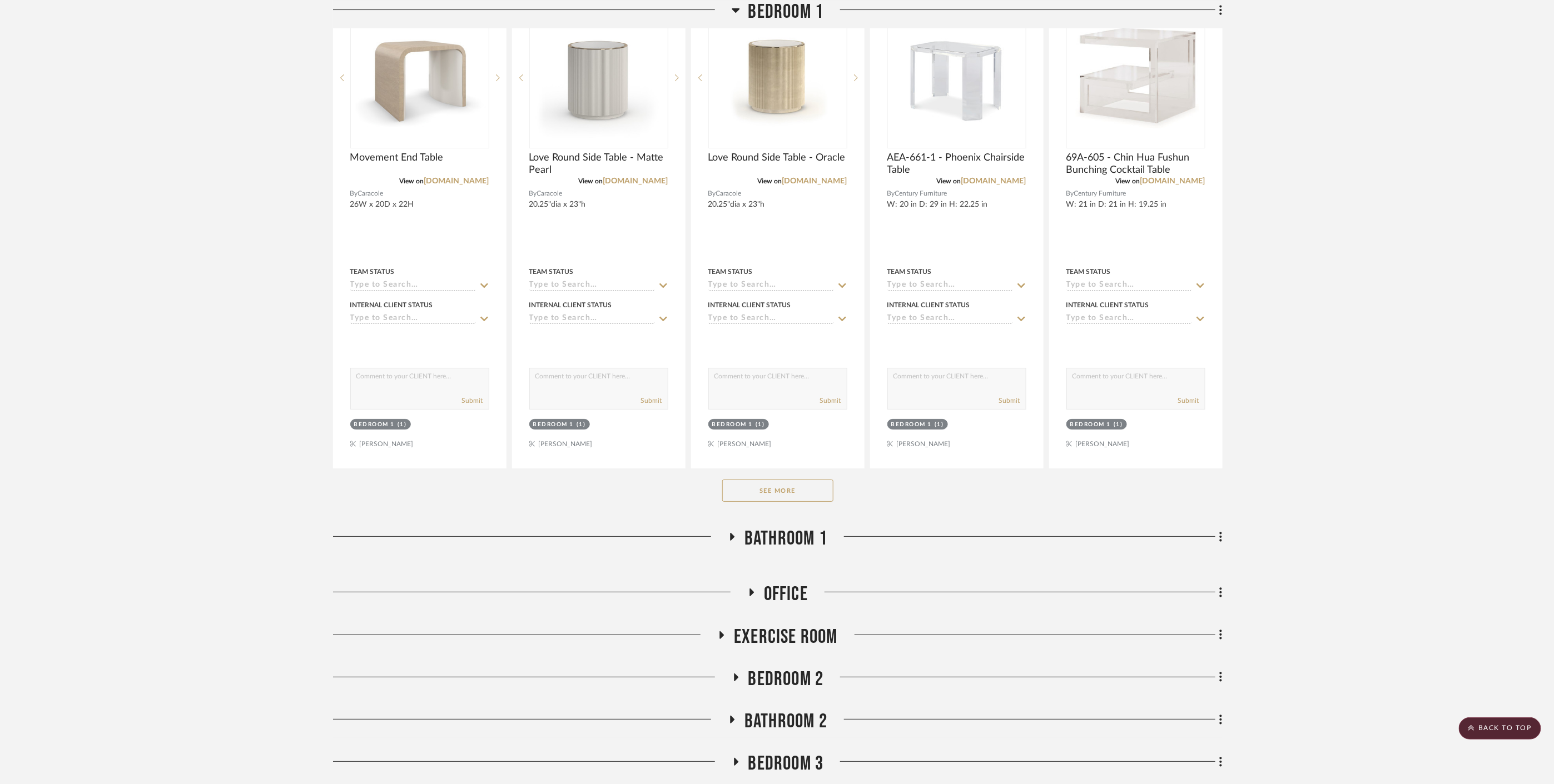
click at [794, 527] on span "Bathroom 1" at bounding box center [785, 539] width 83 height 24
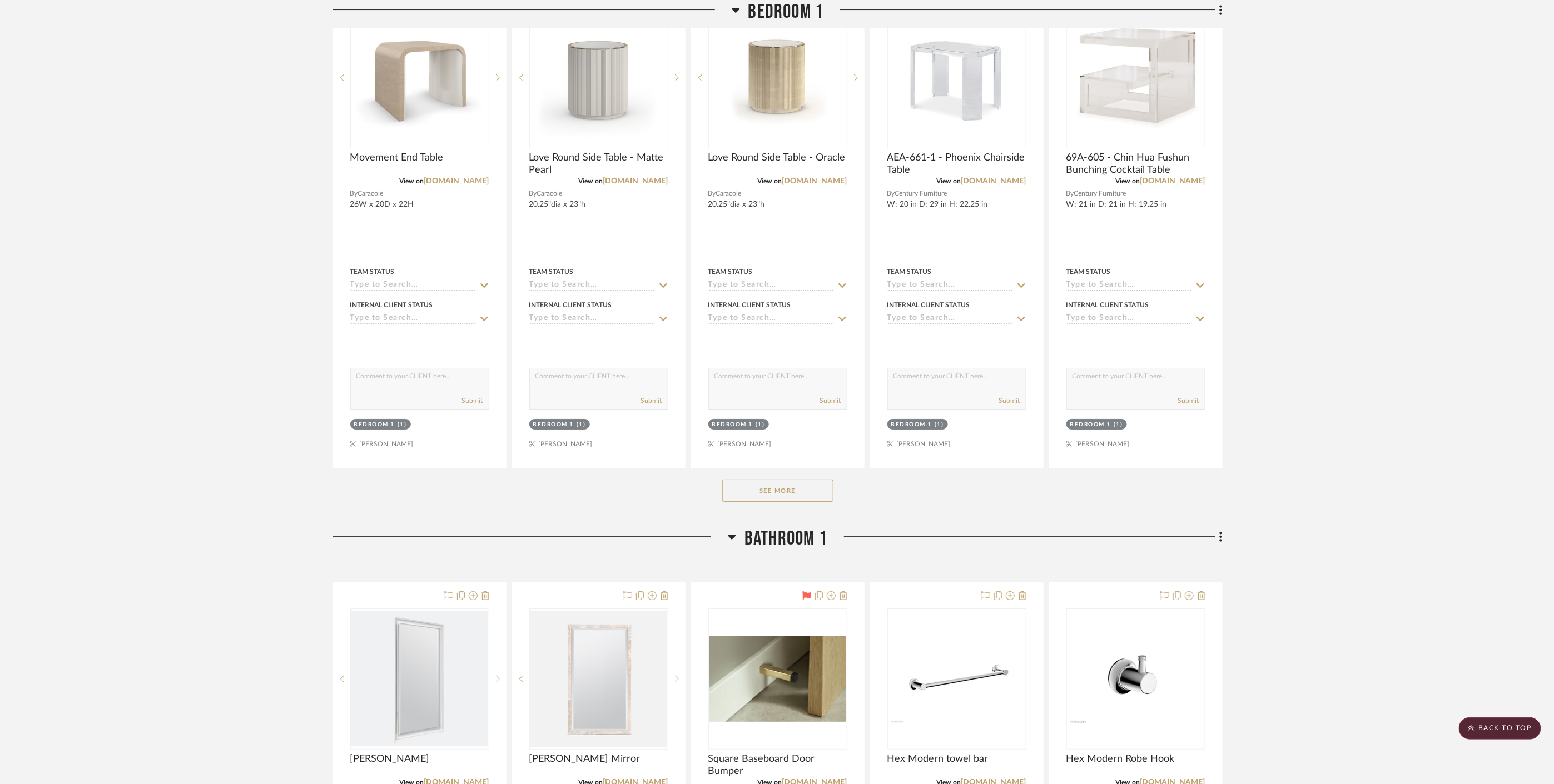
click at [793, 527] on span "Bathroom 1" at bounding box center [785, 539] width 83 height 24
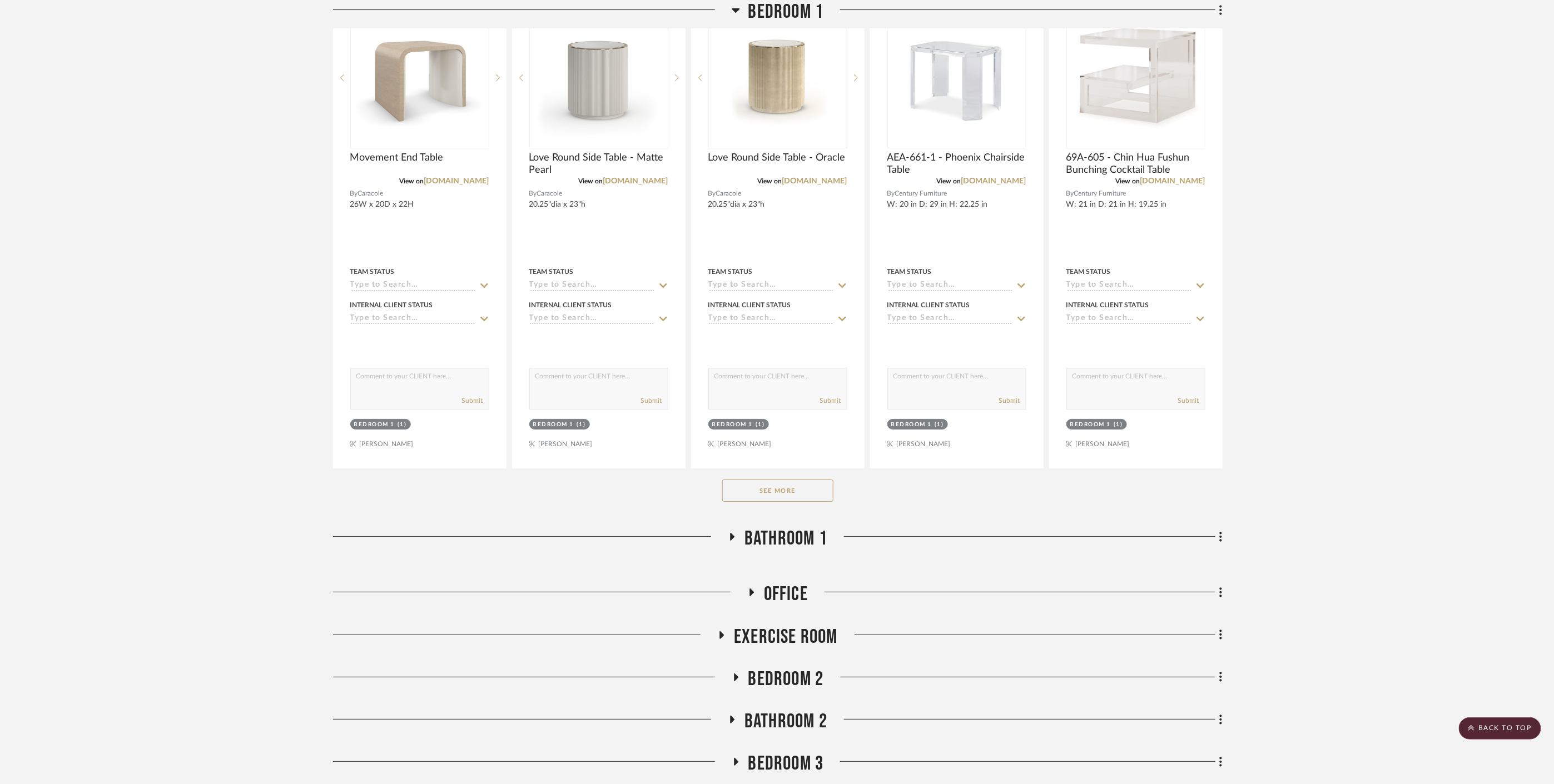
click at [793, 527] on span "Bathroom 1" at bounding box center [785, 539] width 83 height 24
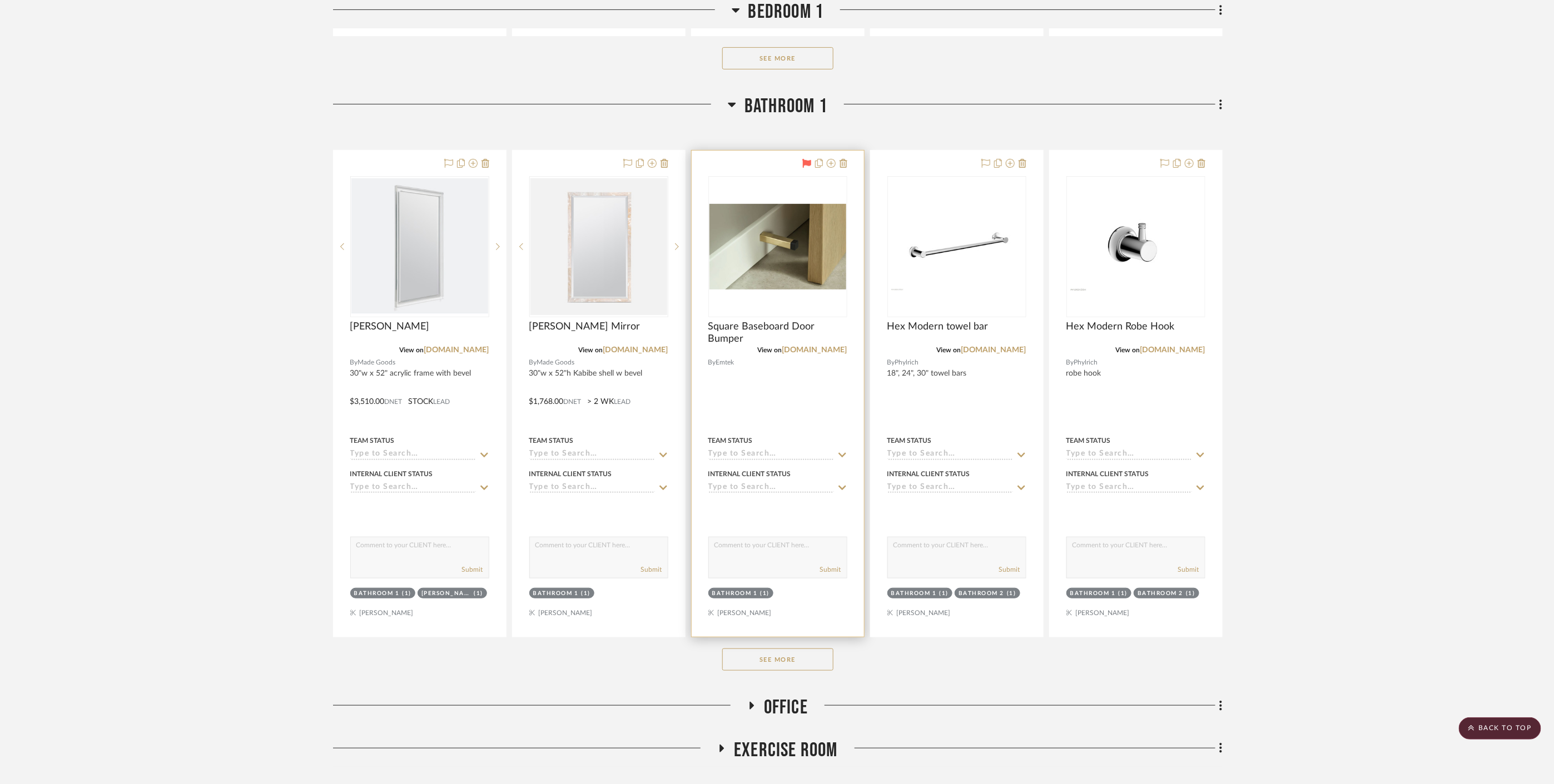
scroll to position [8891, 0]
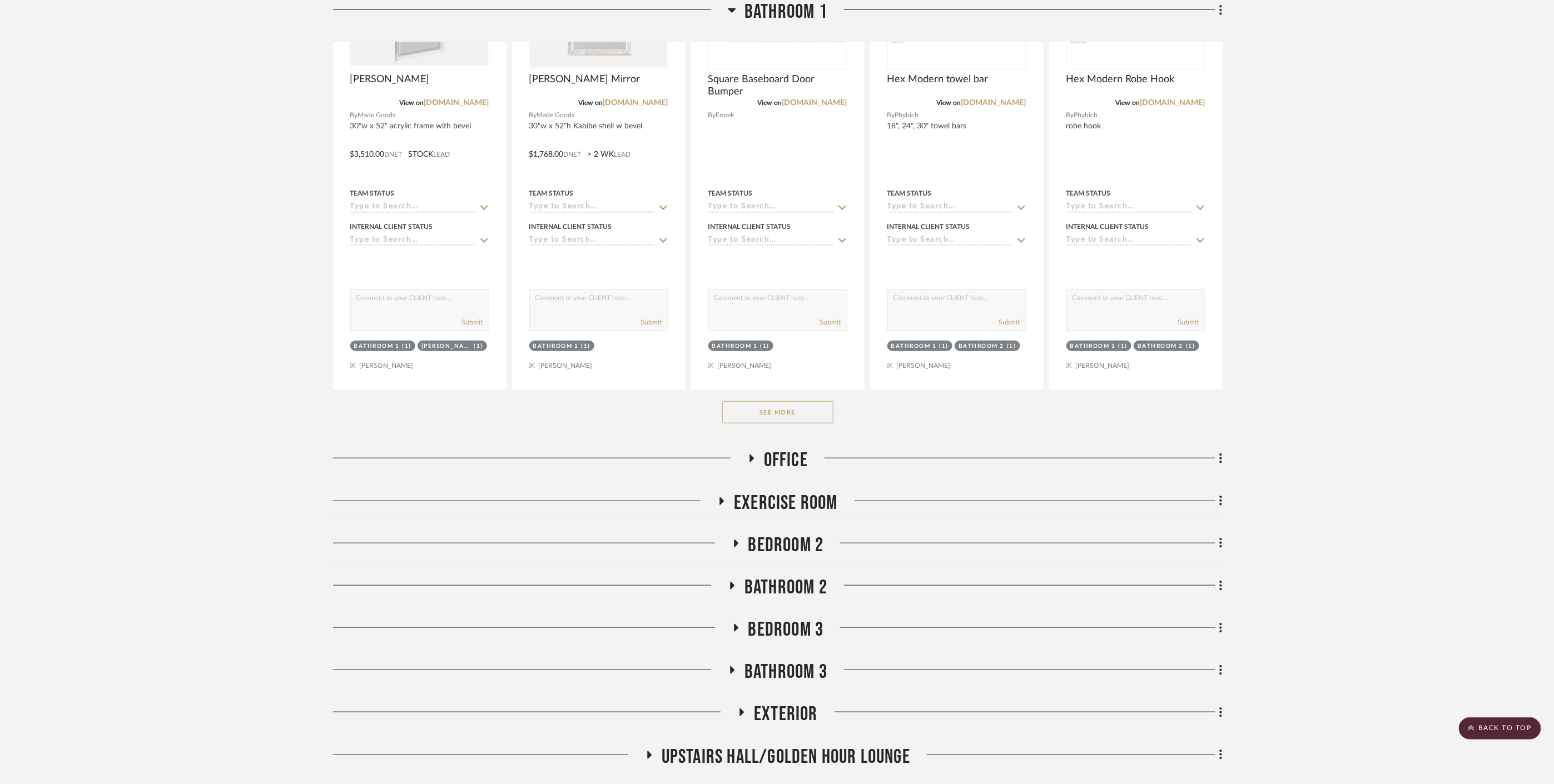
click at [766, 449] on span "Office" at bounding box center [786, 460] width 44 height 24
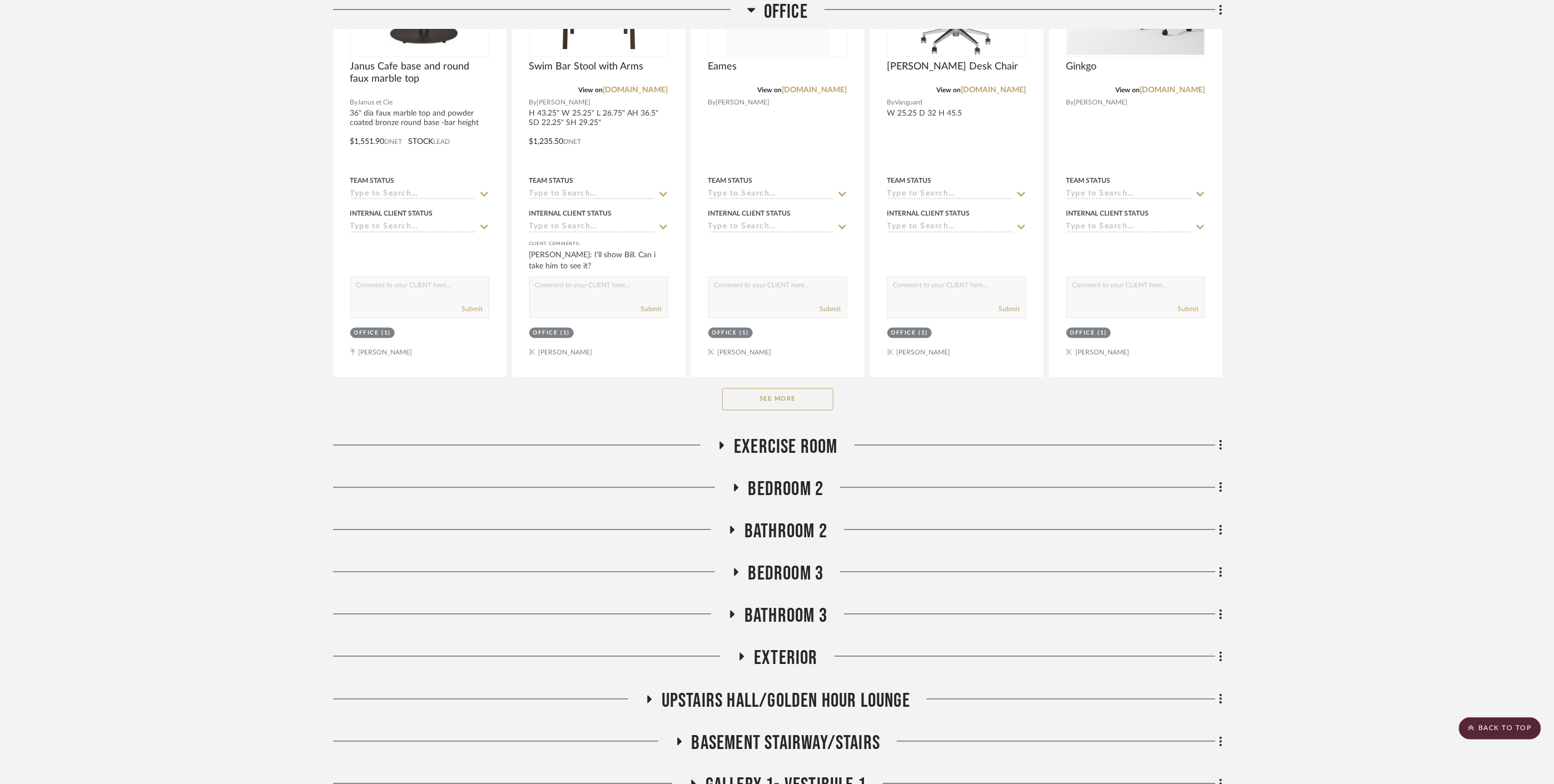
scroll to position [9509, 0]
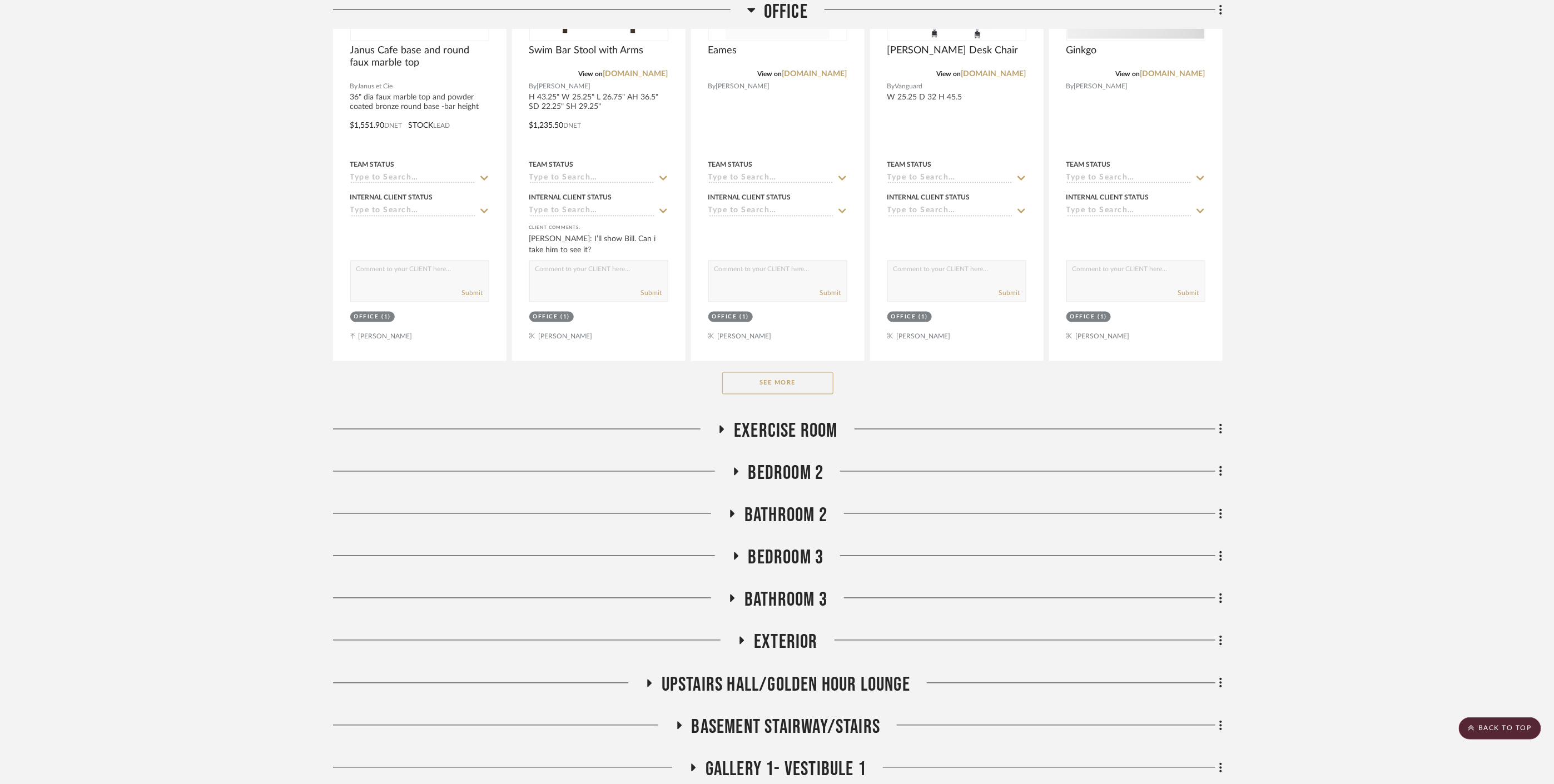
click at [771, 421] on span "Exercise Room" at bounding box center [786, 431] width 104 height 24
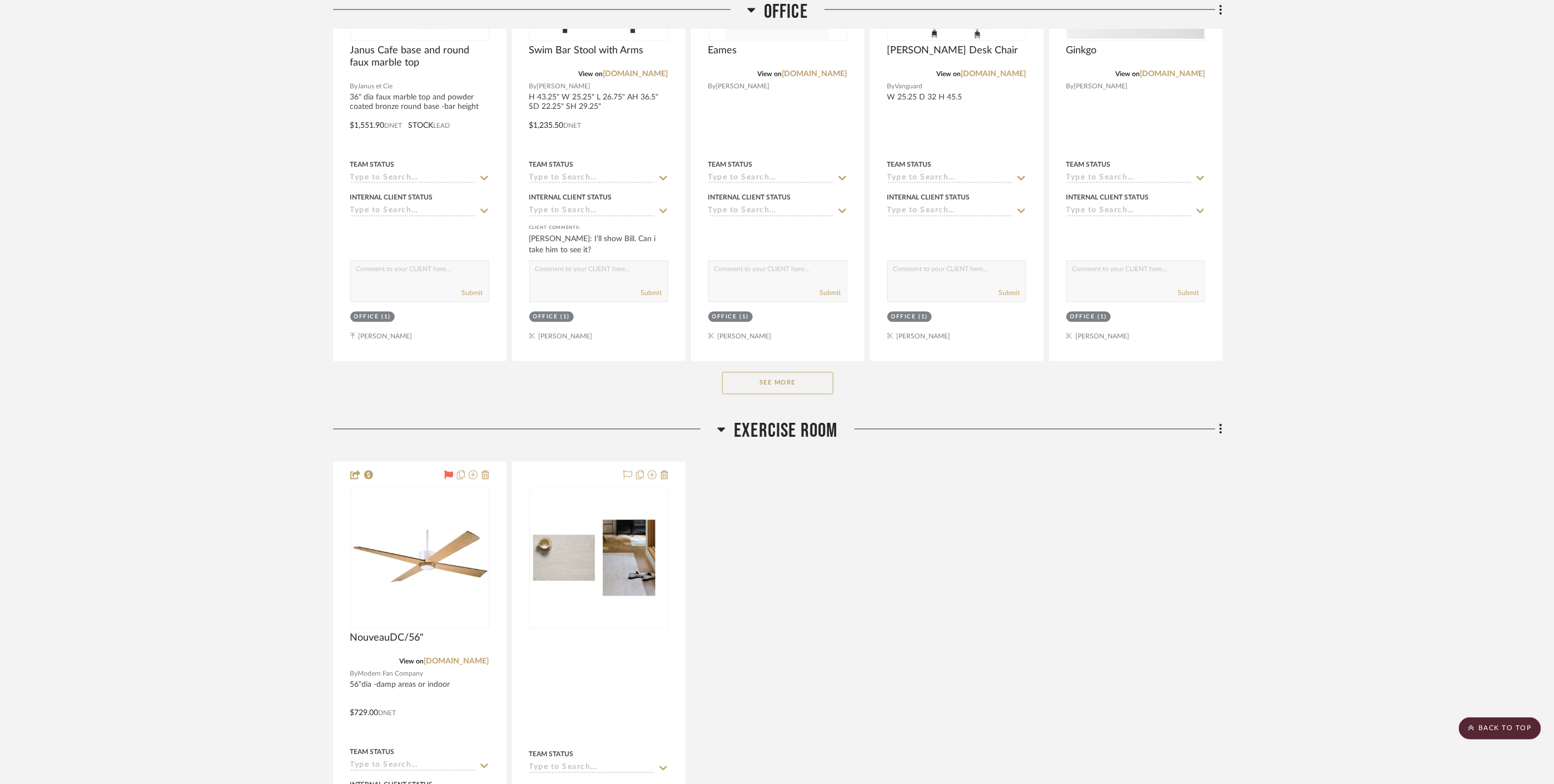
click at [772, 421] on span "Exercise Room" at bounding box center [786, 431] width 104 height 24
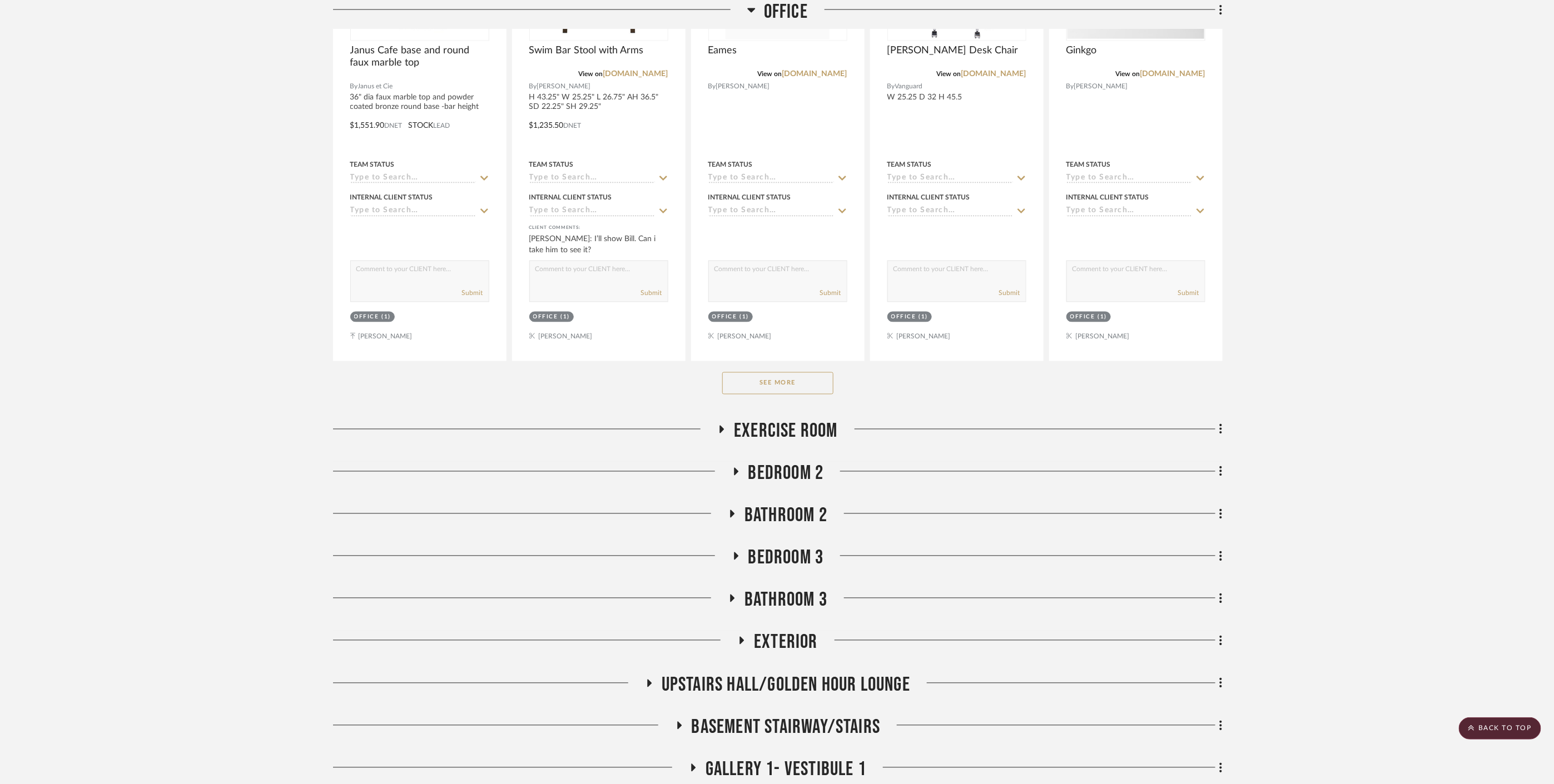
click at [800, 464] on span "Bedroom 2" at bounding box center [786, 474] width 75 height 24
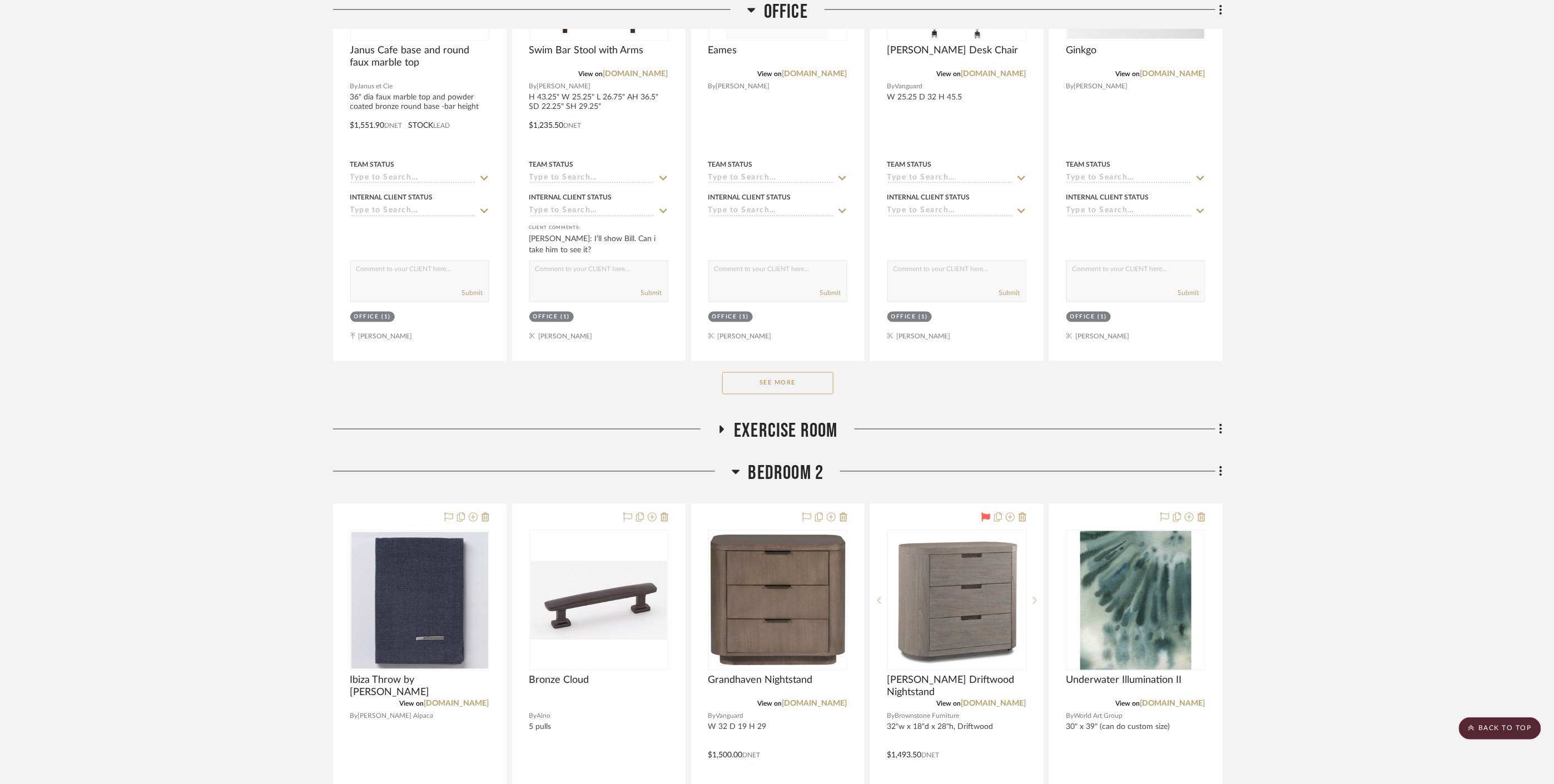
click at [800, 464] on span "Bedroom 2" at bounding box center [786, 474] width 75 height 24
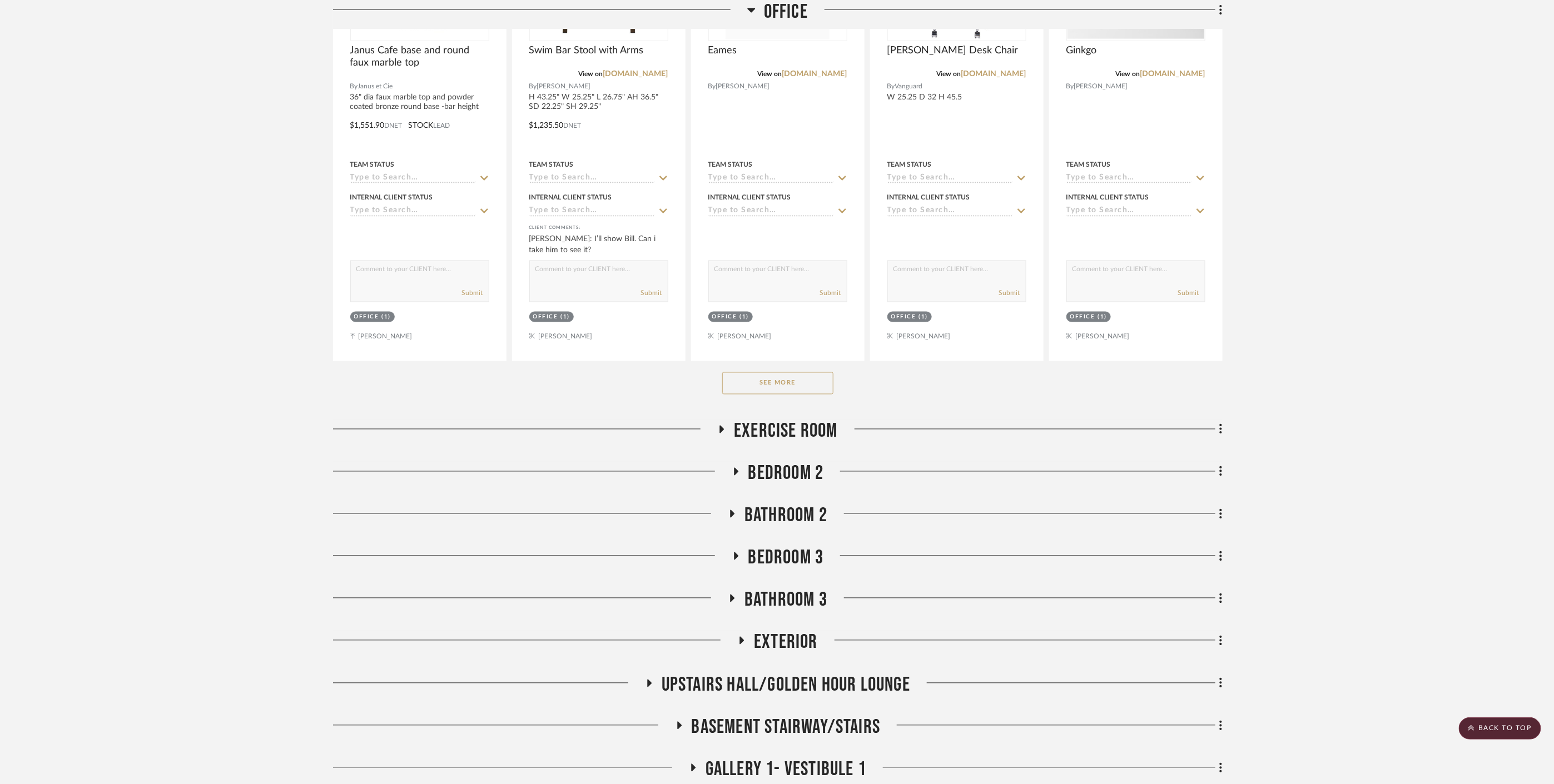
click at [799, 505] on span "Bathroom 2" at bounding box center [785, 516] width 83 height 24
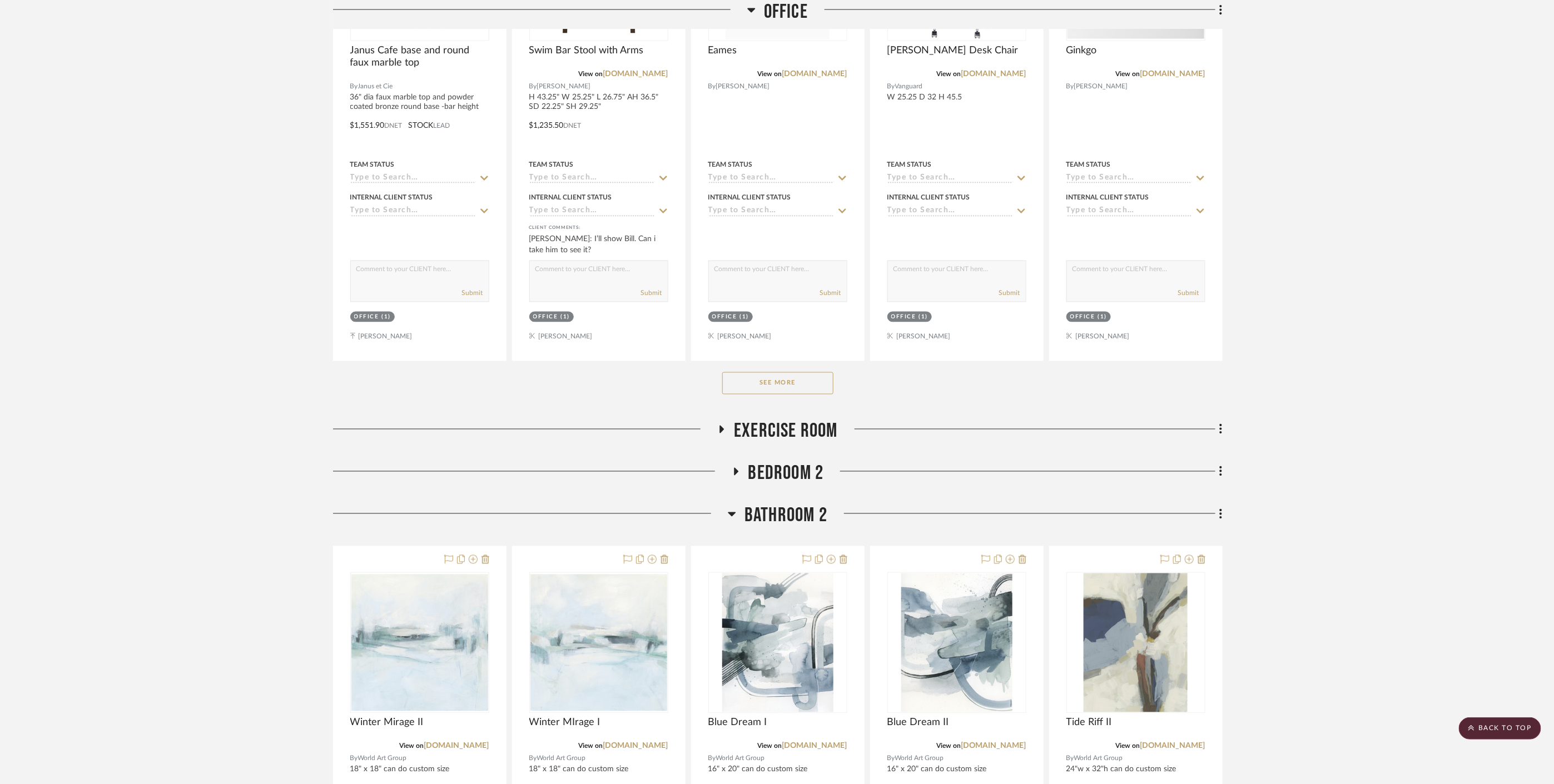
click at [795, 504] on span "Bathroom 2" at bounding box center [785, 516] width 83 height 24
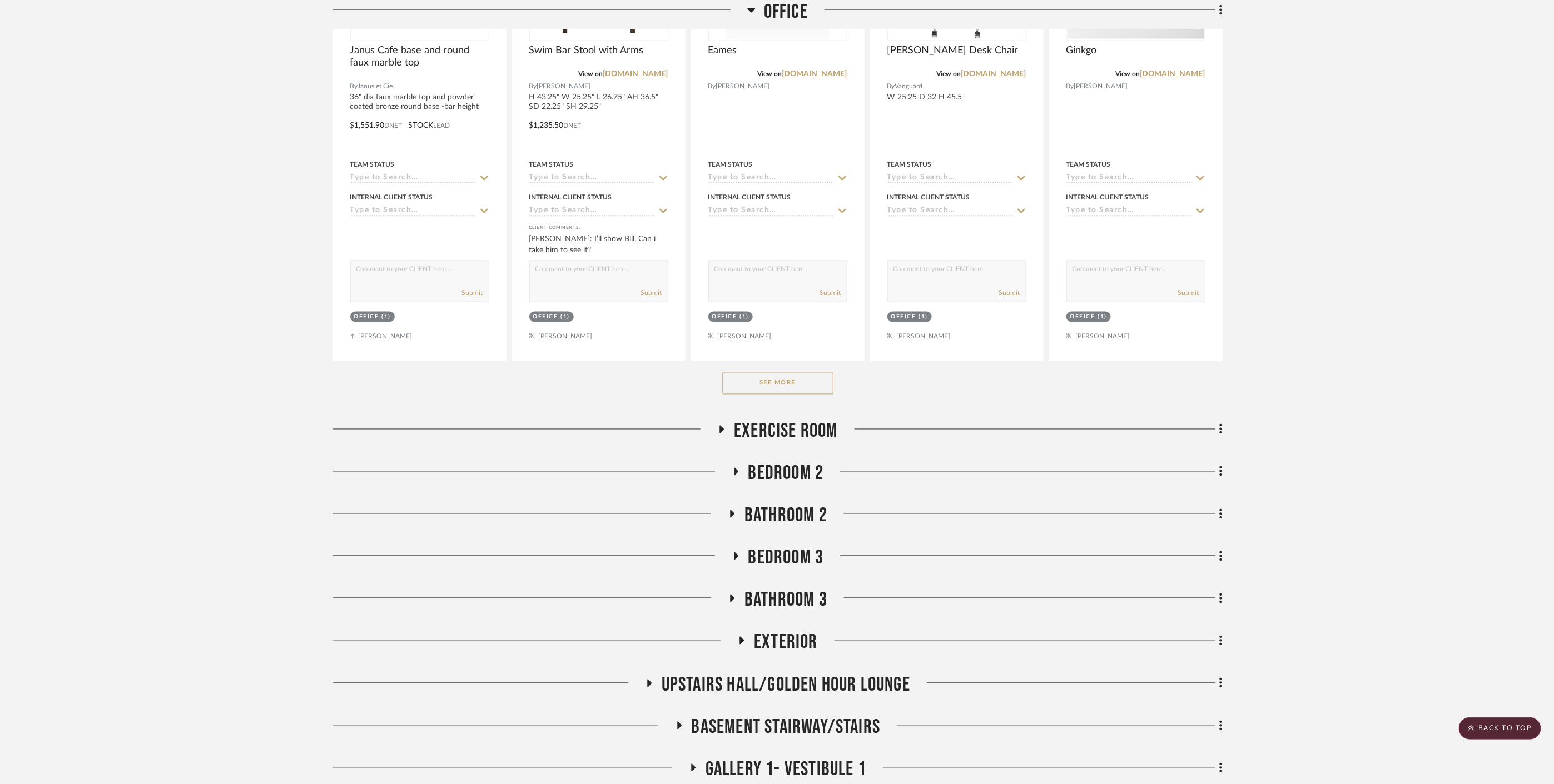
click at [795, 504] on span "Bathroom 2" at bounding box center [785, 516] width 83 height 24
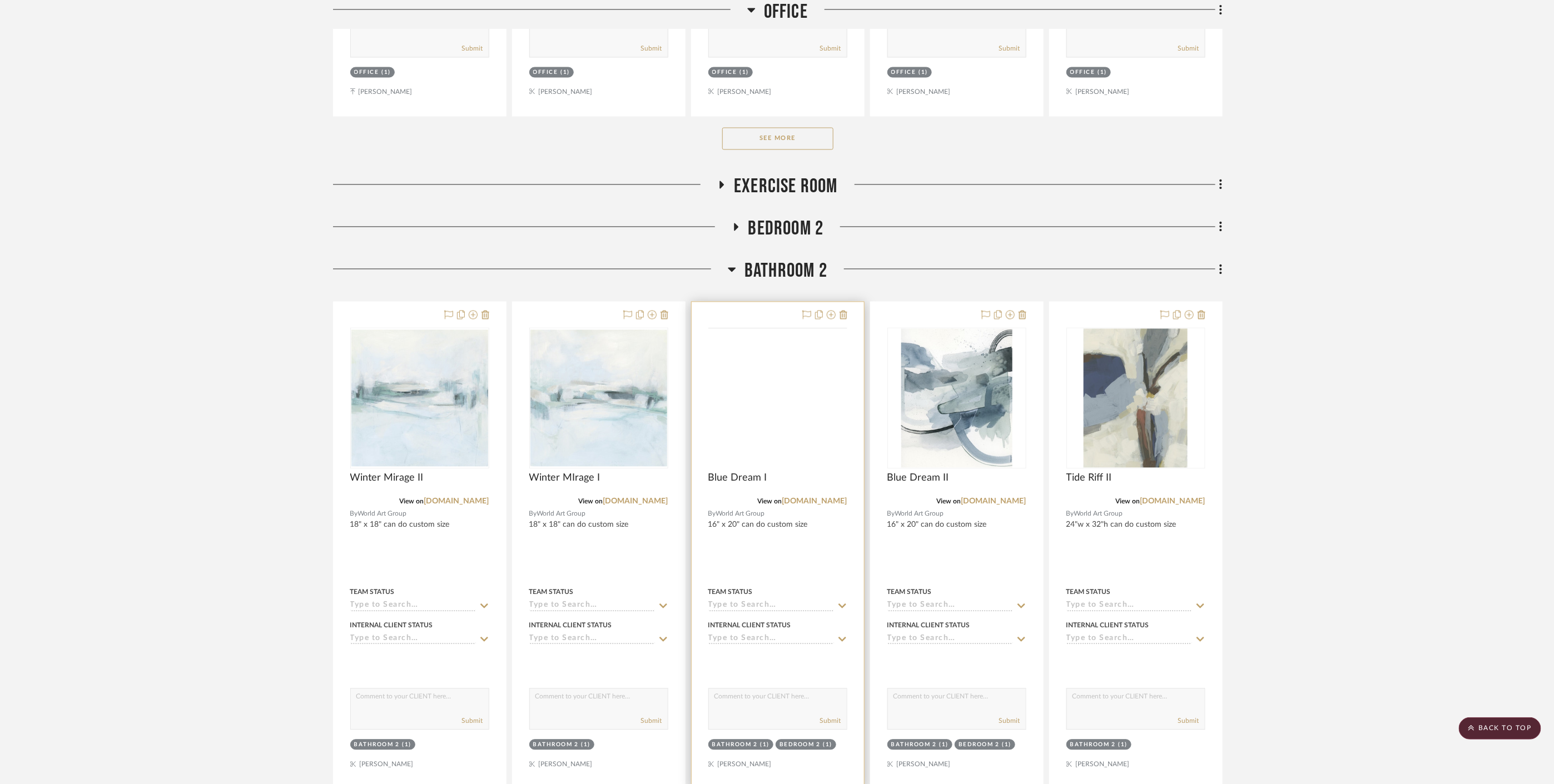
scroll to position [9940, 0]
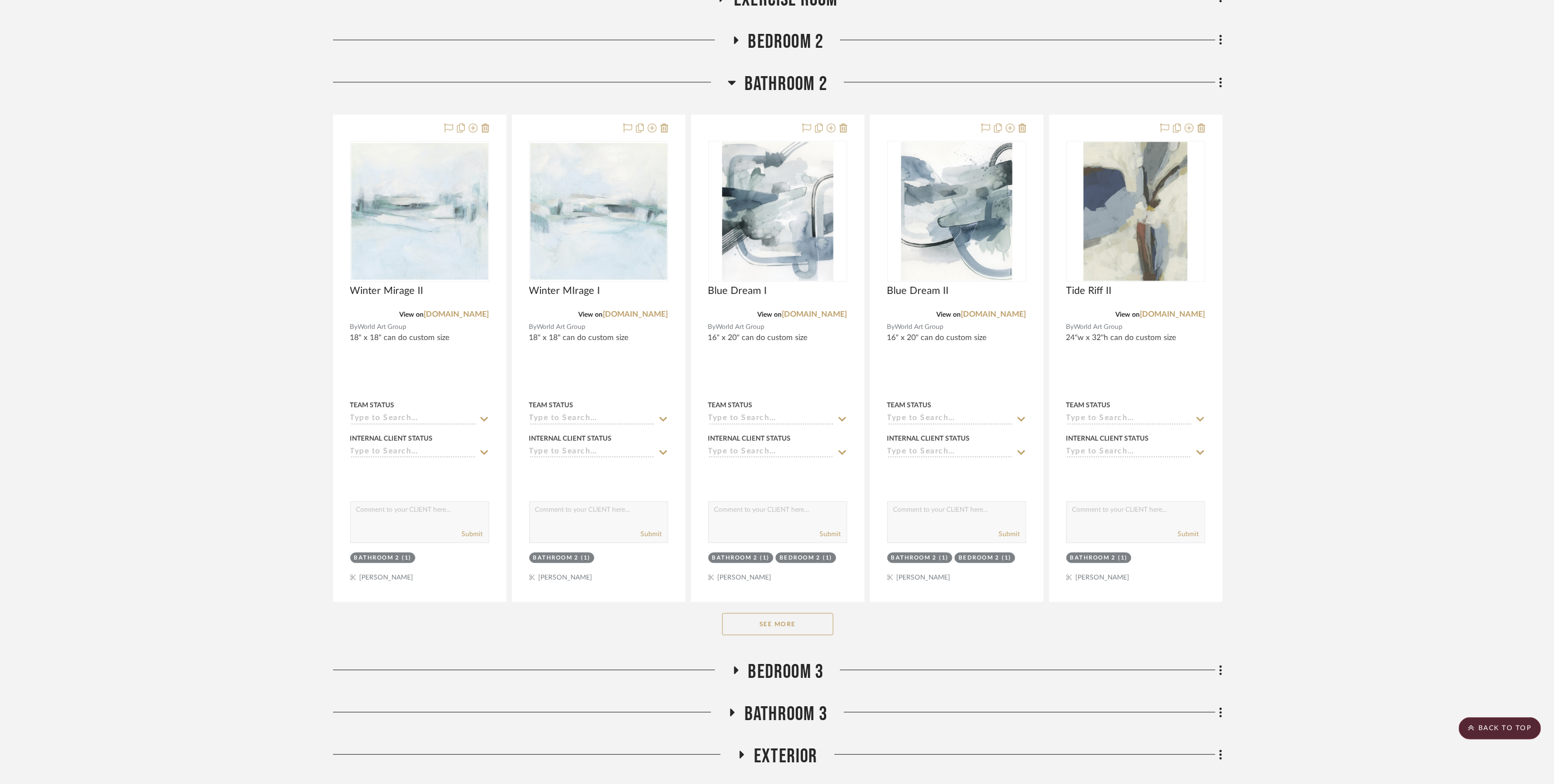
drag, startPoint x: 775, startPoint y: 606, endPoint x: 785, endPoint y: 588, distance: 20.6
click at [775, 613] on button "See More" at bounding box center [777, 624] width 111 height 22
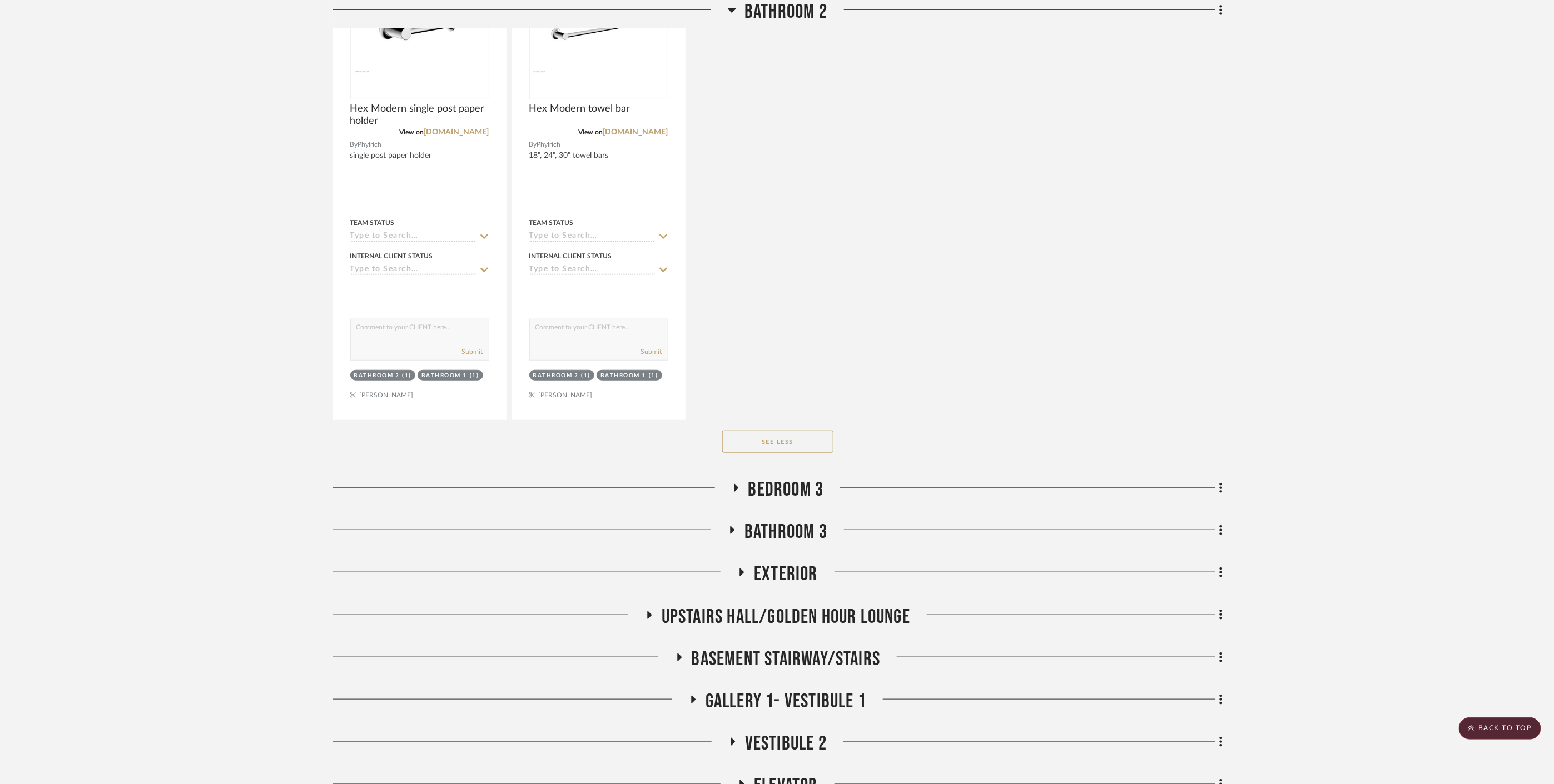
scroll to position [11749, 0]
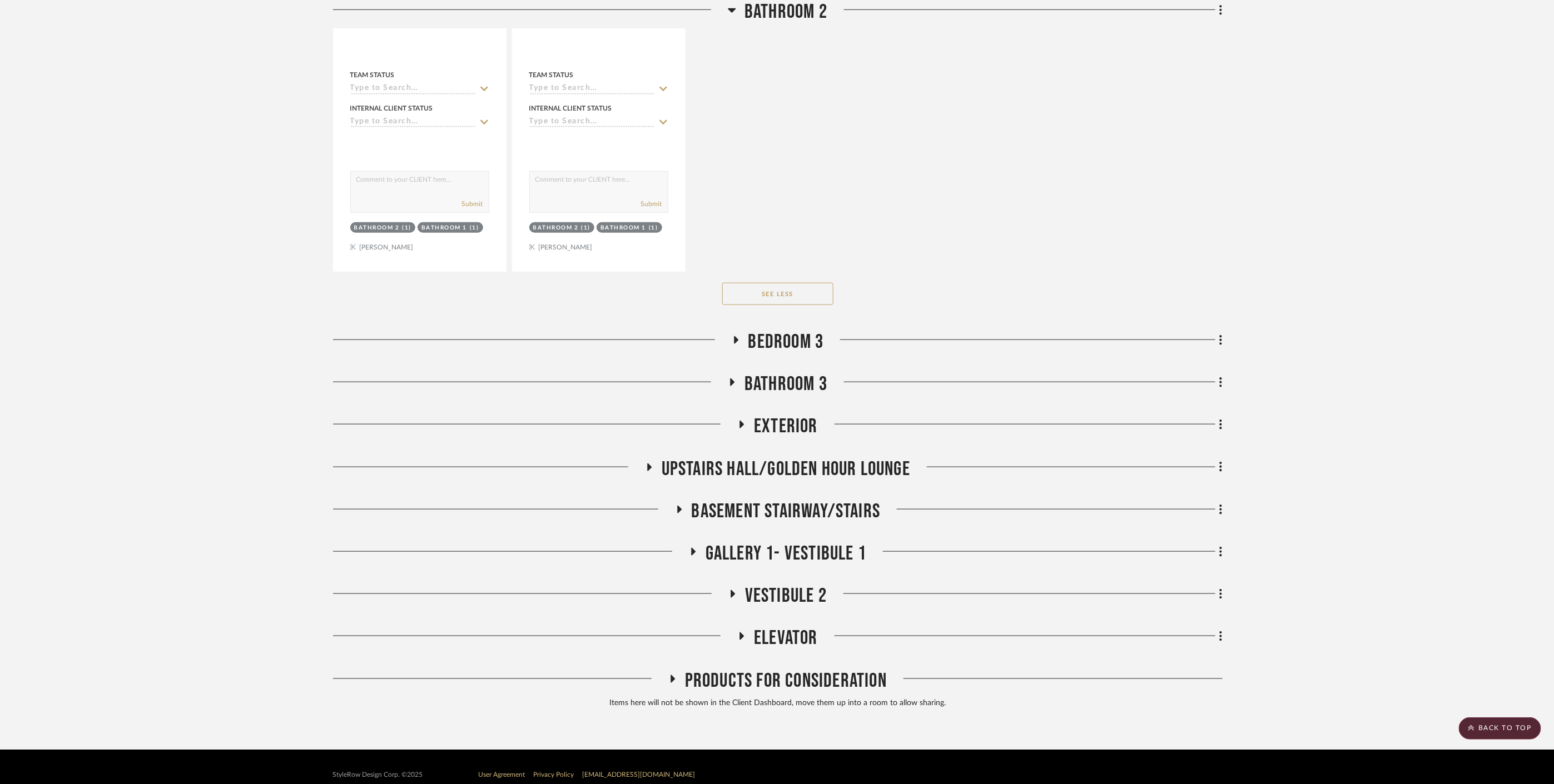
click at [784, 330] on span "Bedroom 3" at bounding box center [786, 342] width 75 height 24
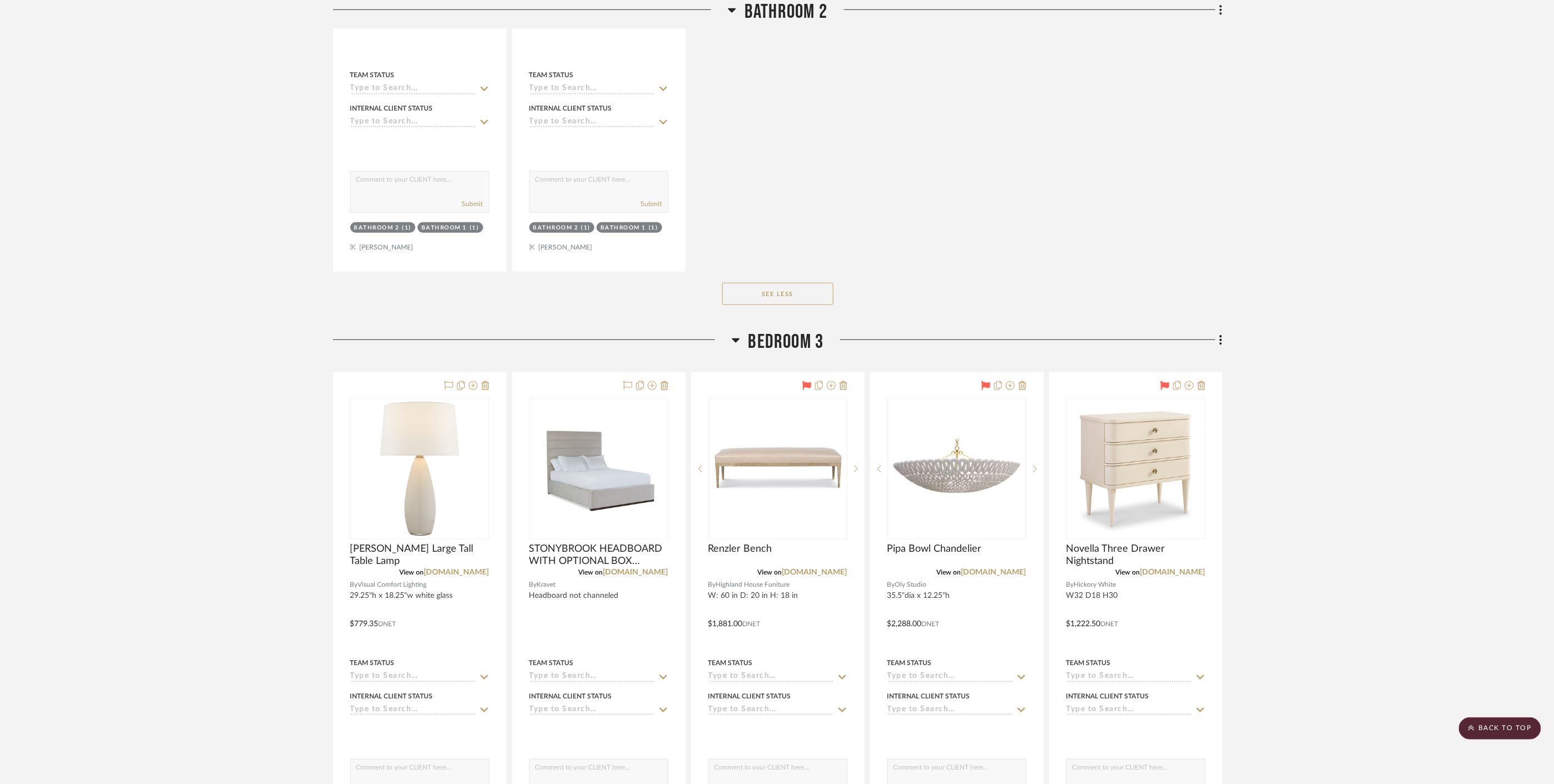
click at [784, 330] on span "Bedroom 3" at bounding box center [786, 342] width 75 height 24
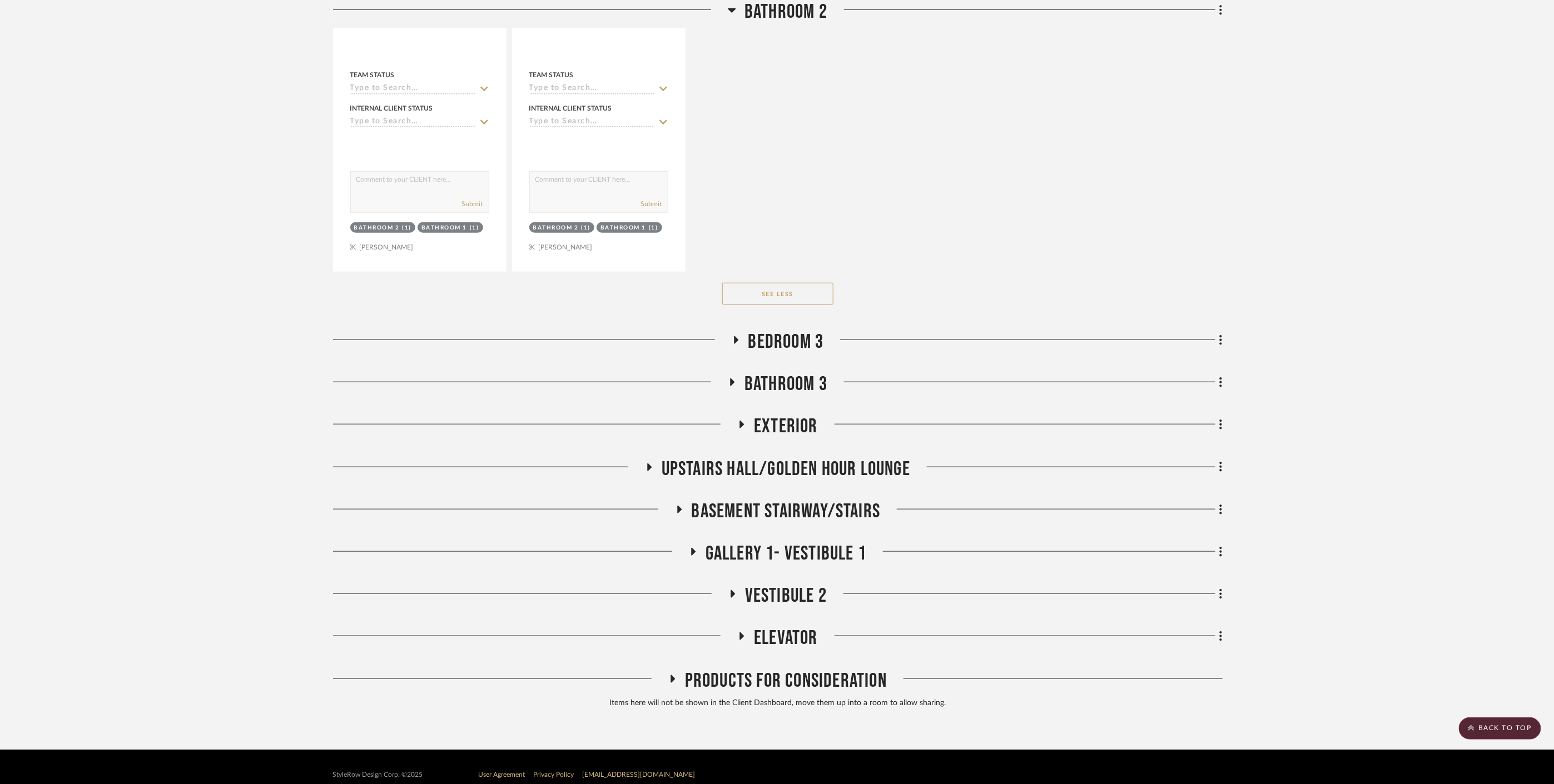
click at [772, 372] on span "Bathroom 3" at bounding box center [785, 384] width 83 height 24
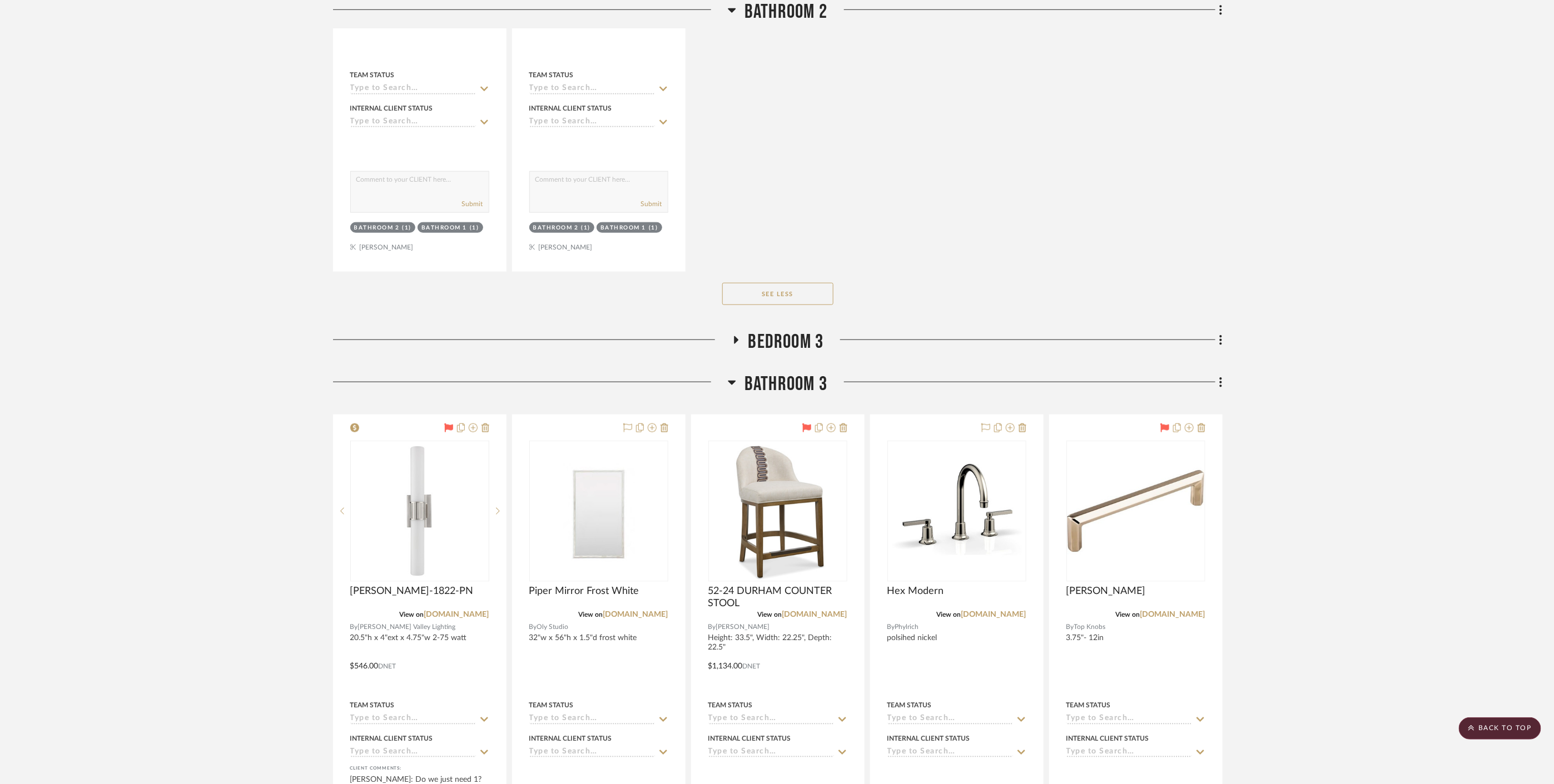
click at [772, 372] on span "Bathroom 3" at bounding box center [785, 384] width 83 height 24
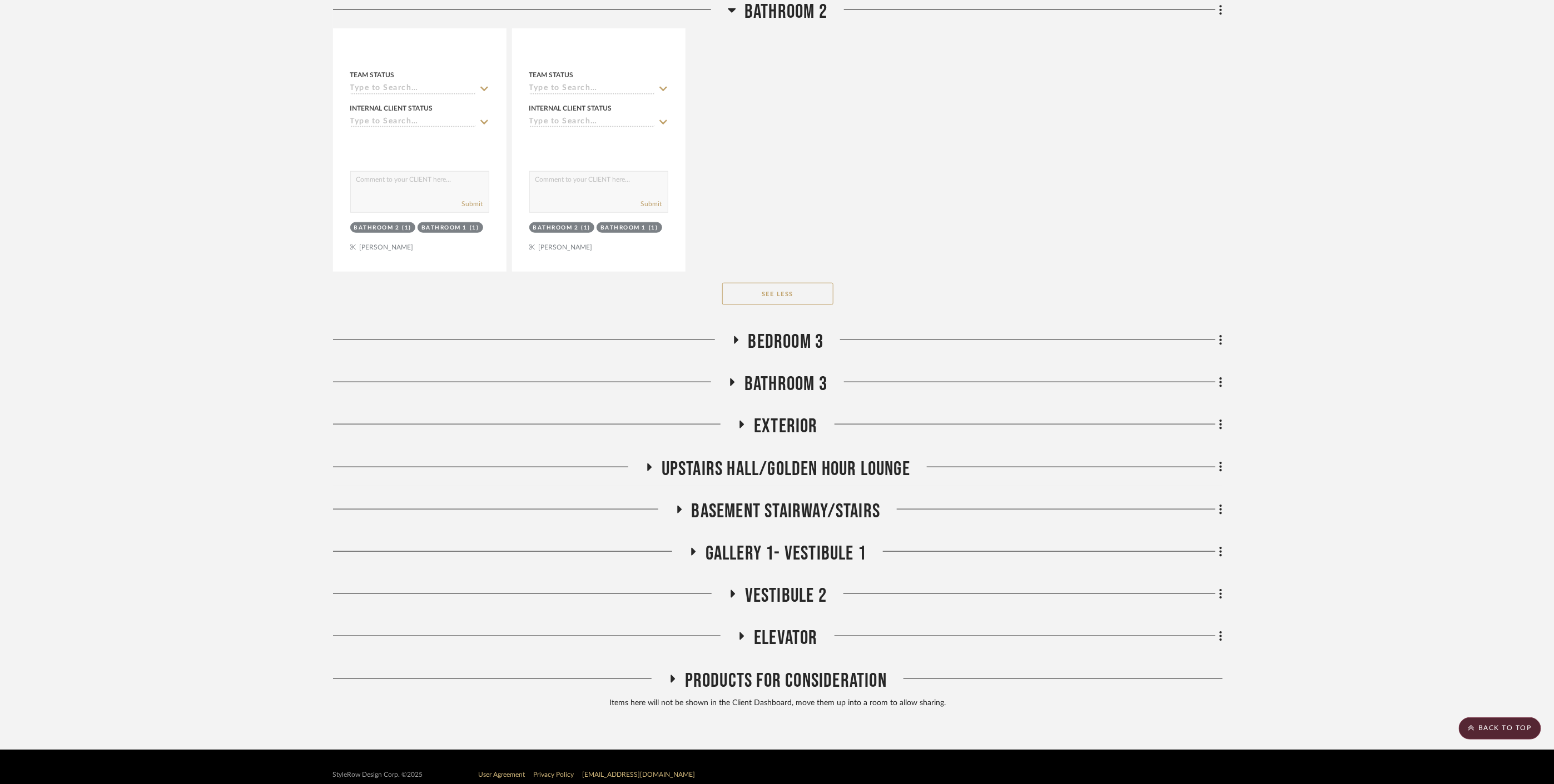
click at [777, 415] on span "Exterior" at bounding box center [785, 427] width 64 height 24
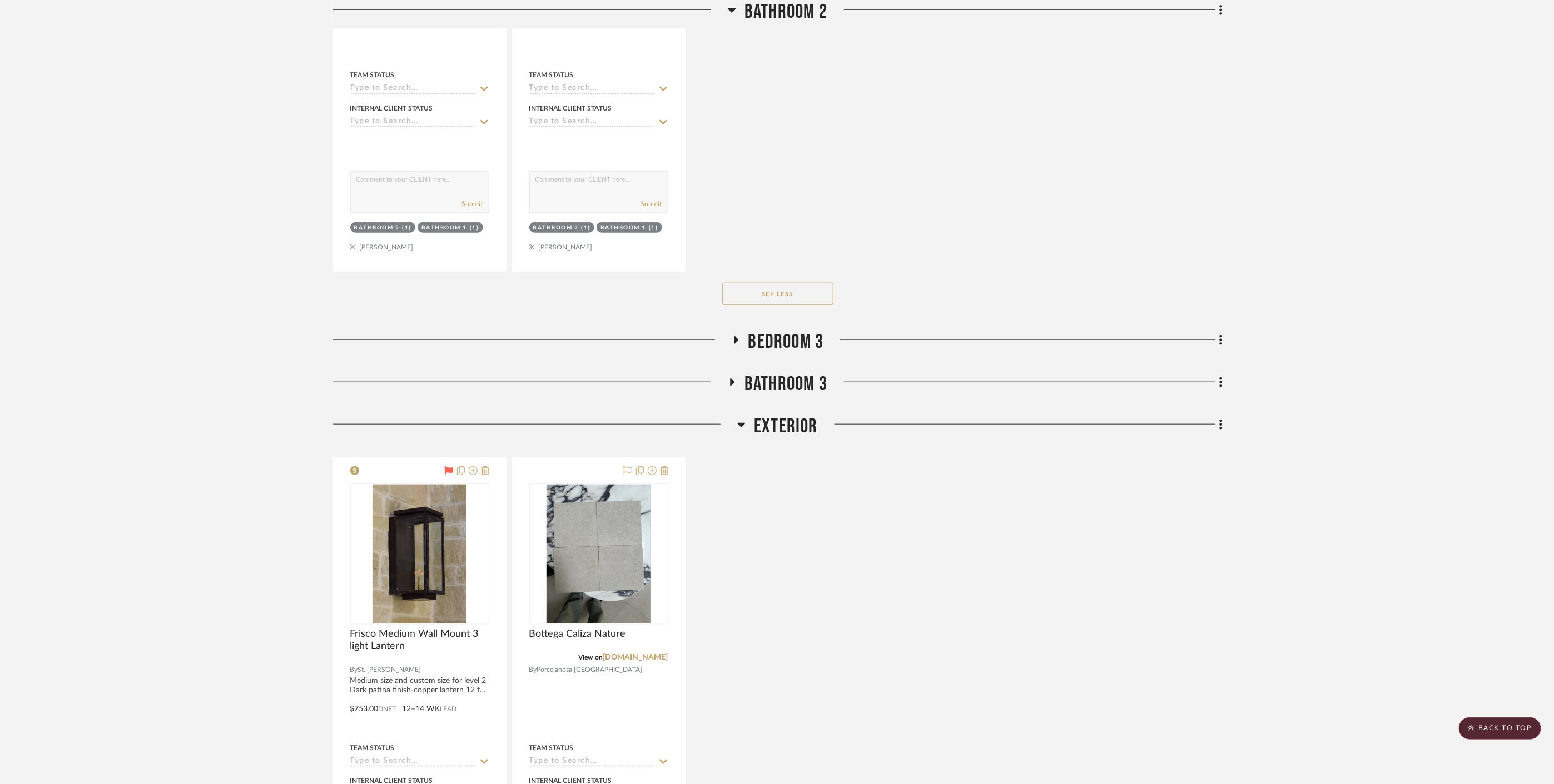
click at [777, 415] on span "Exterior" at bounding box center [785, 427] width 64 height 24
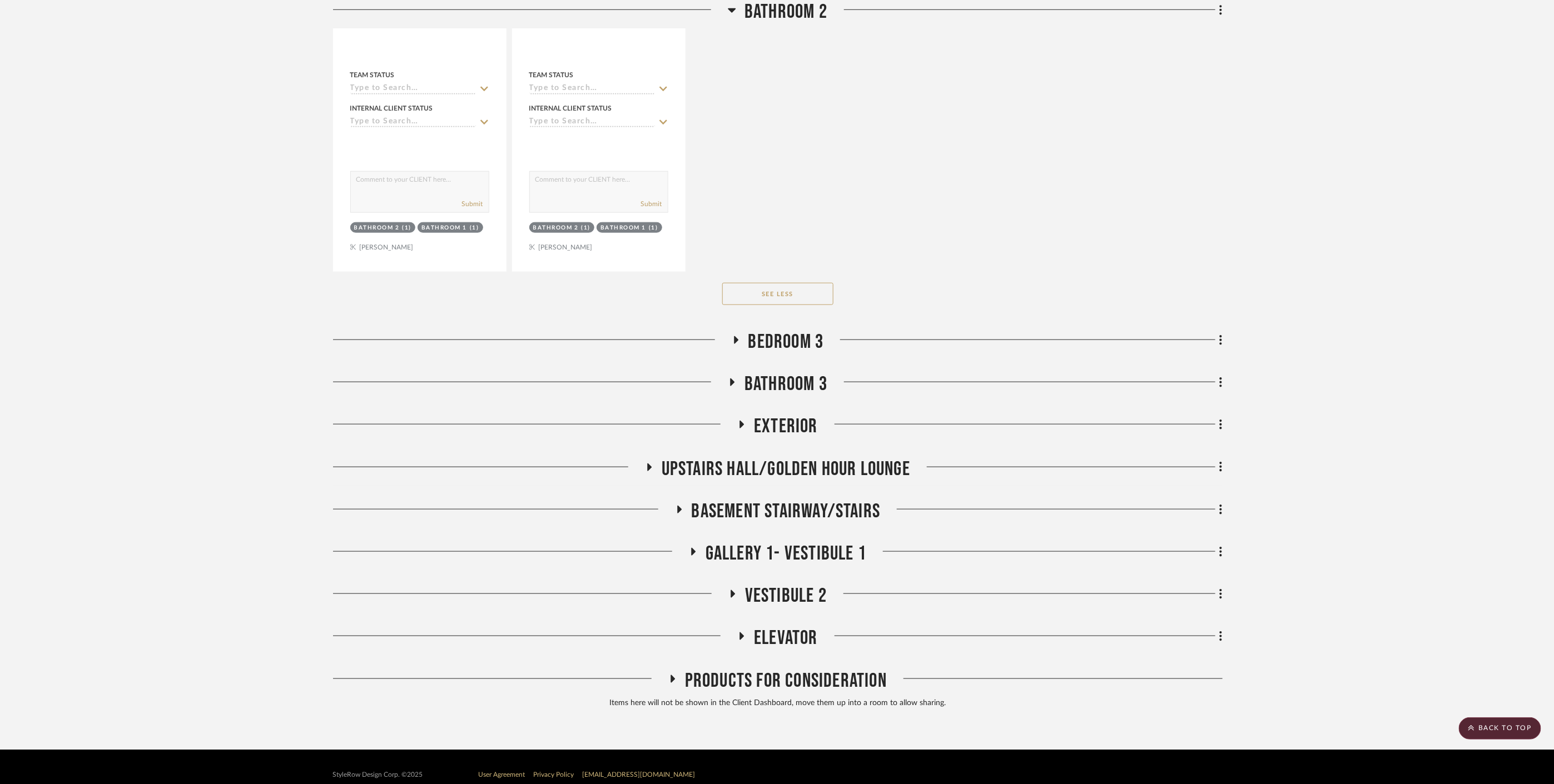
click at [782, 457] on span "Upstairs Hall/Golden Hour Lounge" at bounding box center [786, 469] width 248 height 24
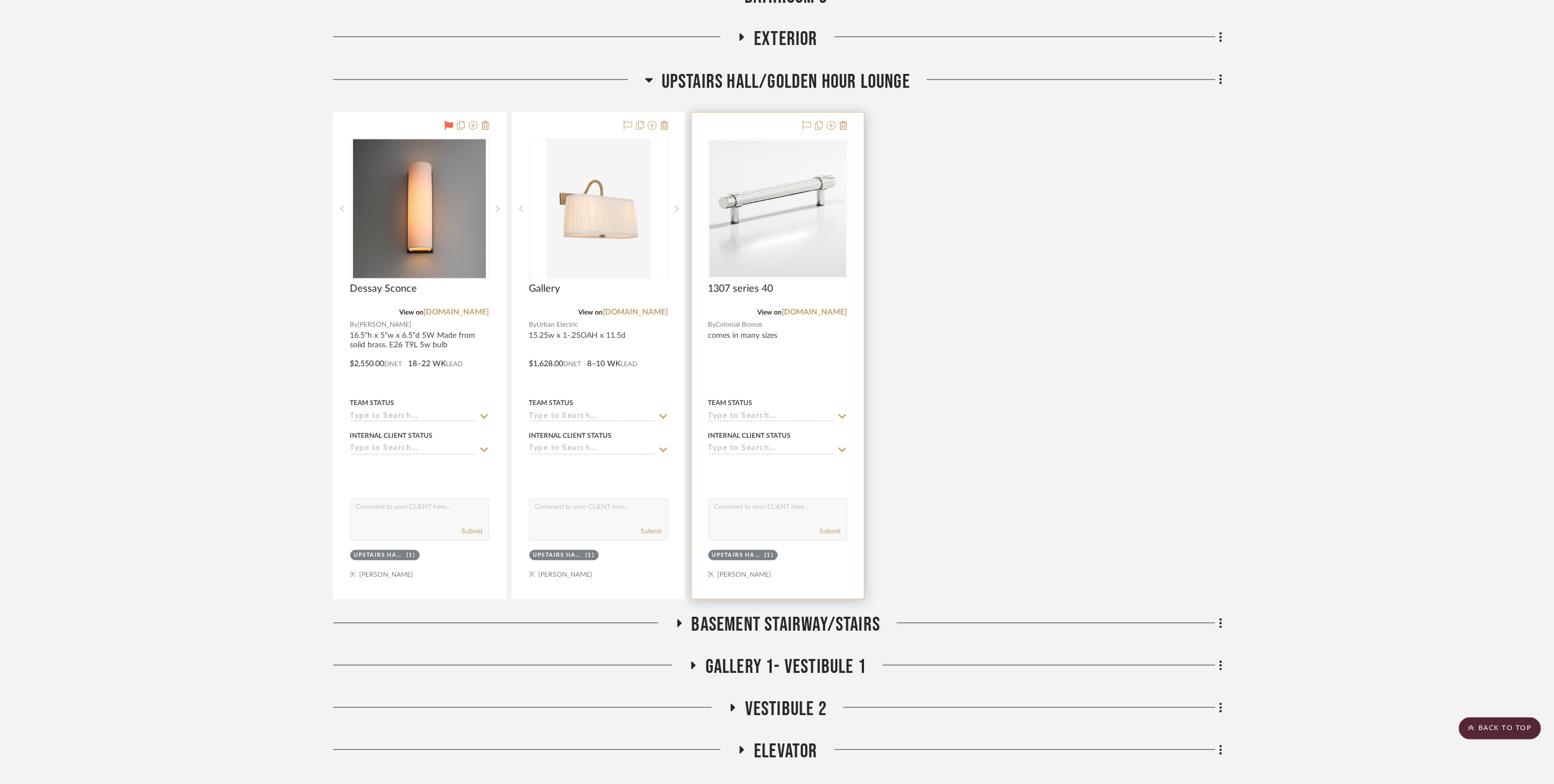
scroll to position [12243, 0]
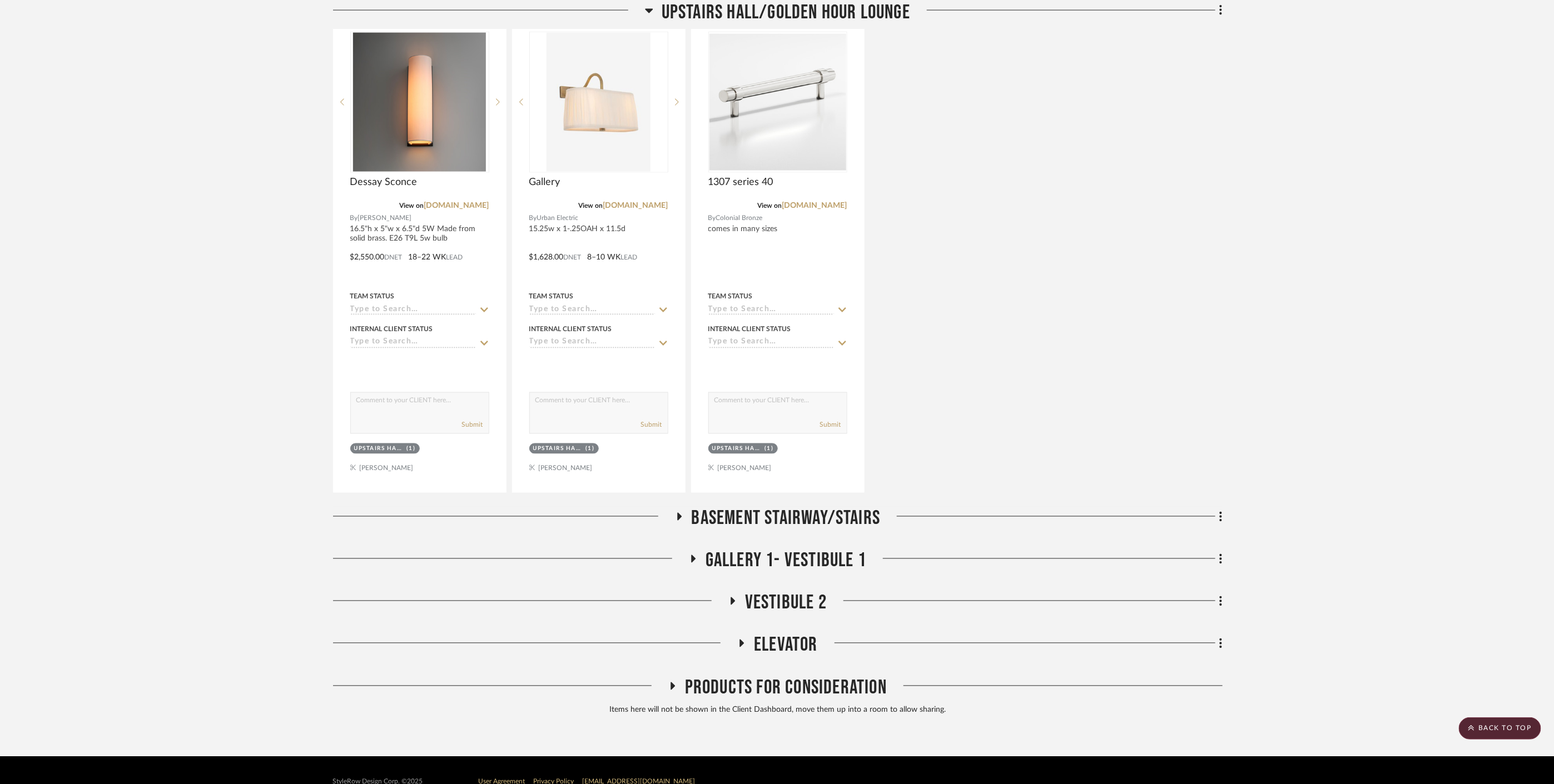
drag, startPoint x: 778, startPoint y: 522, endPoint x: 781, endPoint y: 544, distance: 22.2
click at [781, 549] on span "Gallery 1- Vestibule 1" at bounding box center [786, 561] width 160 height 24
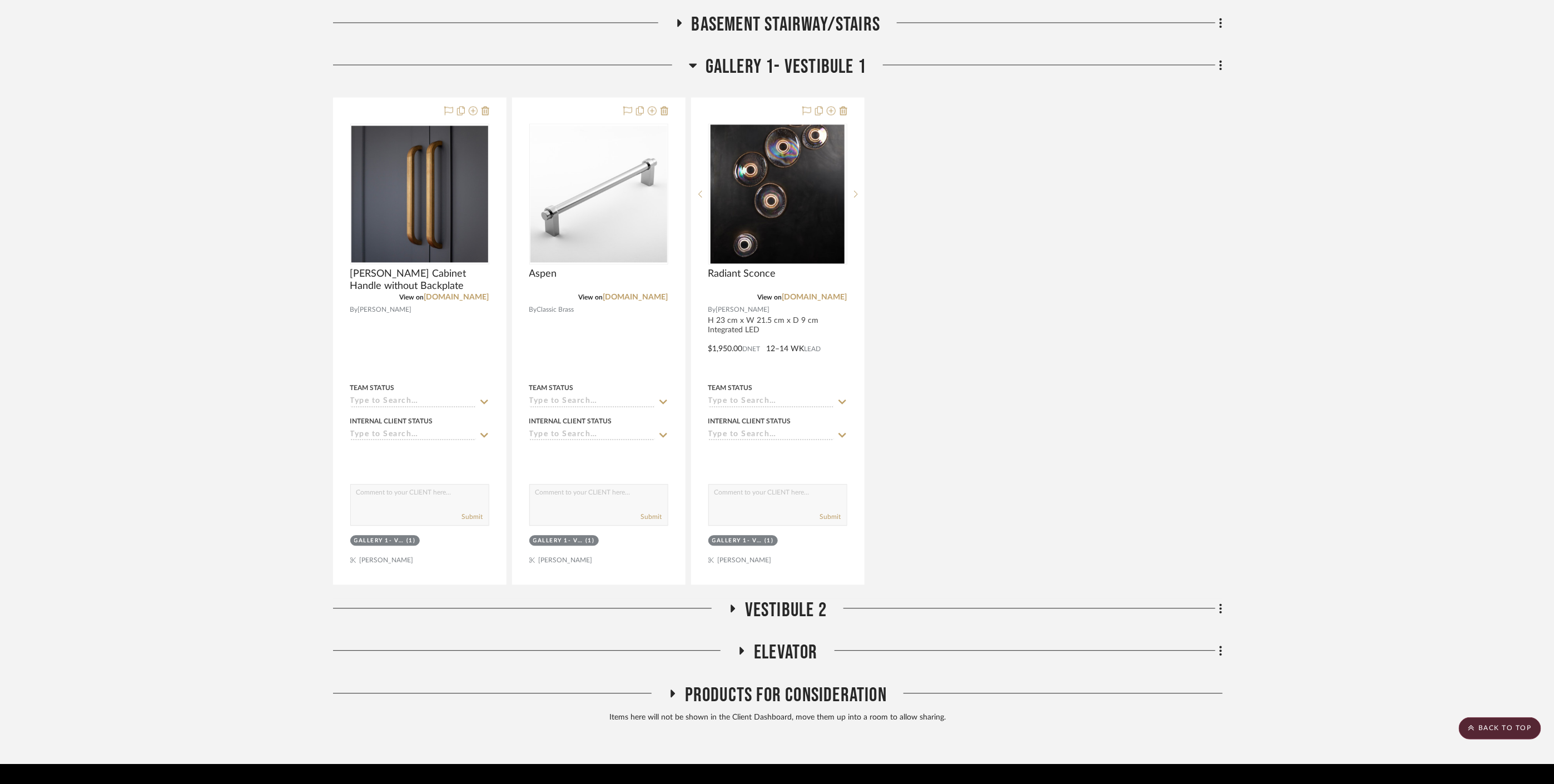
scroll to position [12750, 0]
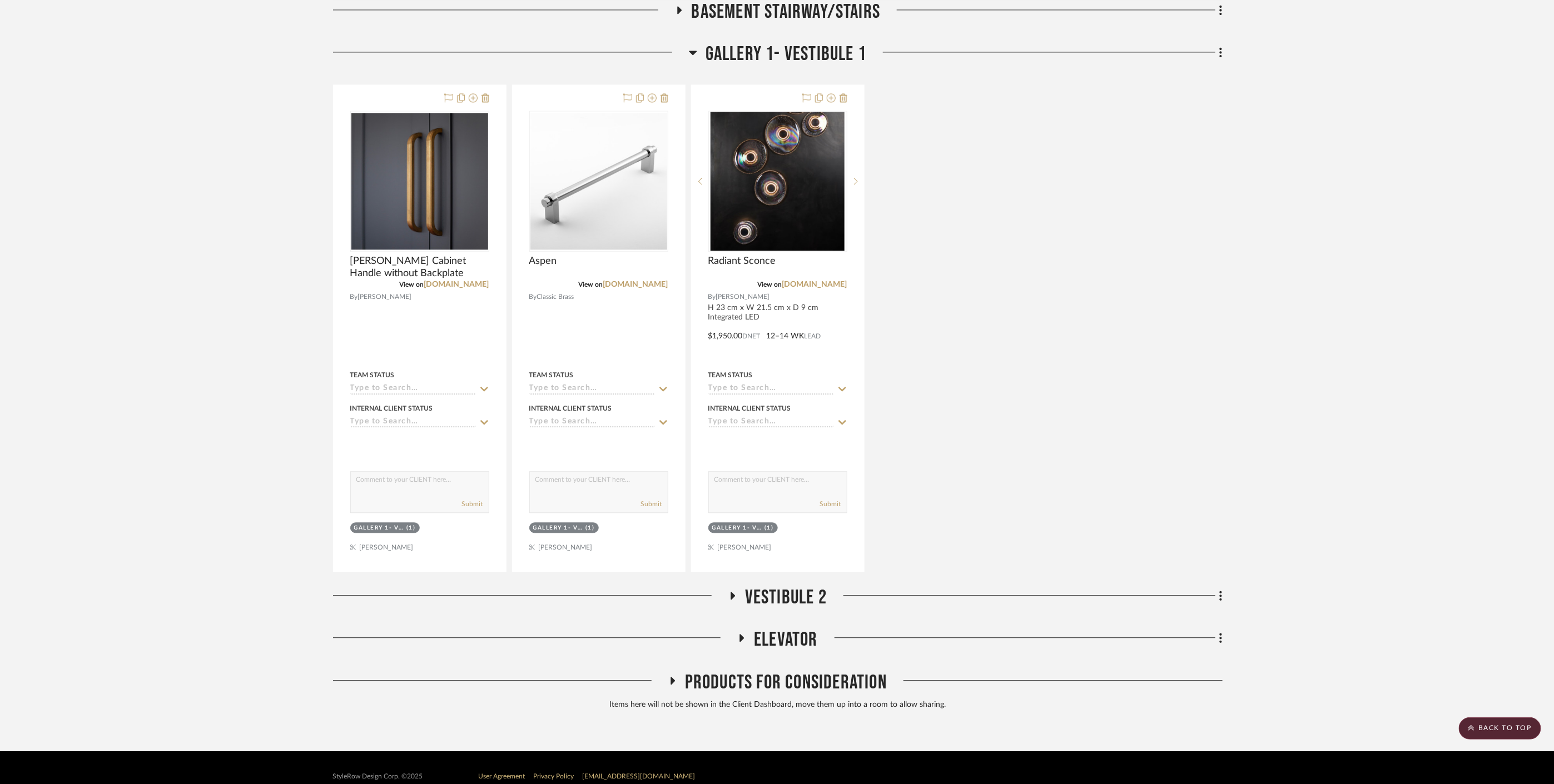
click at [795, 586] on span "Vestibule 2" at bounding box center [786, 598] width 82 height 24
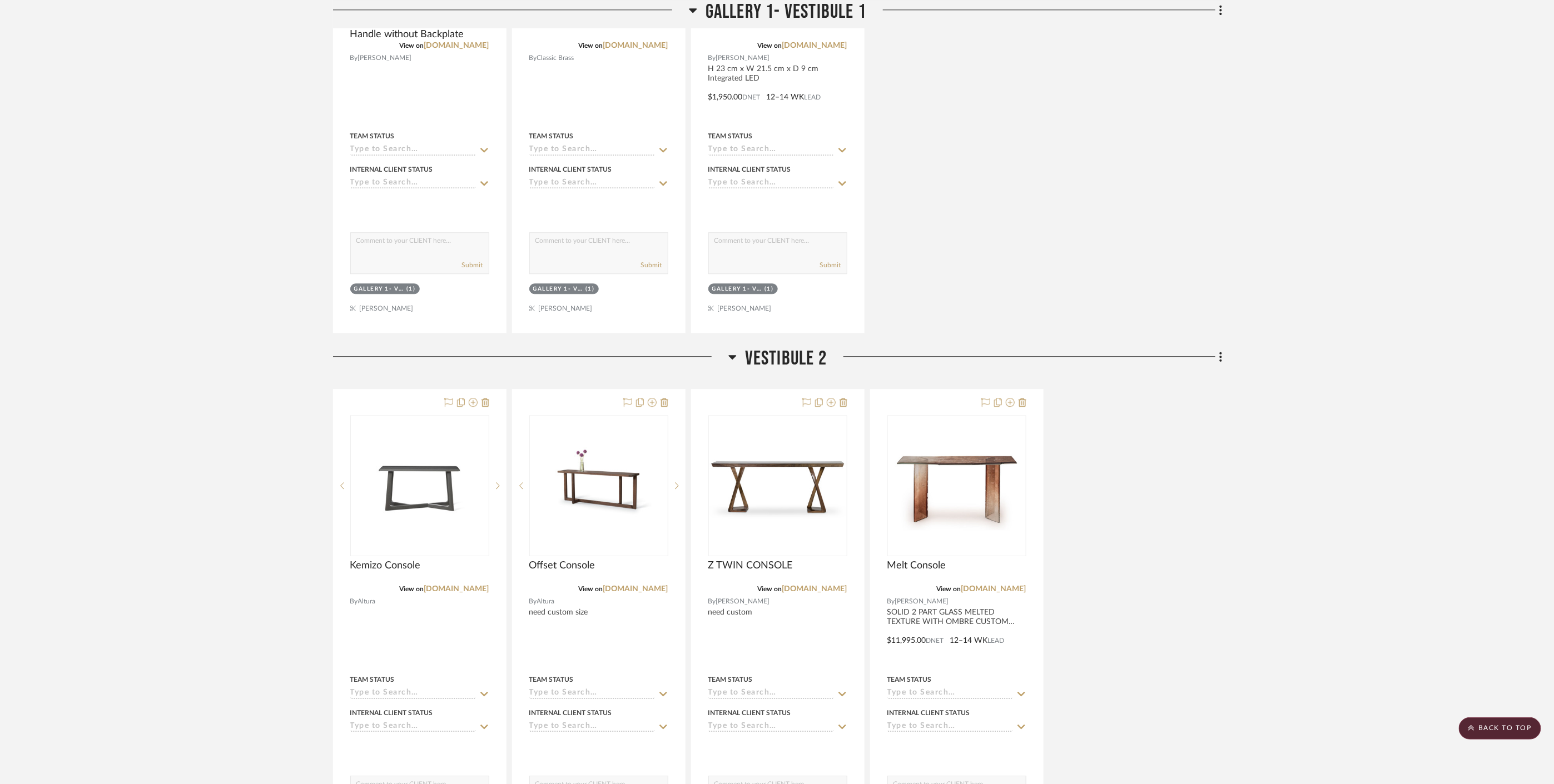
scroll to position [12996, 0]
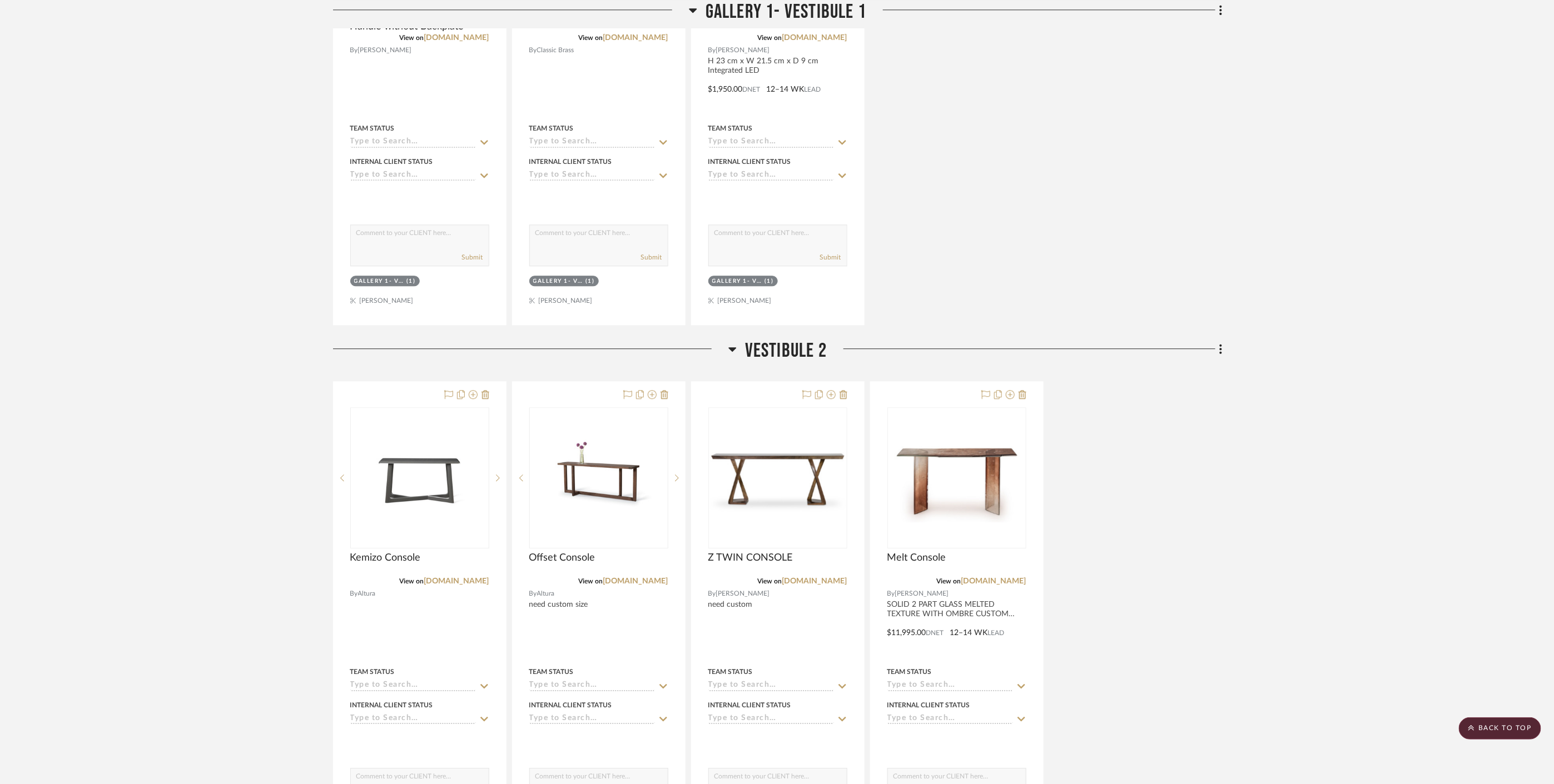
click at [803, 339] on span "Vestibule 2" at bounding box center [786, 350] width 82 height 24
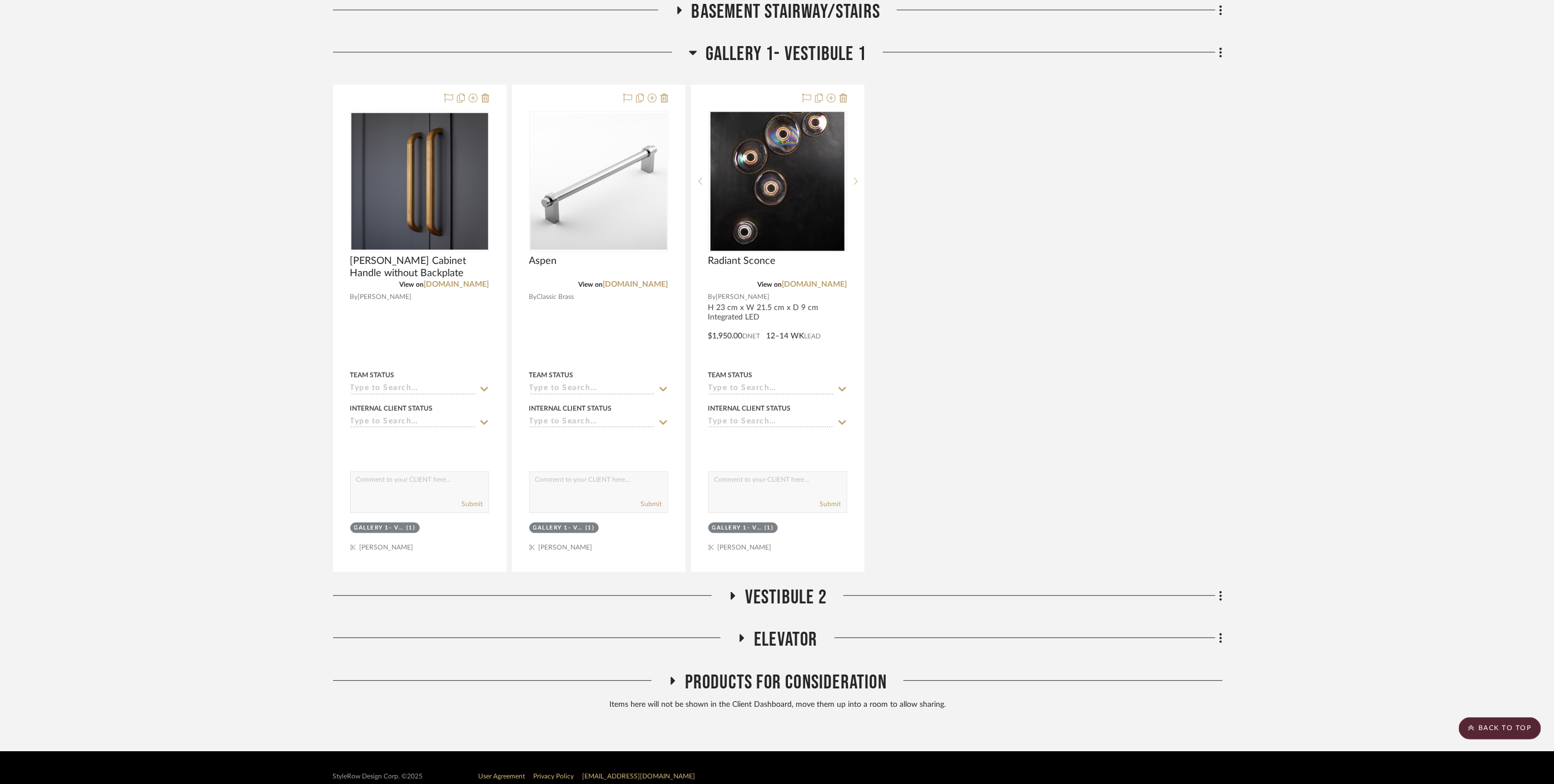
click at [786, 586] on span "Vestibule 2" at bounding box center [786, 598] width 82 height 24
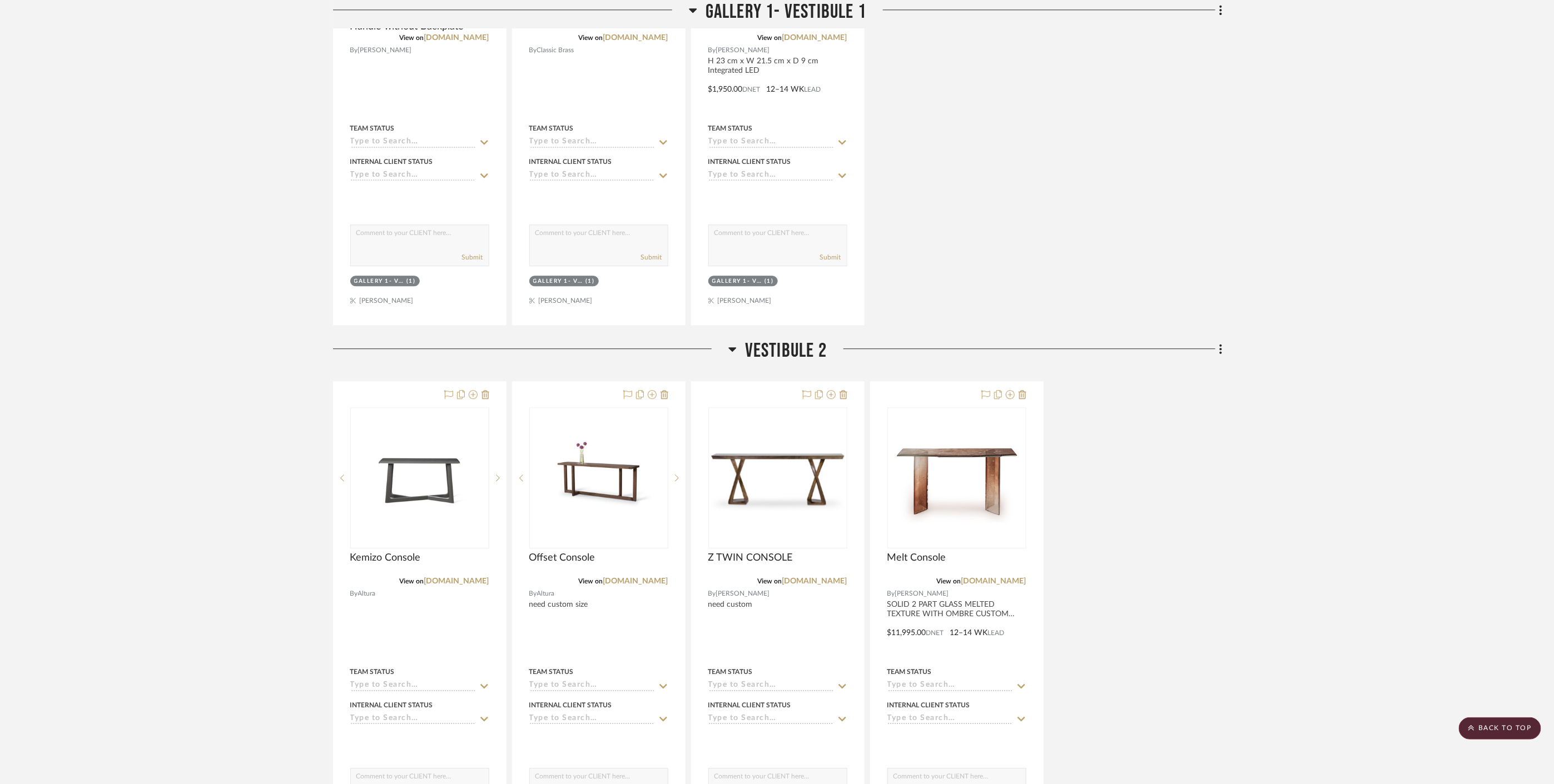
click at [773, 339] on span "Vestibule 2" at bounding box center [786, 350] width 82 height 24
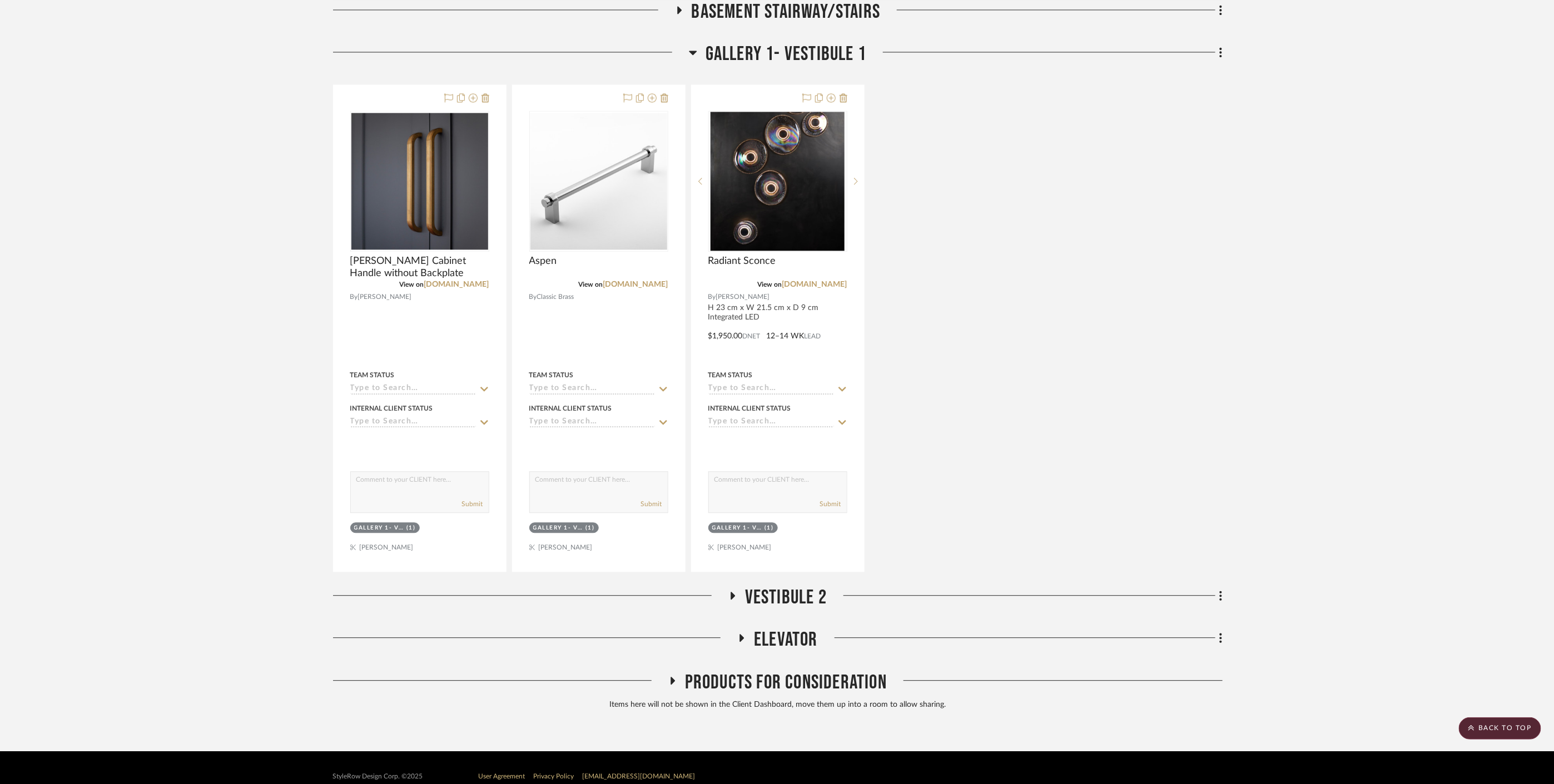
click at [788, 628] on span "Elevator" at bounding box center [785, 639] width 64 height 24
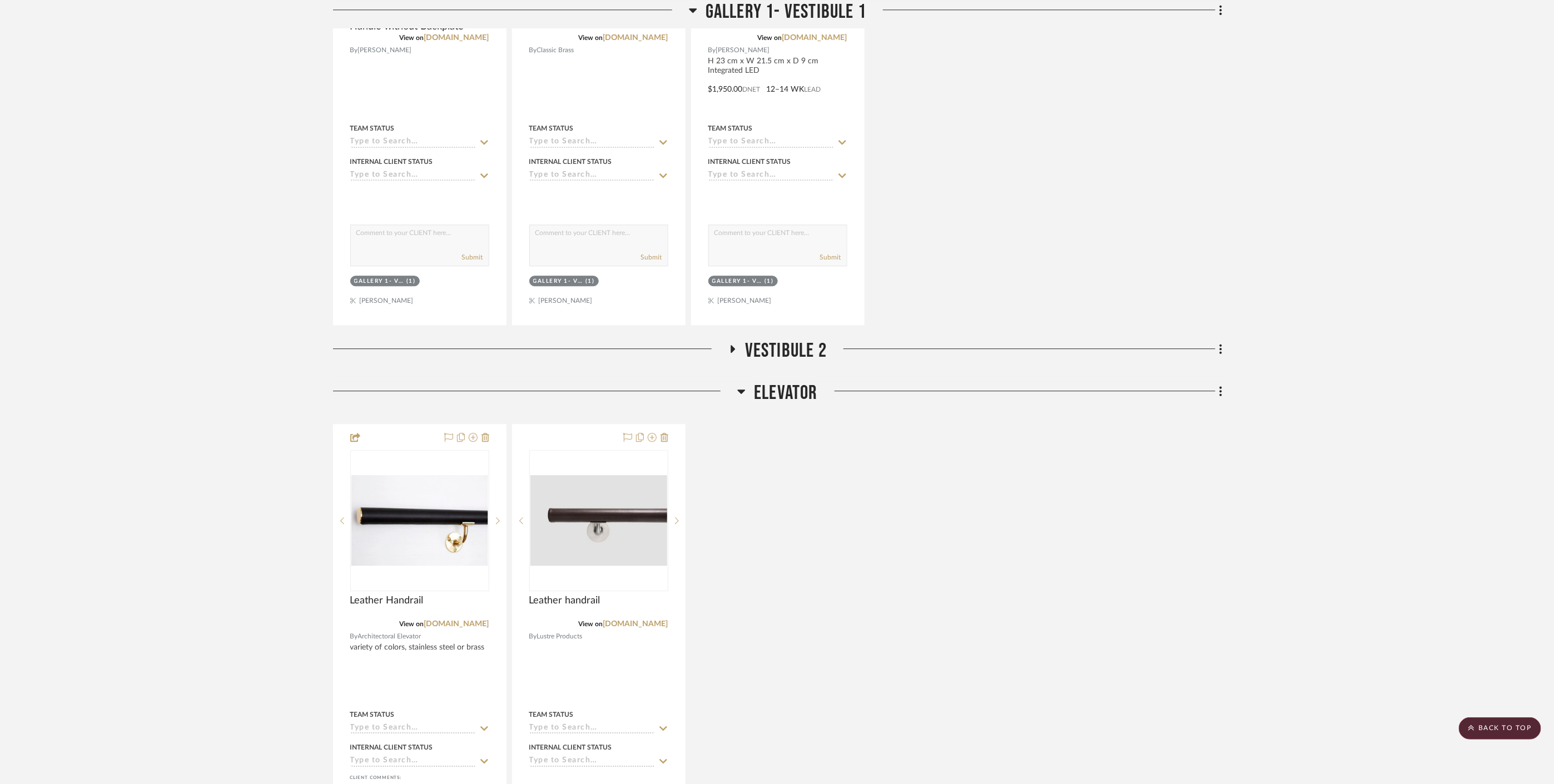
click at [794, 381] on span "Elevator" at bounding box center [785, 393] width 64 height 24
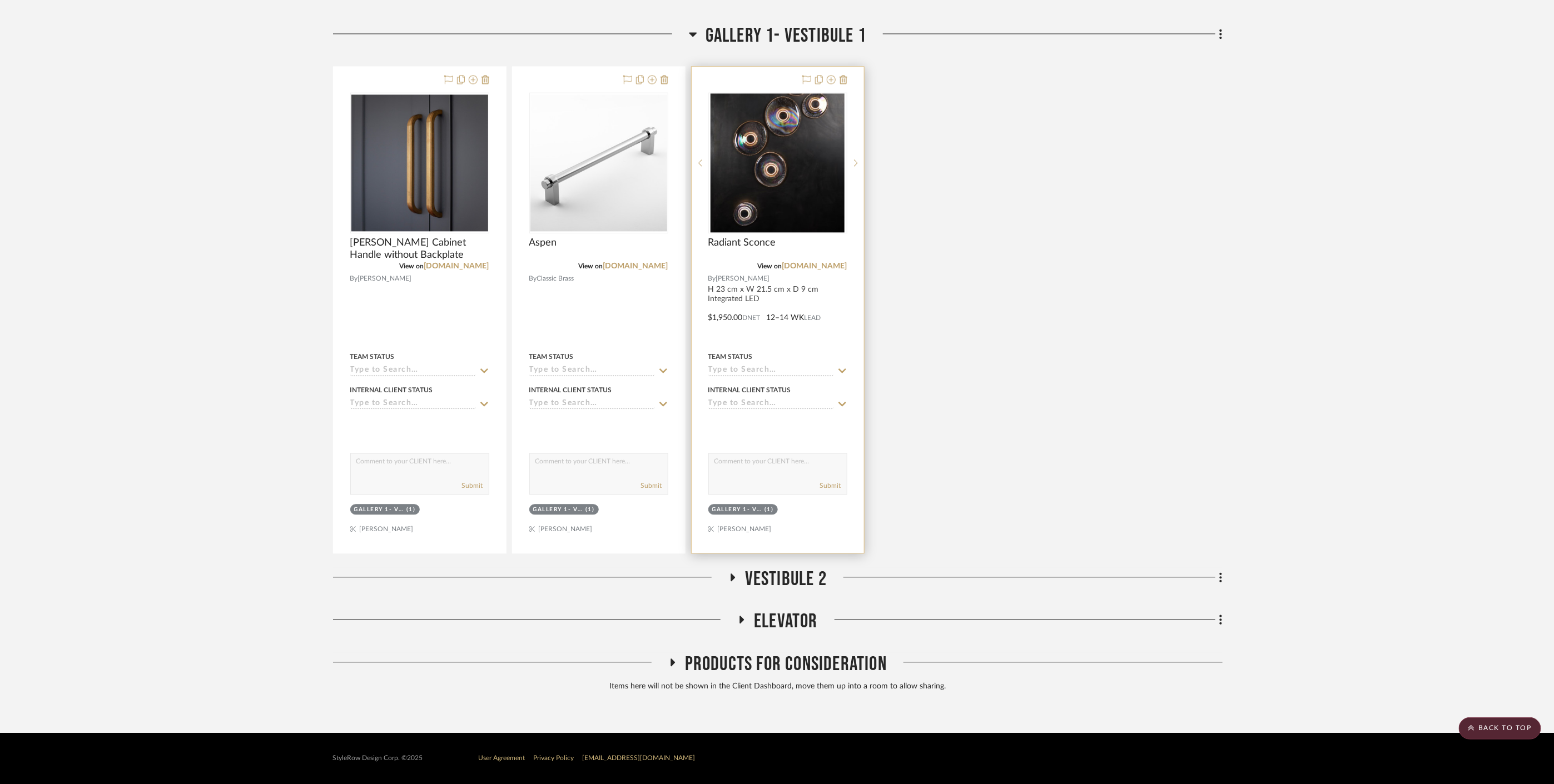
scroll to position [12750, 0]
